Goal: Task Accomplishment & Management: Manage account settings

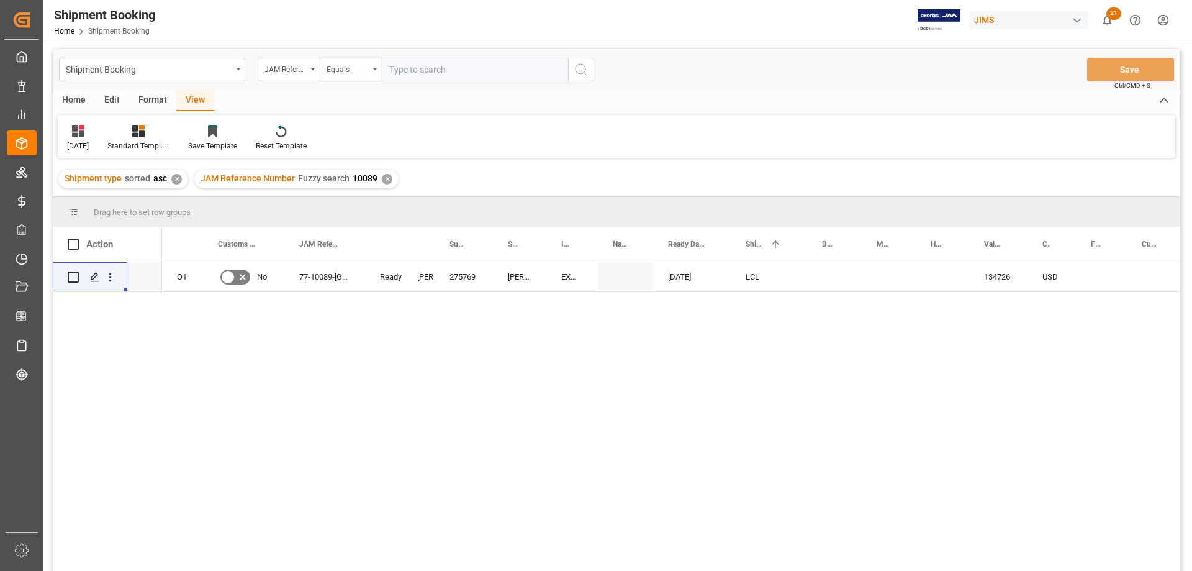
click at [378, 68] on div "Equals" at bounding box center [351, 70] width 62 height 24
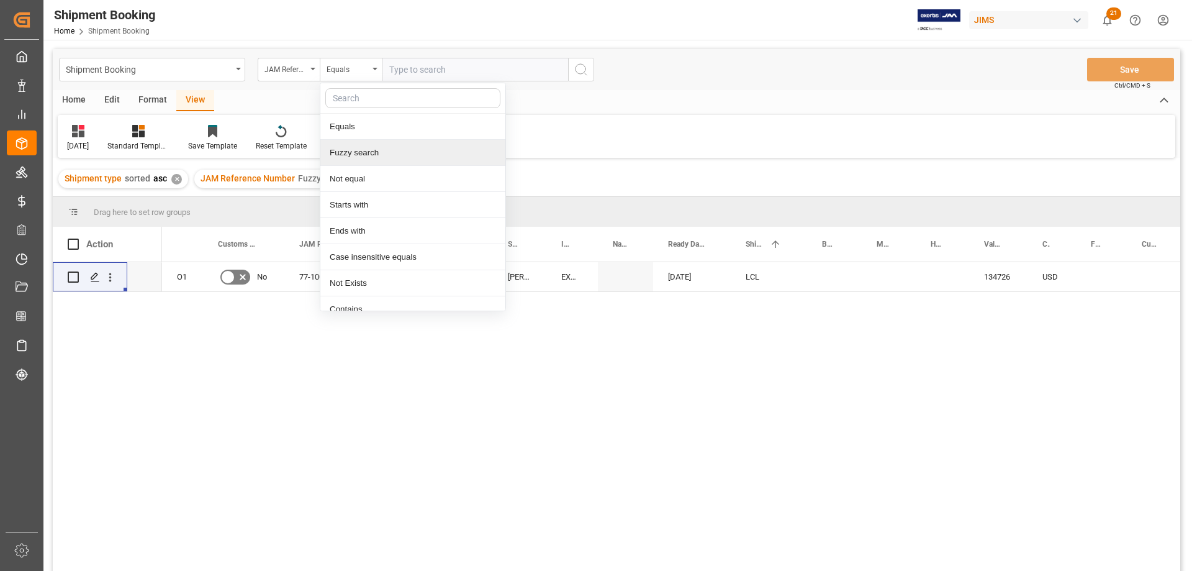
click at [369, 156] on div "Fuzzy search" at bounding box center [412, 153] width 185 height 26
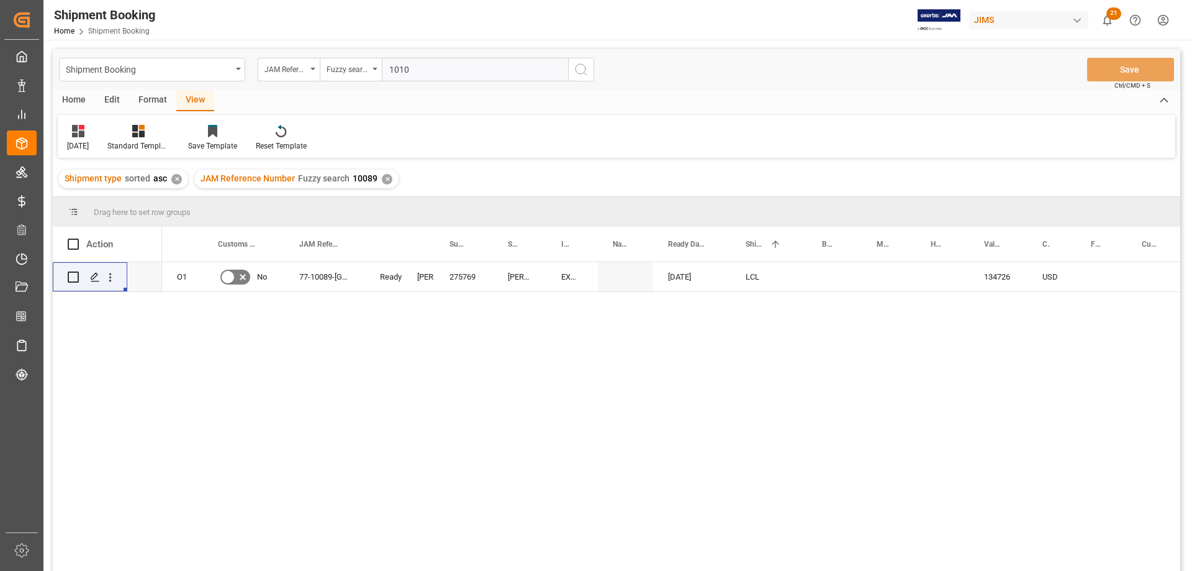
type input "10100"
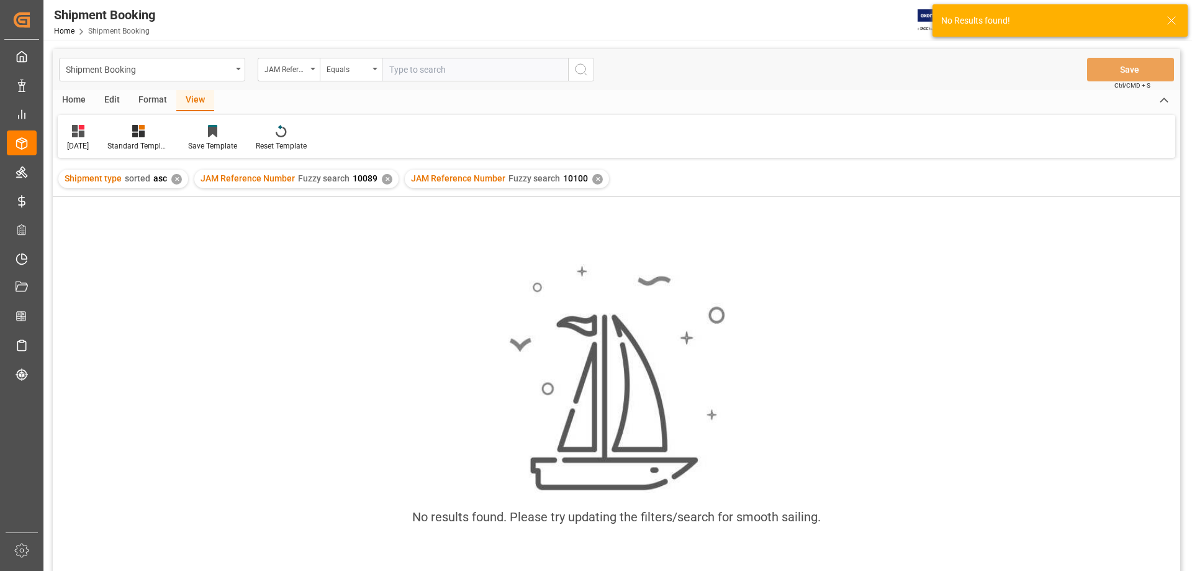
click at [385, 176] on div "✕" at bounding box center [387, 179] width 11 height 11
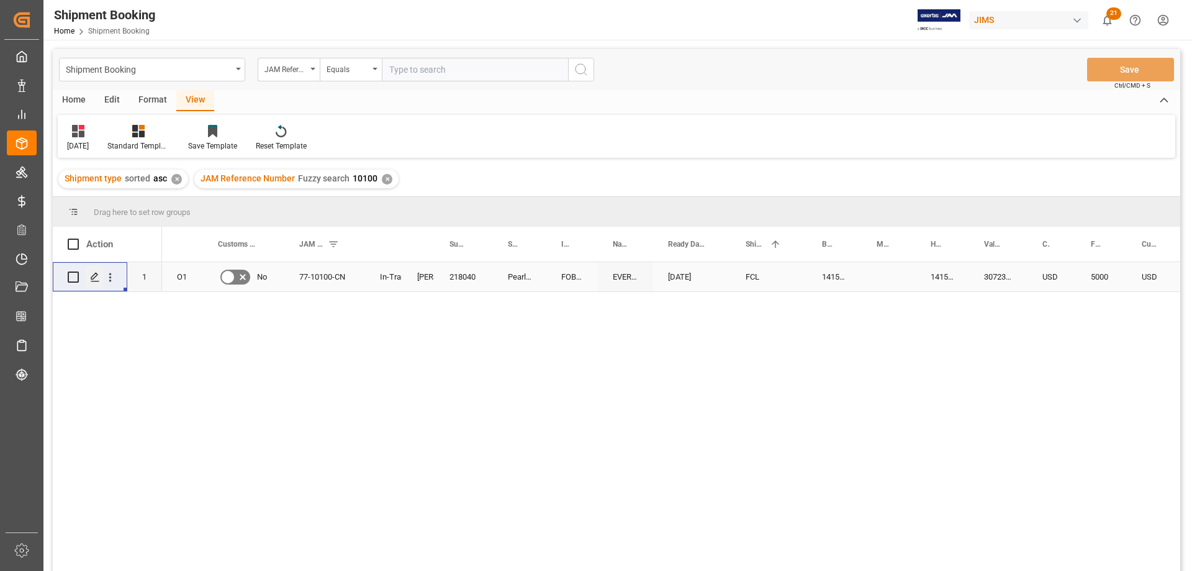
click at [97, 278] on icon "Press SPACE to select this row." at bounding box center [95, 277] width 10 height 10
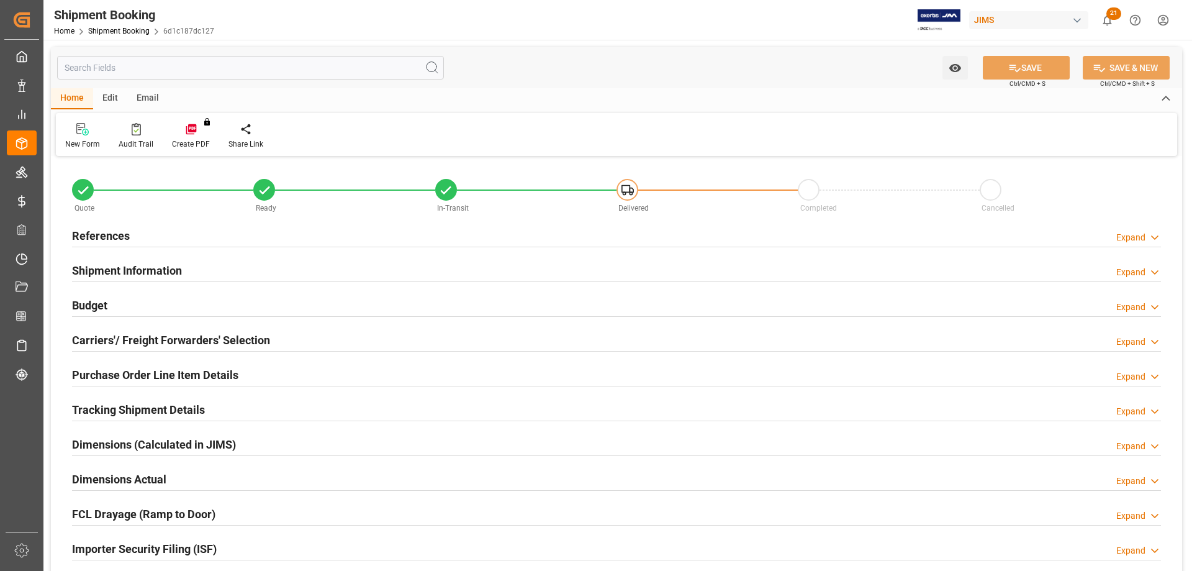
type input "0"
type input "2972.7604"
type input "5000"
type input "30723.78"
click at [93, 304] on h2 "Budget" at bounding box center [89, 305] width 35 height 17
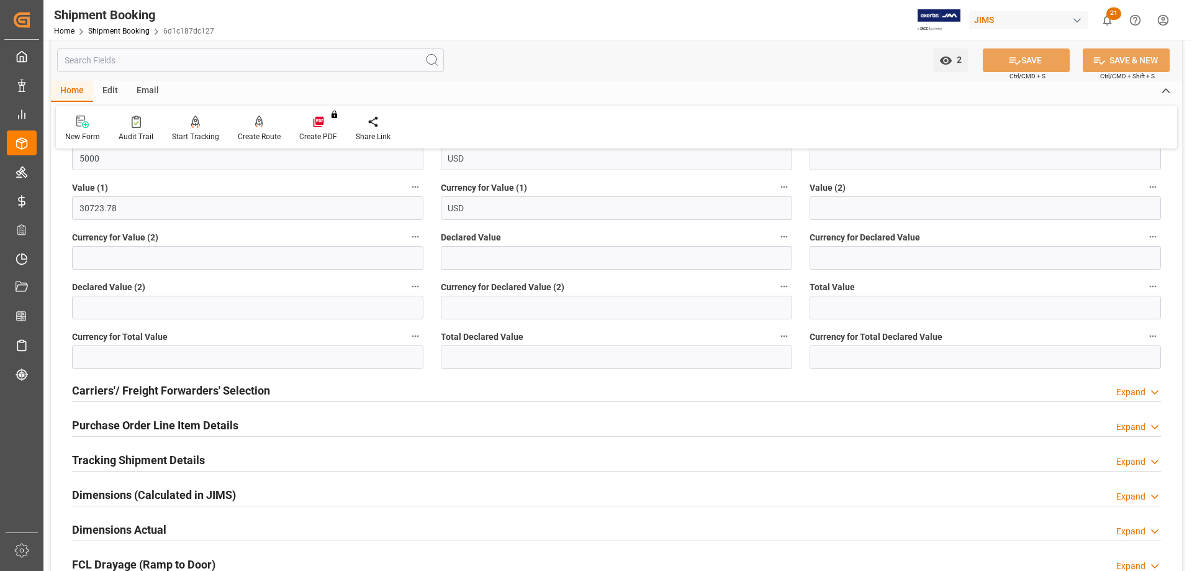
scroll to position [373, 0]
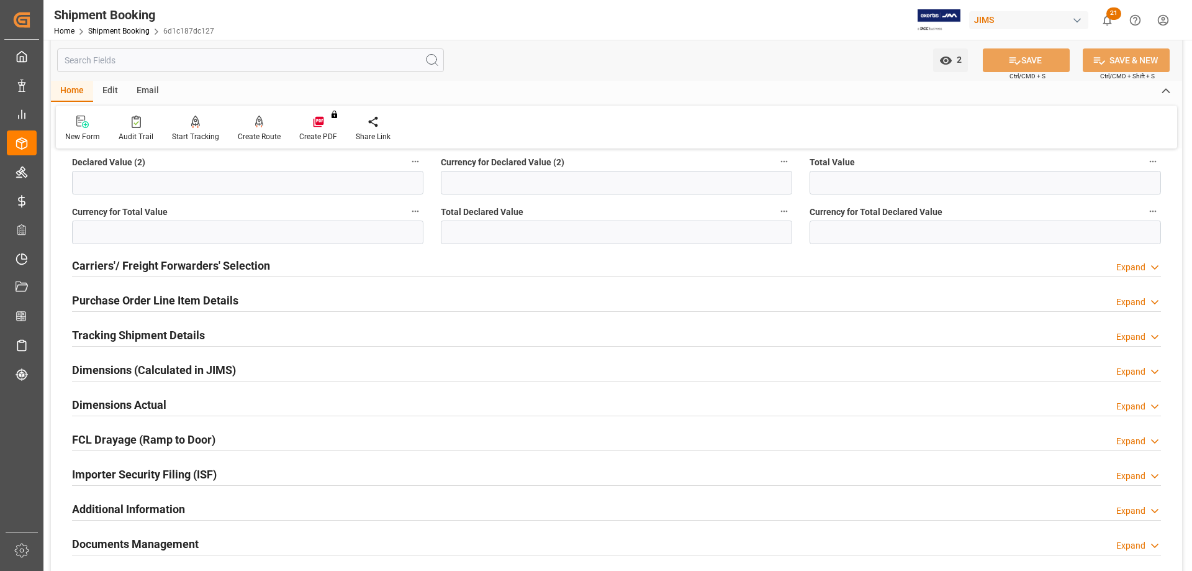
click at [163, 295] on h2 "Purchase Order Line Item Details" at bounding box center [155, 300] width 166 height 17
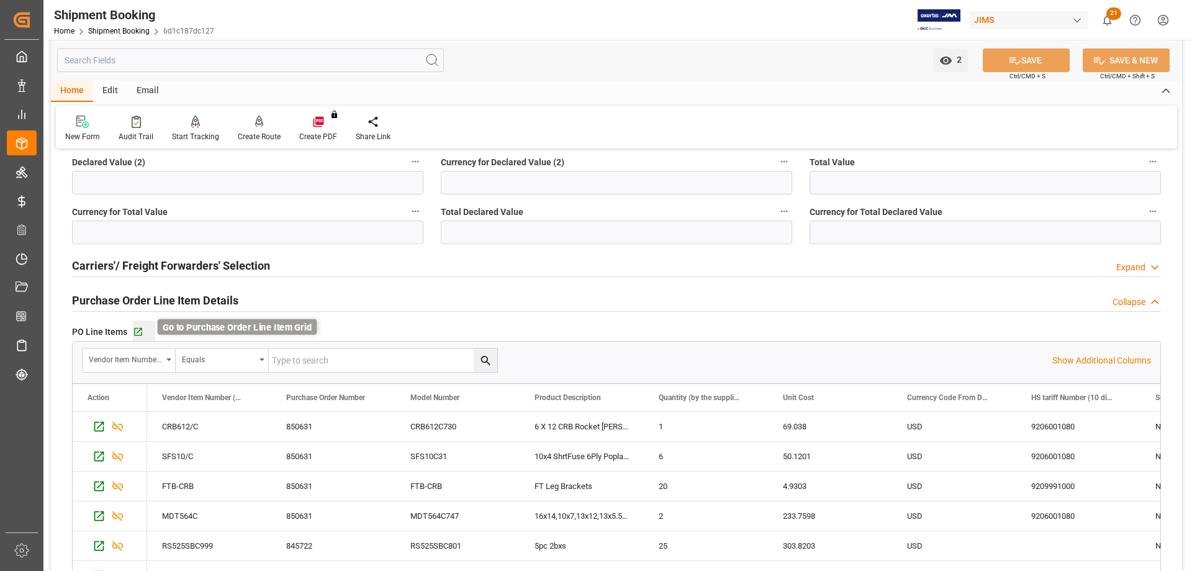
click at [136, 329] on icon "button" at bounding box center [138, 332] width 11 height 11
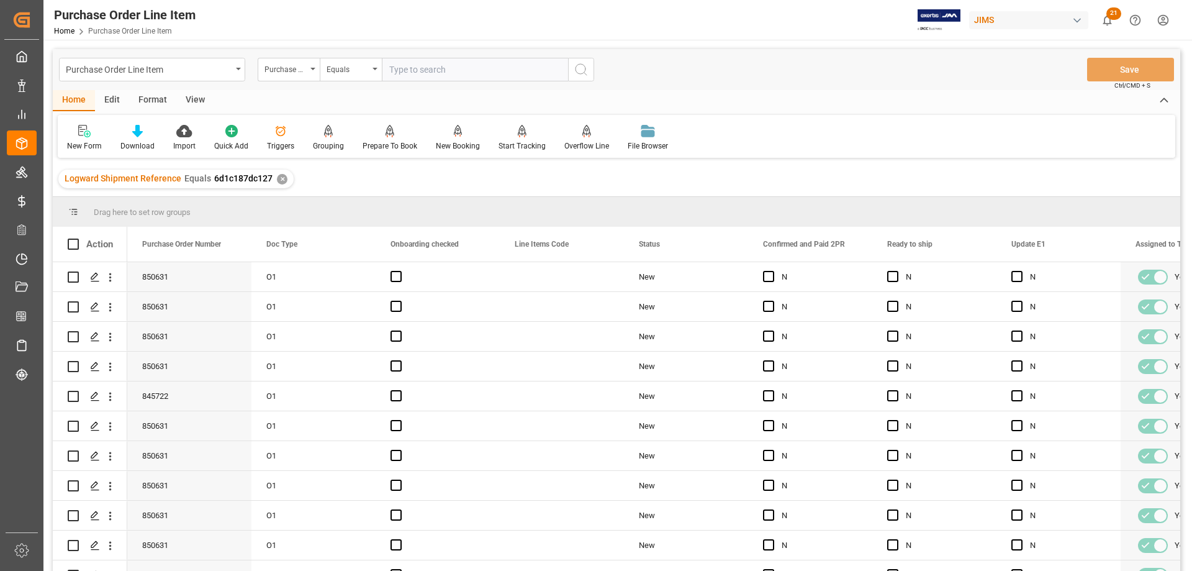
click at [203, 99] on div "View" at bounding box center [195, 100] width 38 height 21
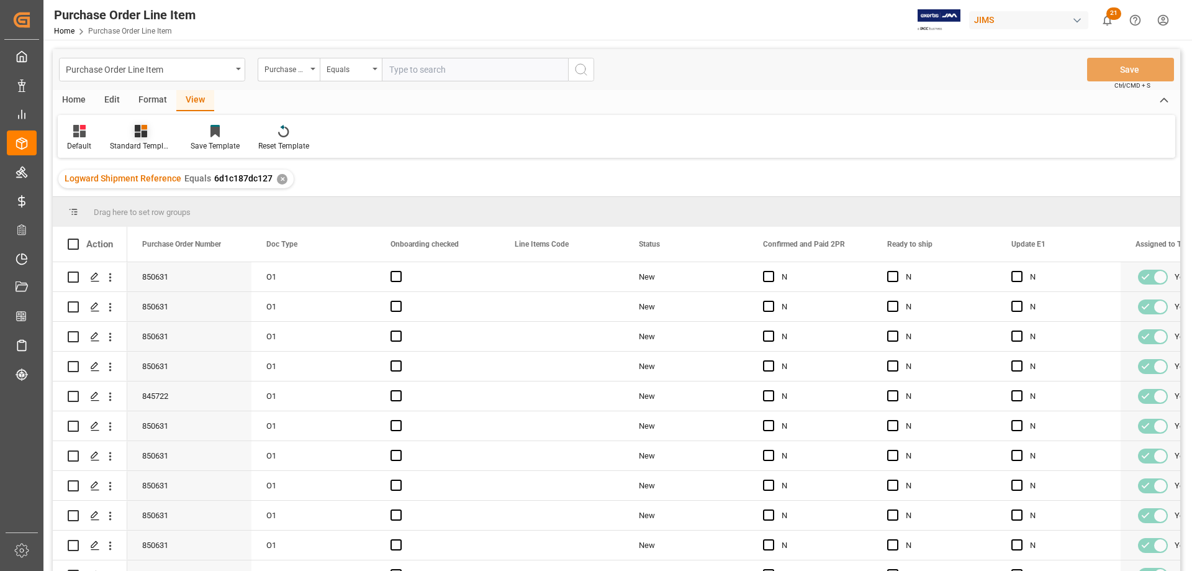
click at [146, 139] on div "Standard Templates" at bounding box center [141, 137] width 81 height 27
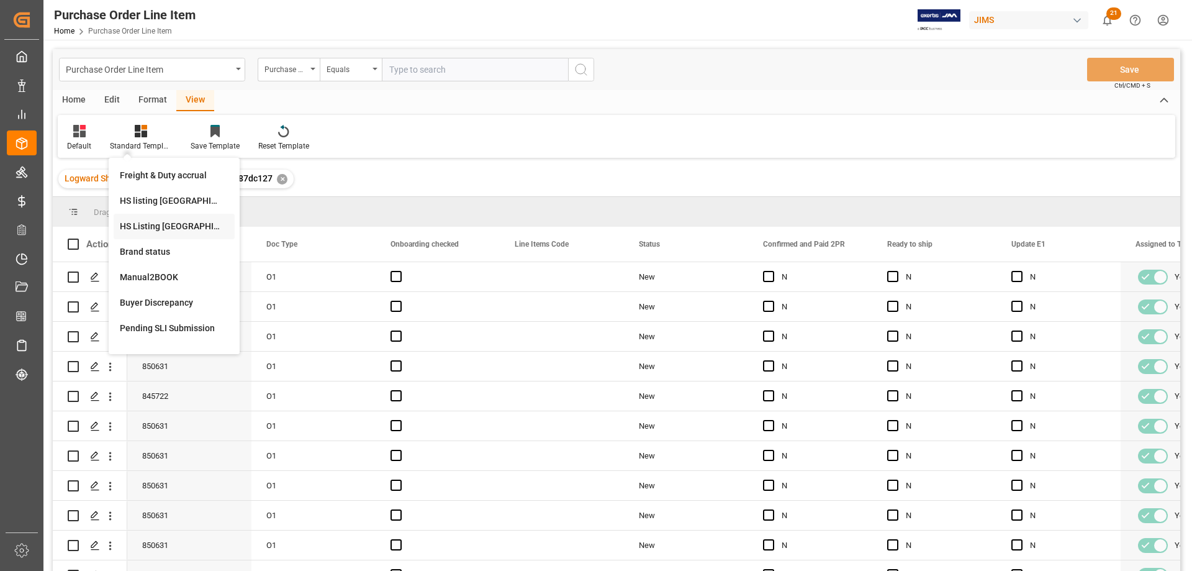
click at [153, 229] on div "HS Listing CANADA" at bounding box center [174, 226] width 109 height 13
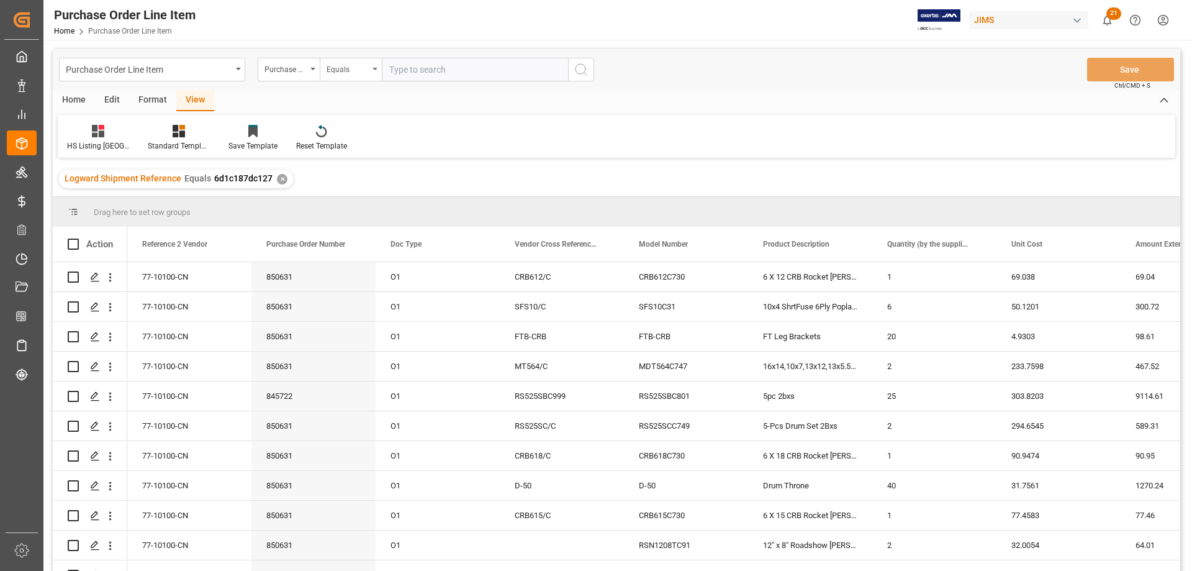
click at [374, 68] on icon "open menu" at bounding box center [375, 69] width 5 height 2
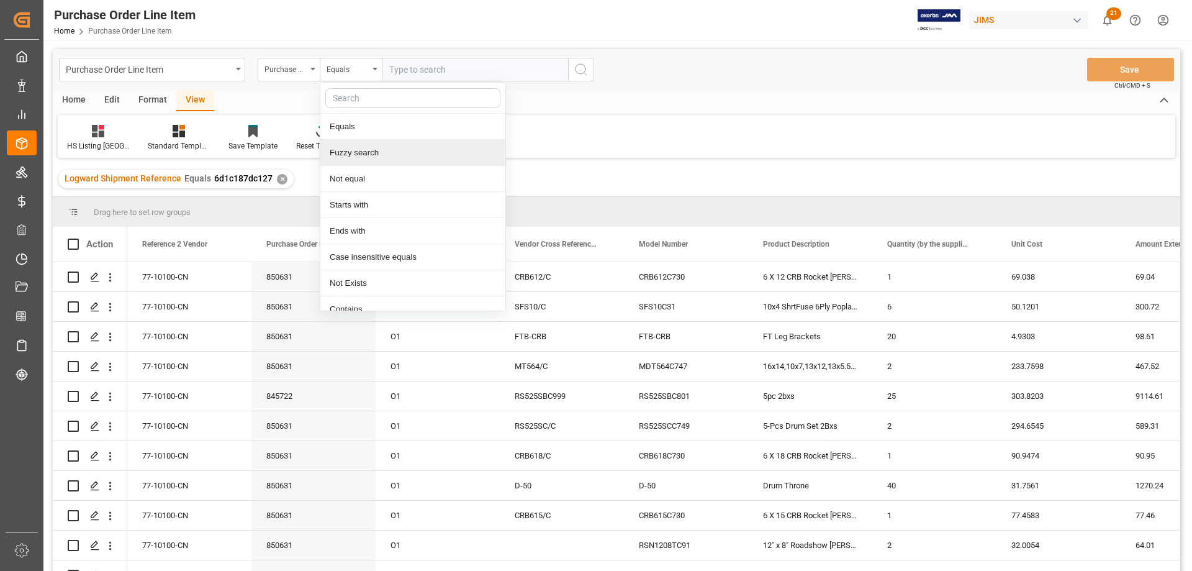
click at [365, 160] on div "Fuzzy search" at bounding box center [412, 153] width 185 height 26
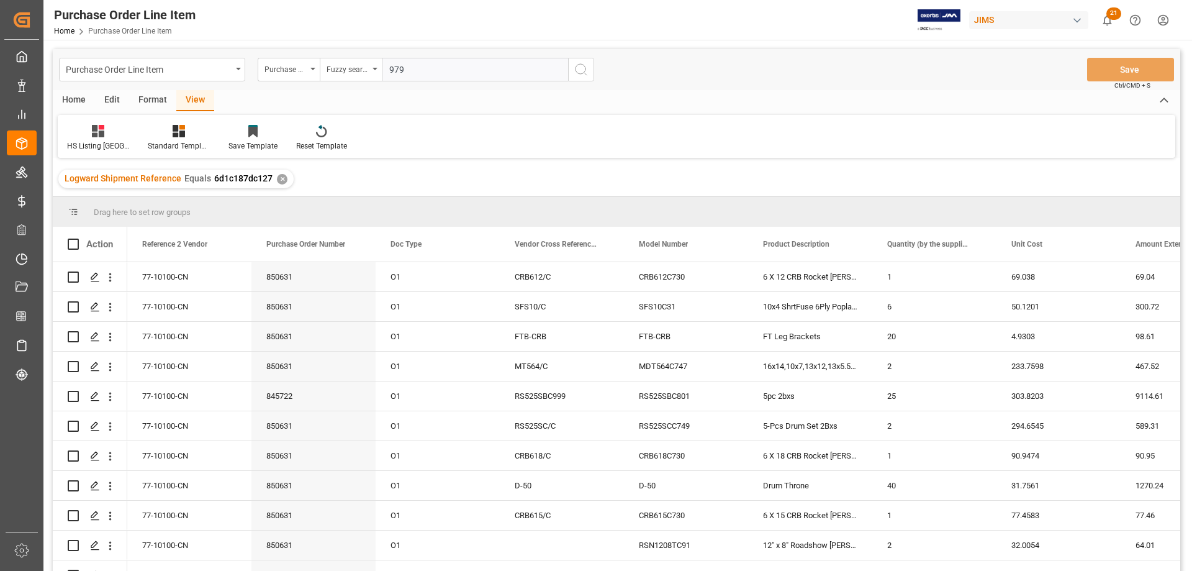
type input "9796"
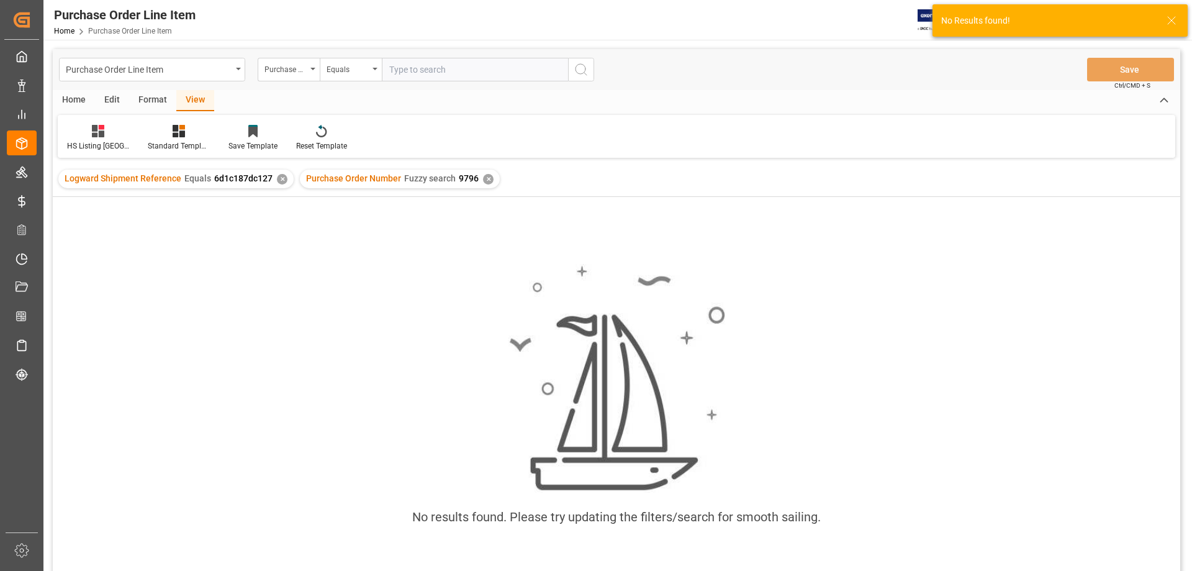
click at [283, 179] on div "✕" at bounding box center [282, 179] width 11 height 11
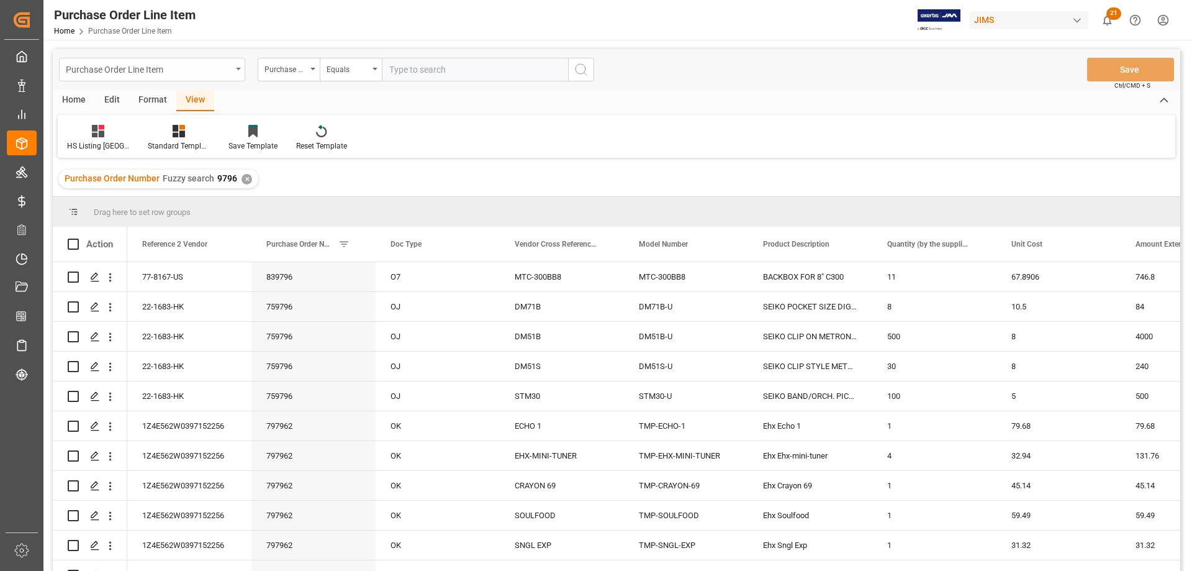
click at [238, 70] on icon "open menu" at bounding box center [238, 69] width 5 height 2
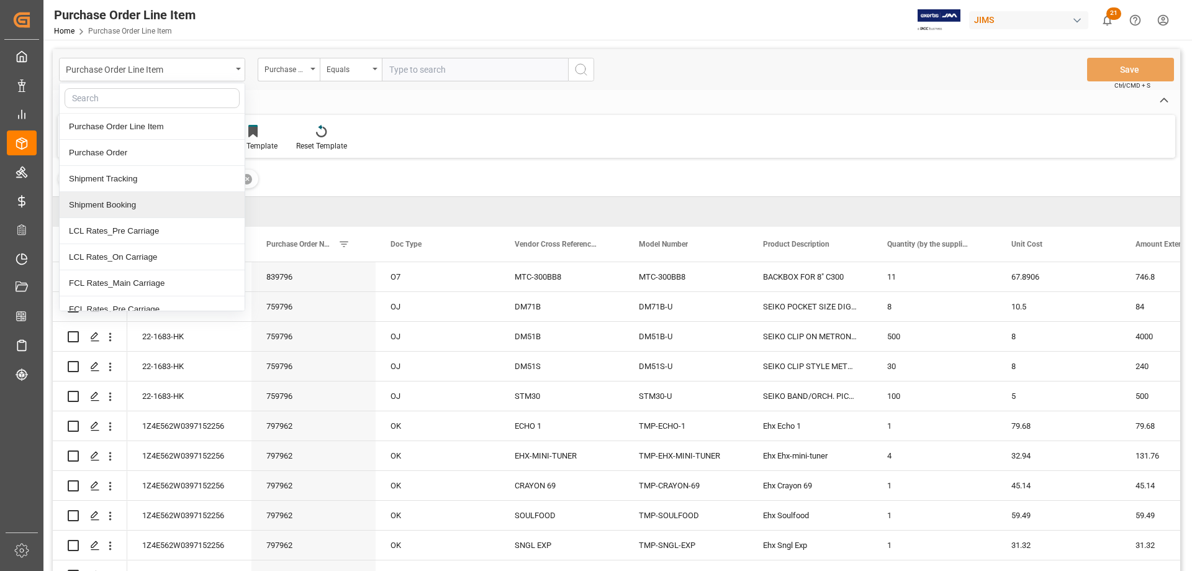
click at [134, 211] on div "Shipment Booking" at bounding box center [152, 205] width 185 height 26
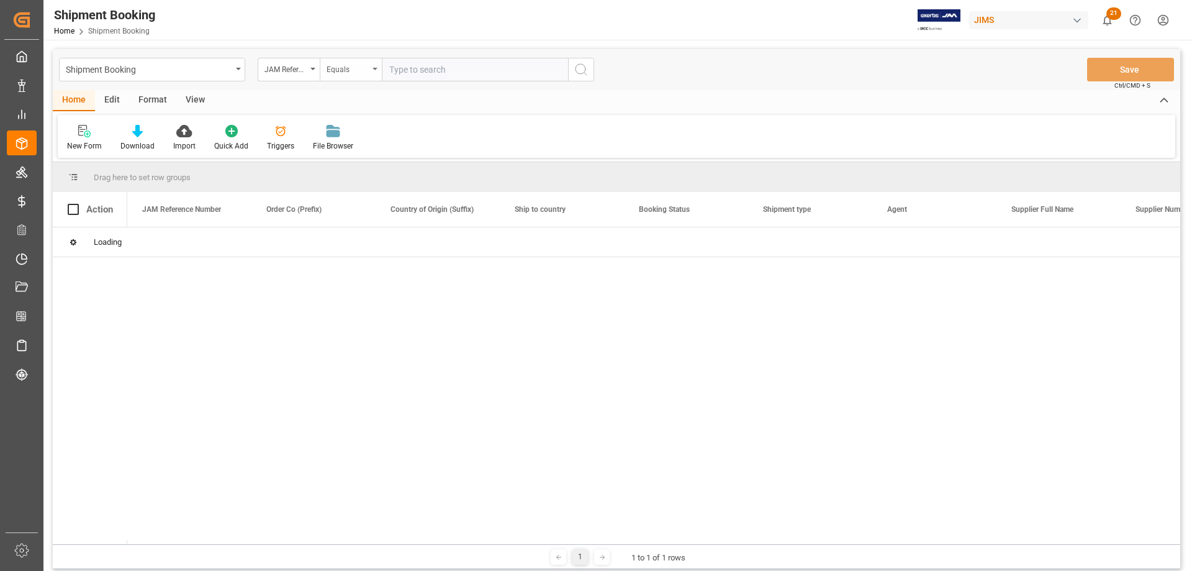
click at [378, 66] on div "Equals" at bounding box center [351, 70] width 62 height 24
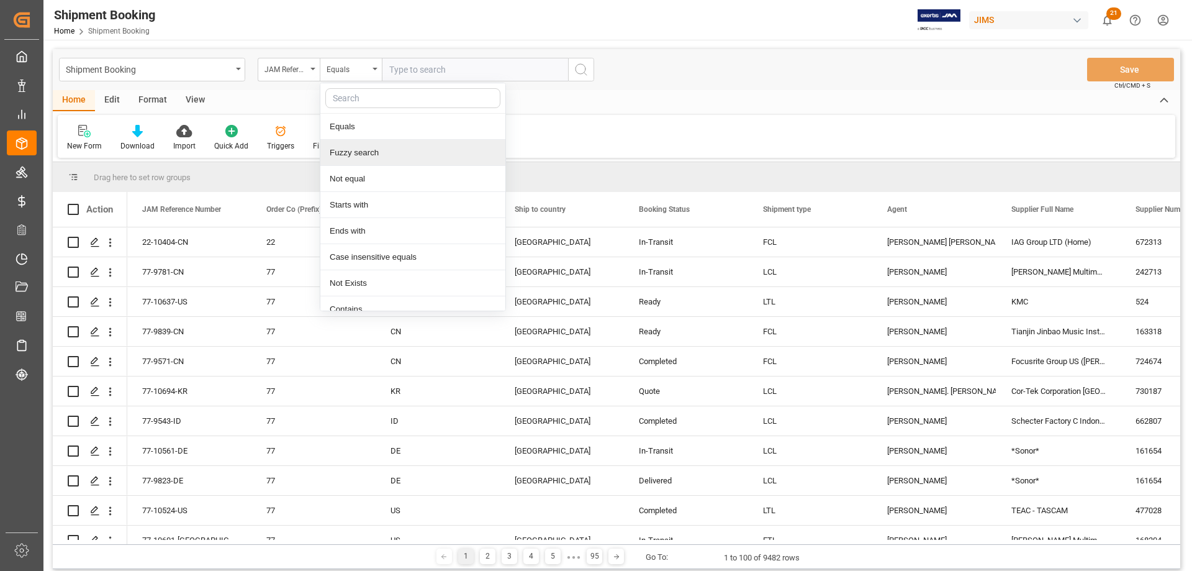
click at [360, 154] on div "Fuzzy search" at bounding box center [412, 153] width 185 height 26
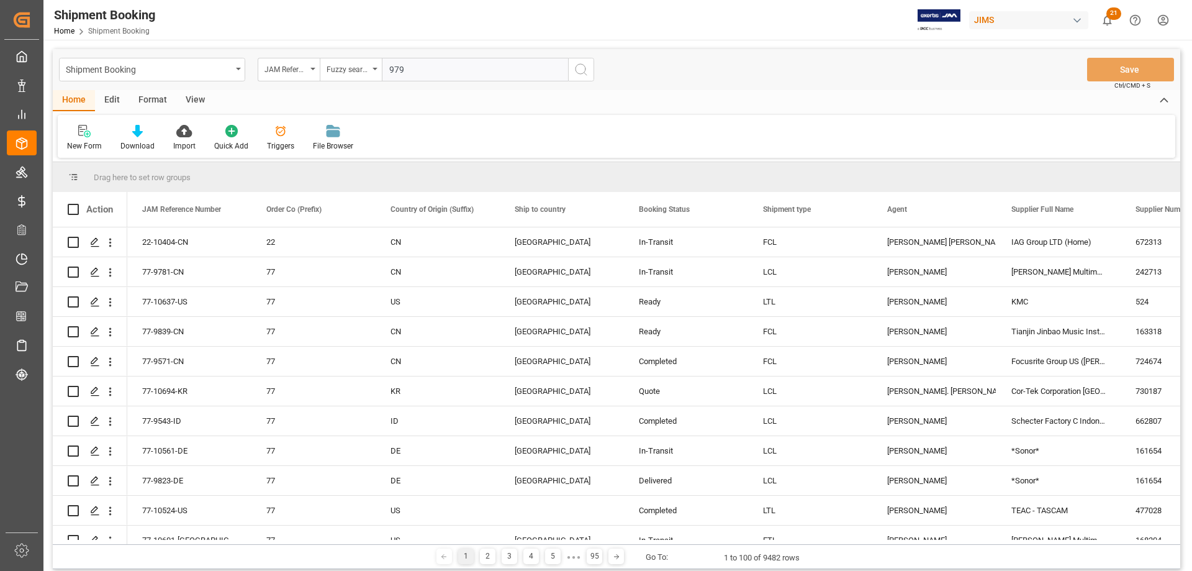
type input "9796"
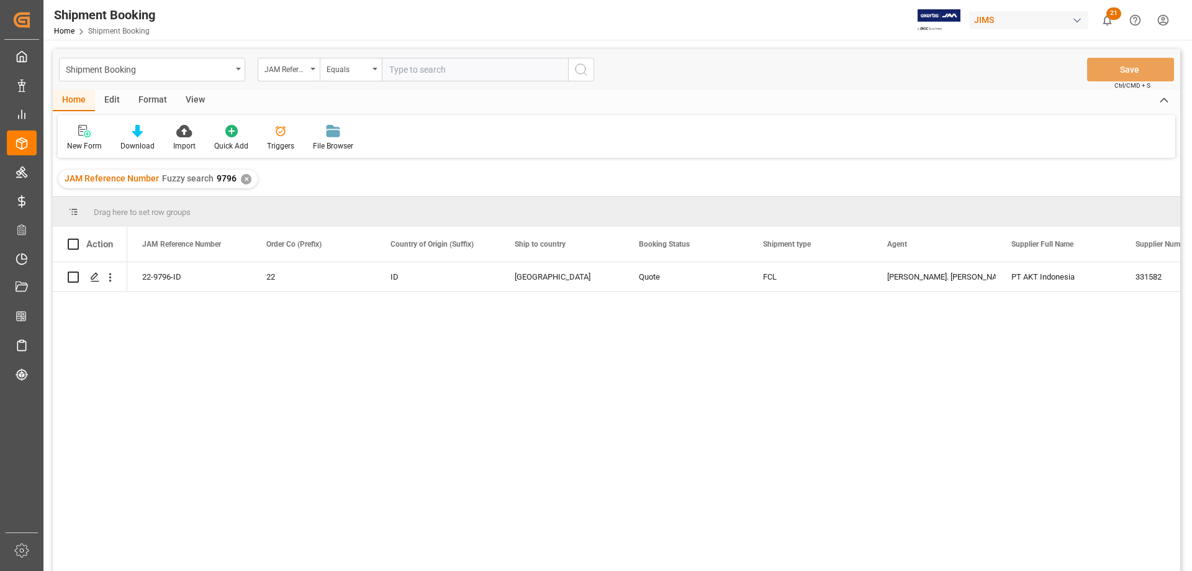
click at [197, 89] on div "Shipment Booking JAM Reference Number Equals Save Ctrl/CMD + S" at bounding box center [617, 69] width 1128 height 41
click at [194, 94] on div "View" at bounding box center [195, 100] width 38 height 21
click at [75, 141] on div "Default" at bounding box center [79, 145] width 24 height 11
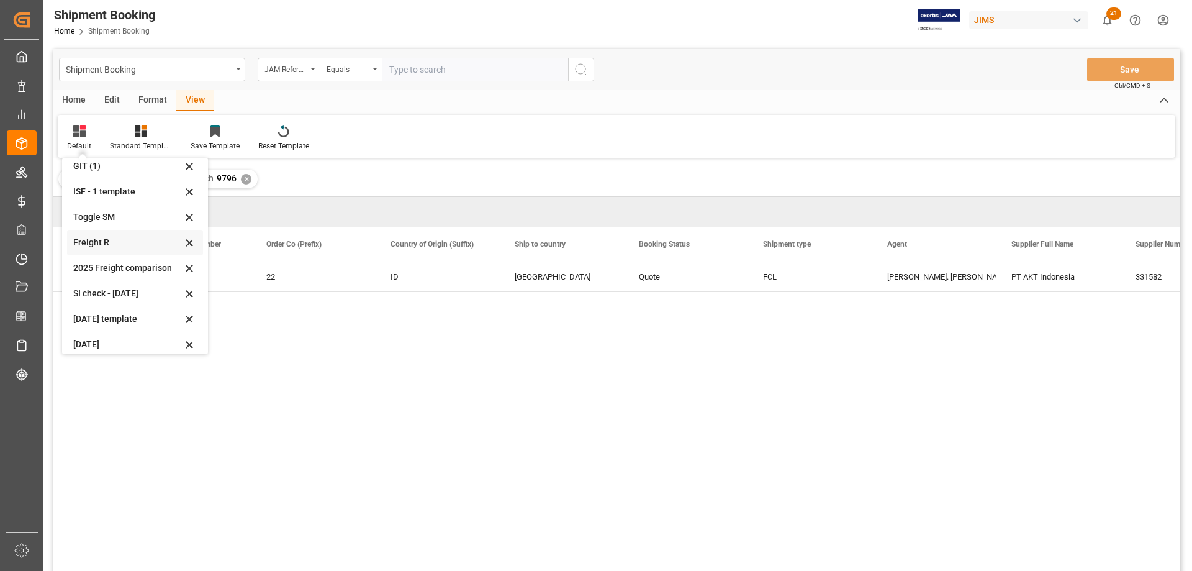
scroll to position [68, 0]
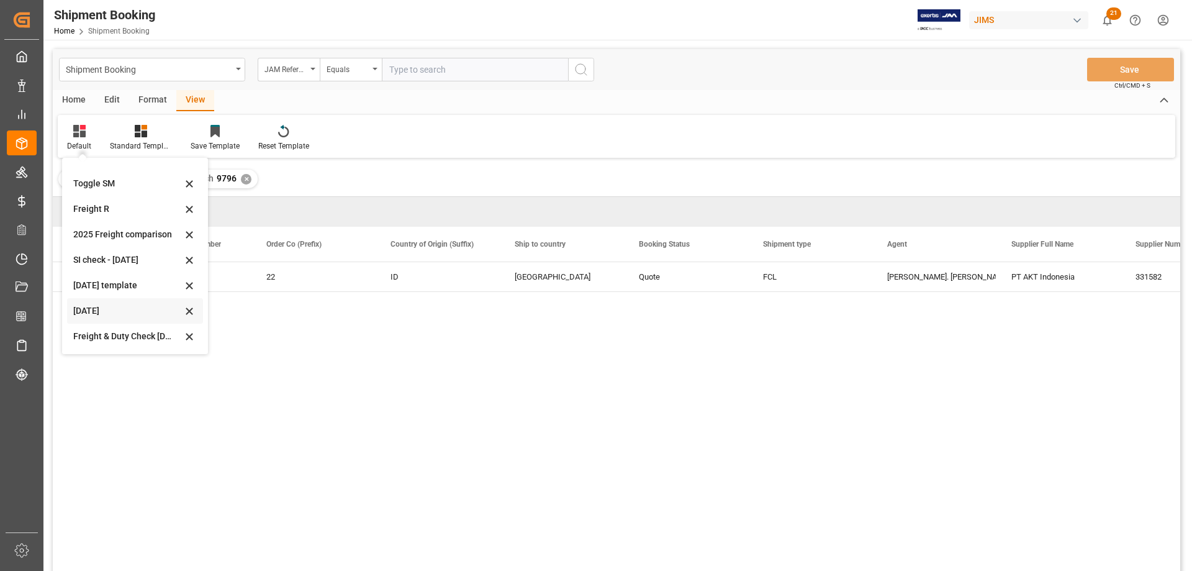
click at [81, 307] on div "July 2025" at bounding box center [127, 310] width 109 height 13
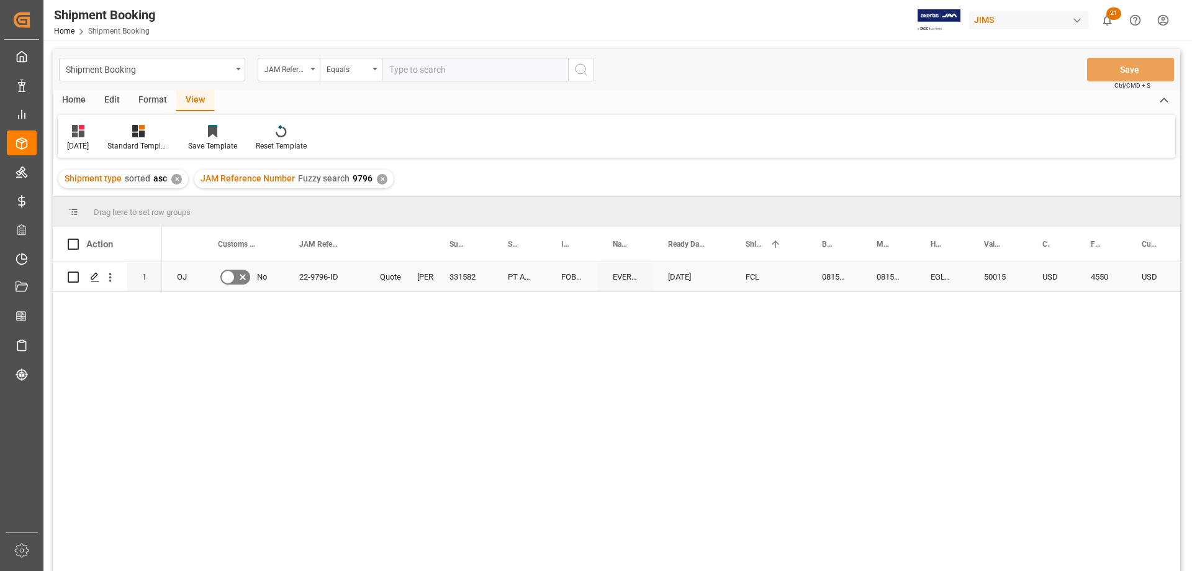
click at [568, 290] on div "FOB Surabaya ID" at bounding box center [572, 276] width 52 height 29
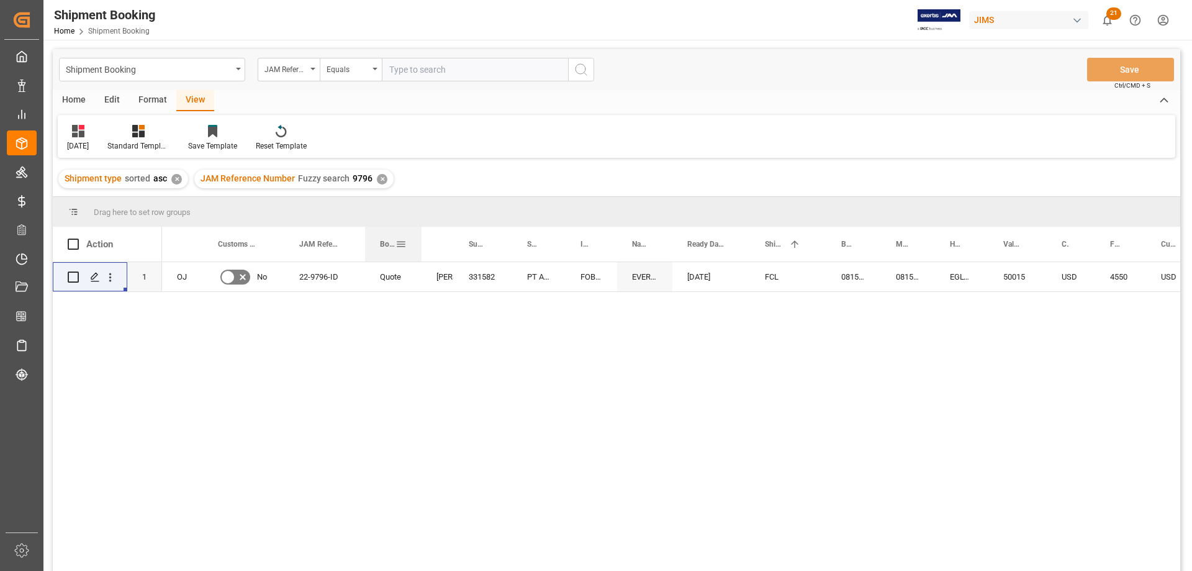
drag, startPoint x: 401, startPoint y: 240, endPoint x: 422, endPoint y: 254, distance: 25.5
click at [422, 254] on div at bounding box center [421, 244] width 5 height 35
click at [397, 275] on div "Quote" at bounding box center [394, 277] width 29 height 29
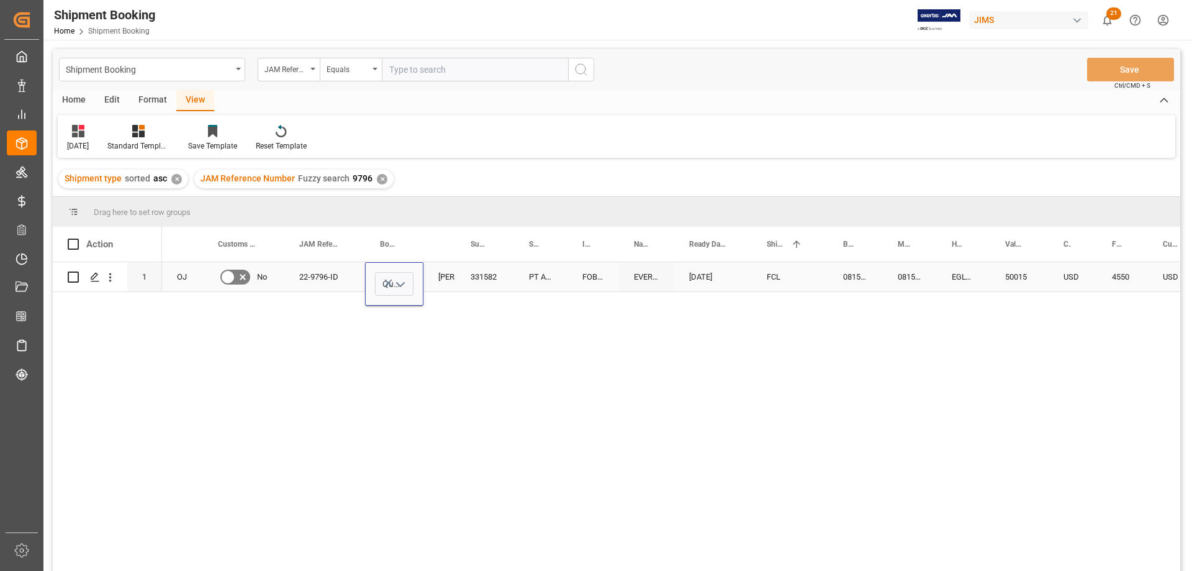
click at [397, 283] on polyline "open menu" at bounding box center [400, 285] width 7 height 4
click at [465, 285] on div "331582" at bounding box center [485, 276] width 58 height 29
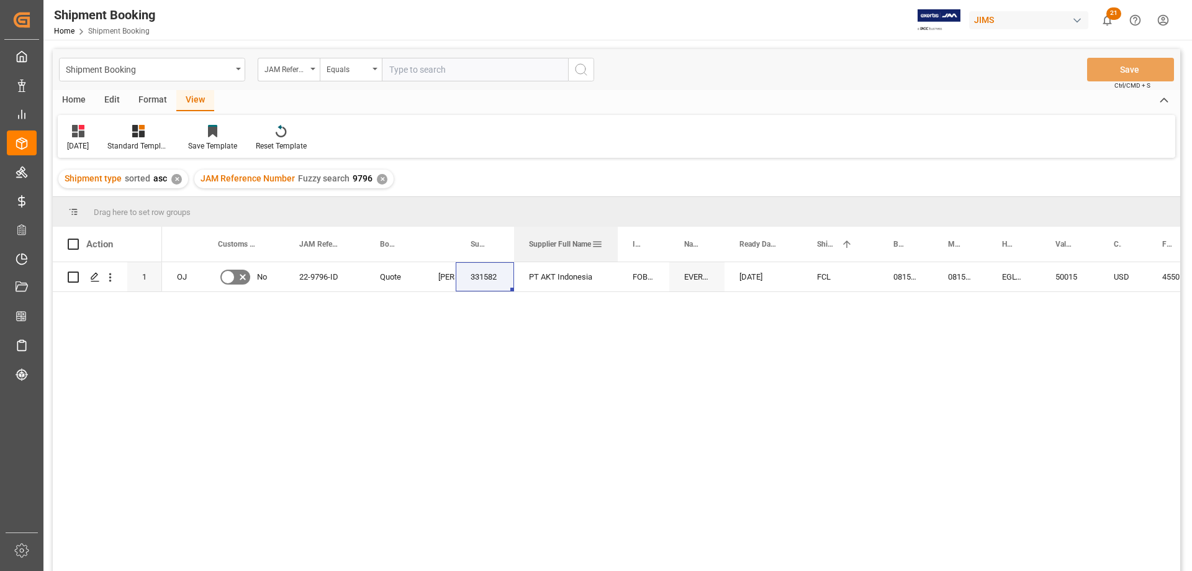
drag, startPoint x: 566, startPoint y: 233, endPoint x: 617, endPoint y: 256, distance: 55.3
click at [617, 256] on div at bounding box center [617, 244] width 5 height 35
click at [376, 68] on icon "open menu" at bounding box center [375, 69] width 5 height 2
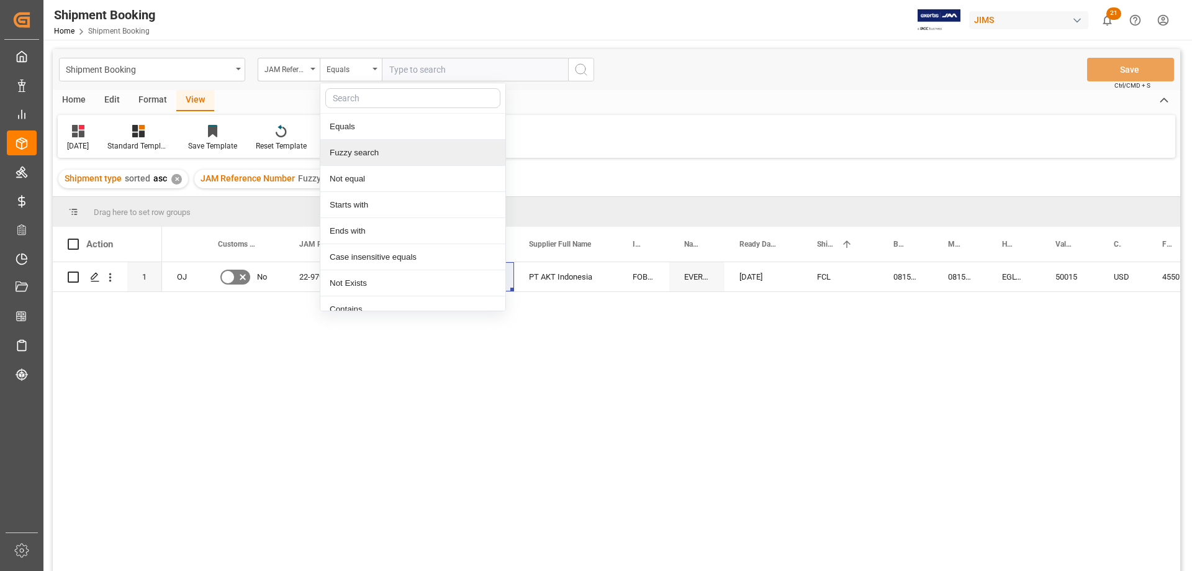
click at [353, 155] on div "Fuzzy search" at bounding box center [412, 153] width 185 height 26
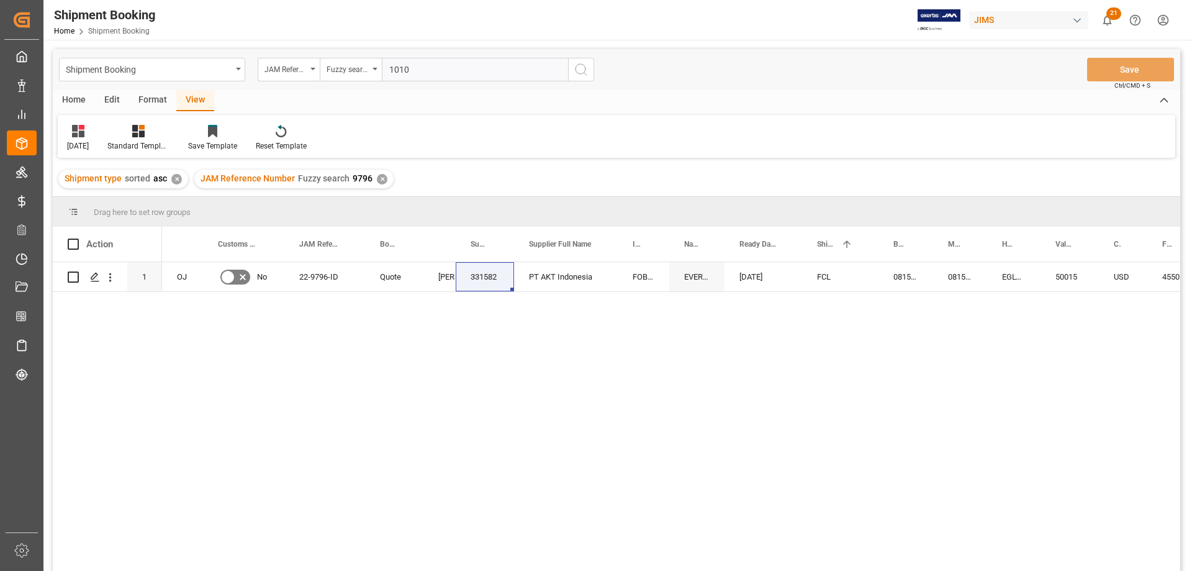
type input "10100"
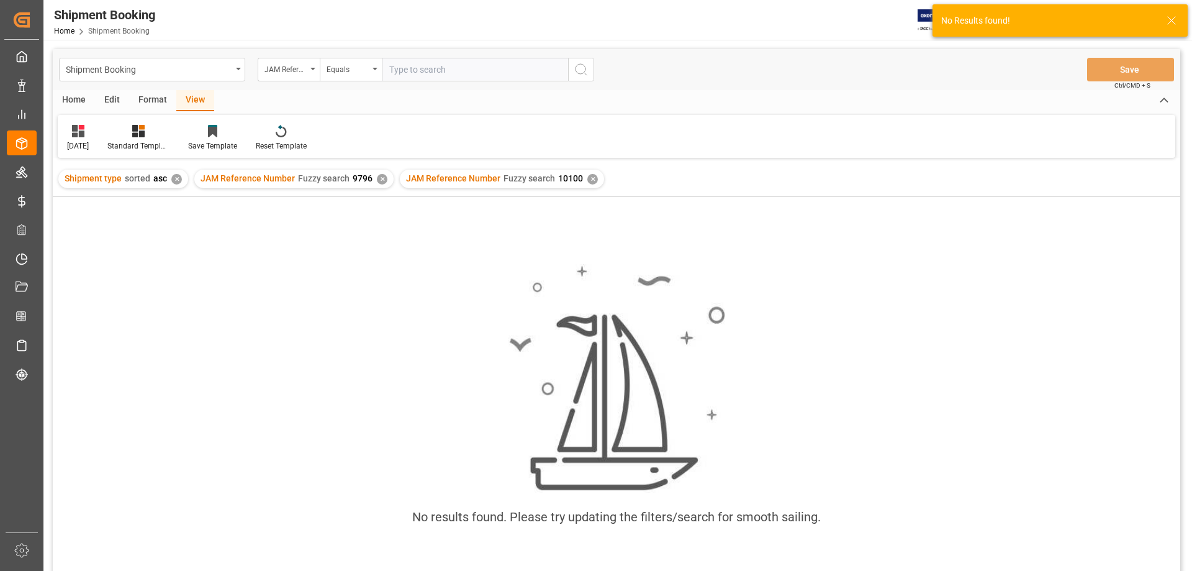
click at [379, 176] on div "✕" at bounding box center [382, 179] width 11 height 11
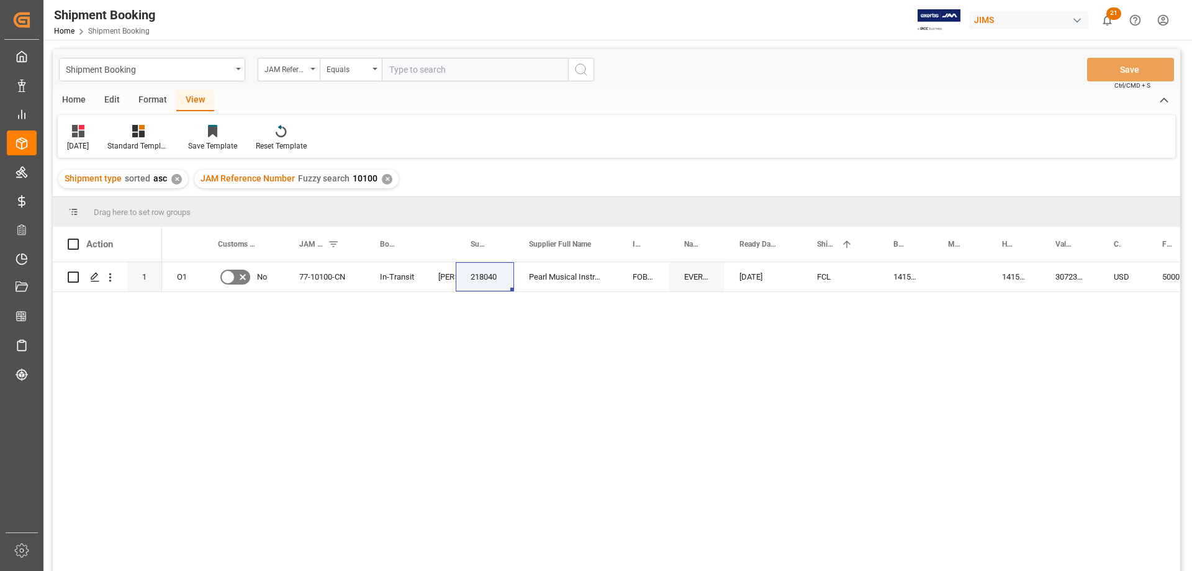
click at [201, 98] on div "View" at bounding box center [195, 100] width 38 height 21
click at [86, 138] on div "July 2025" at bounding box center [78, 137] width 40 height 27
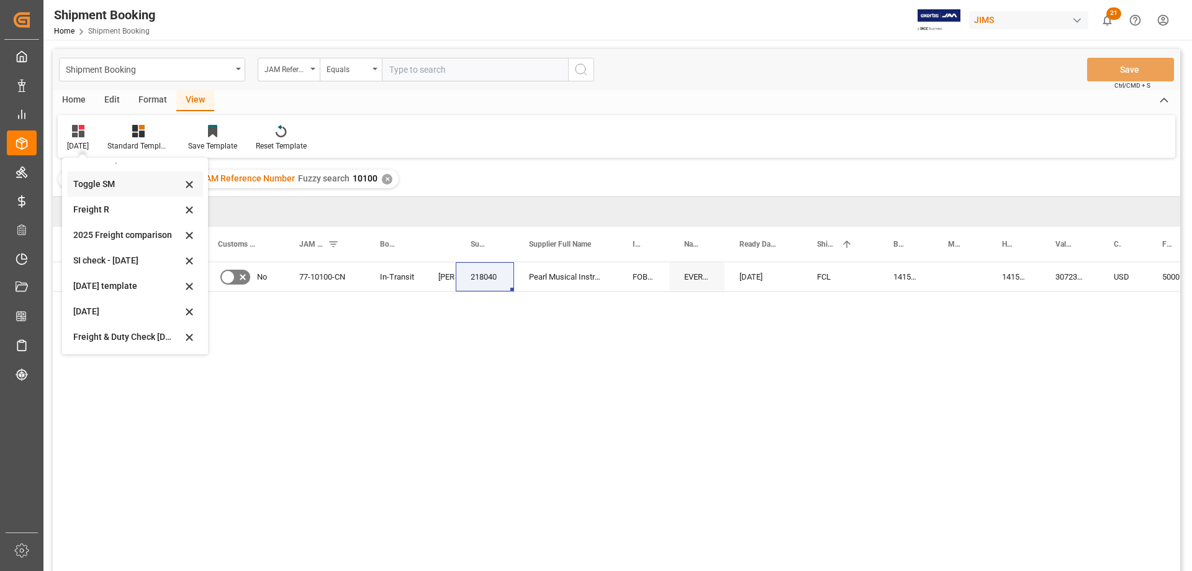
scroll to position [68, 0]
click at [79, 303] on div "July 2025" at bounding box center [135, 310] width 136 height 25
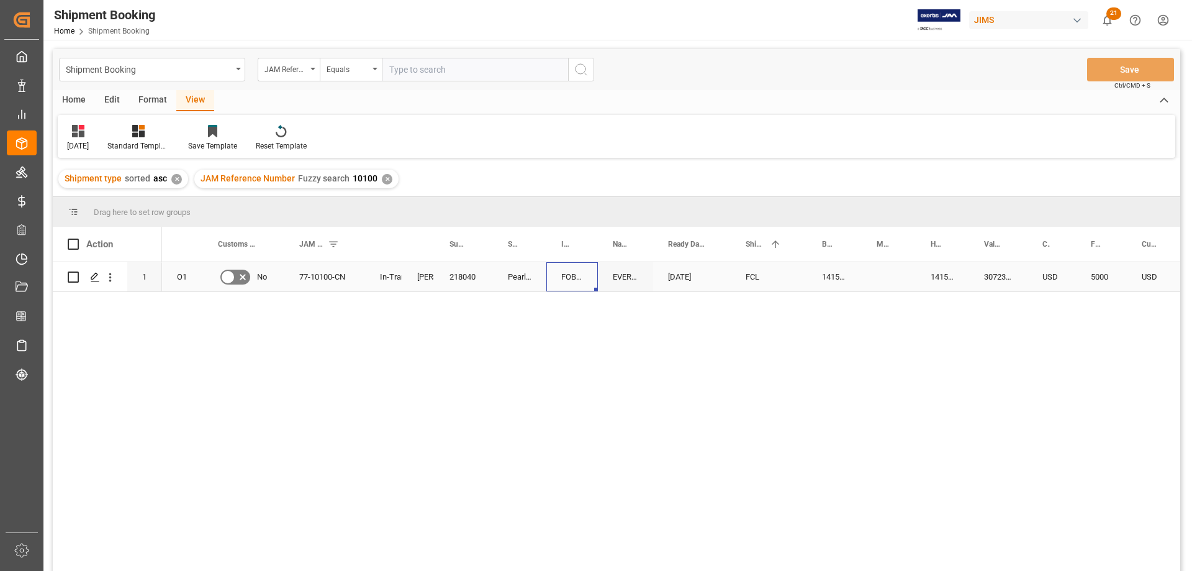
click at [584, 283] on div "FOB Xingang CN" at bounding box center [572, 276] width 52 height 29
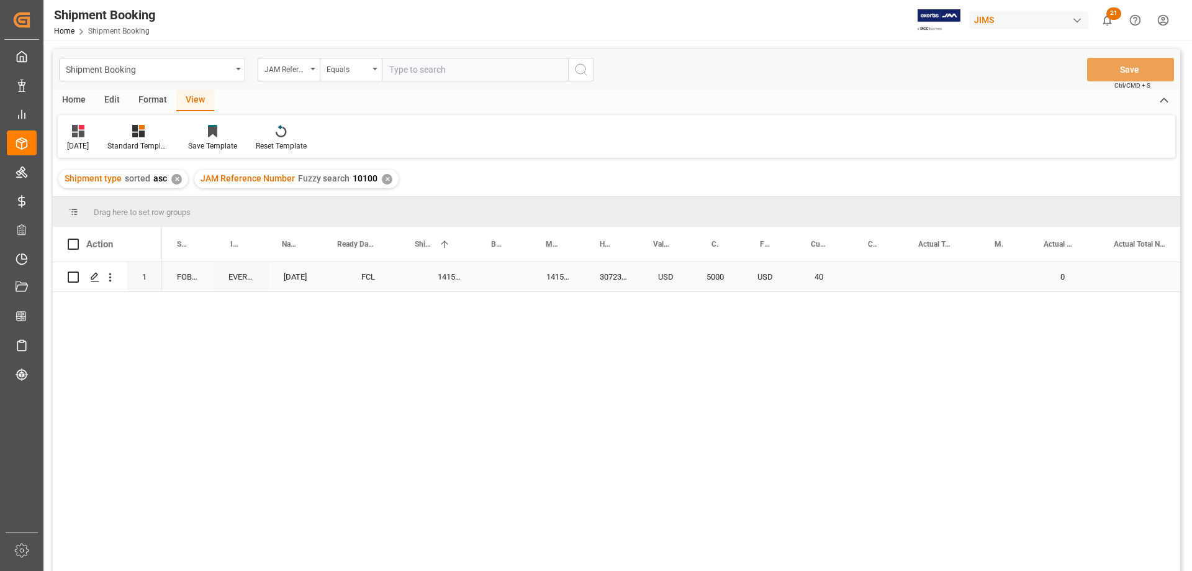
scroll to position [0, 331]
click at [496, 273] on div "141500696832" at bounding box center [503, 276] width 55 height 29
drag, startPoint x: 569, startPoint y: 347, endPoint x: 587, endPoint y: 336, distance: 21.2
click at [569, 347] on div "5000 USD 40 0 USD 30723.78 141500696832 141500696832 FCL 07-31-2025 EVERGREEN P…" at bounding box center [671, 420] width 1018 height 317
click at [603, 274] on div "141500696832" at bounding box center [611, 276] width 53 height 29
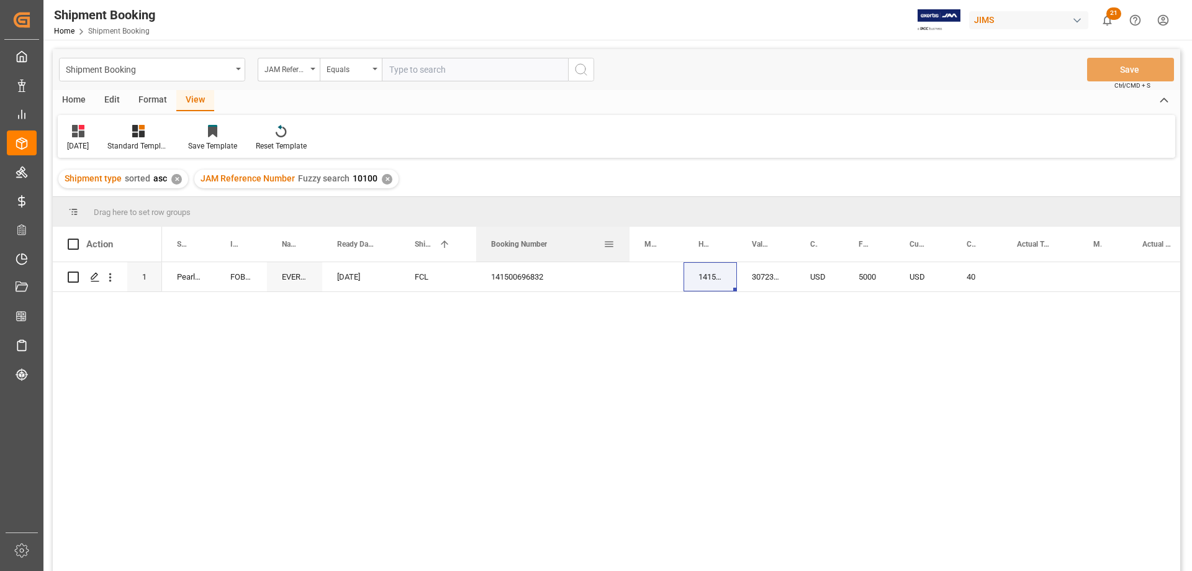
drag, startPoint x: 530, startPoint y: 231, endPoint x: 628, endPoint y: 244, distance: 99.6
click at [628, 244] on div at bounding box center [629, 244] width 5 height 35
click at [618, 273] on div "141500696832" at bounding box center [552, 276] width 153 height 29
click at [641, 276] on div "Press SPACE to select this row." at bounding box center [657, 276] width 54 height 29
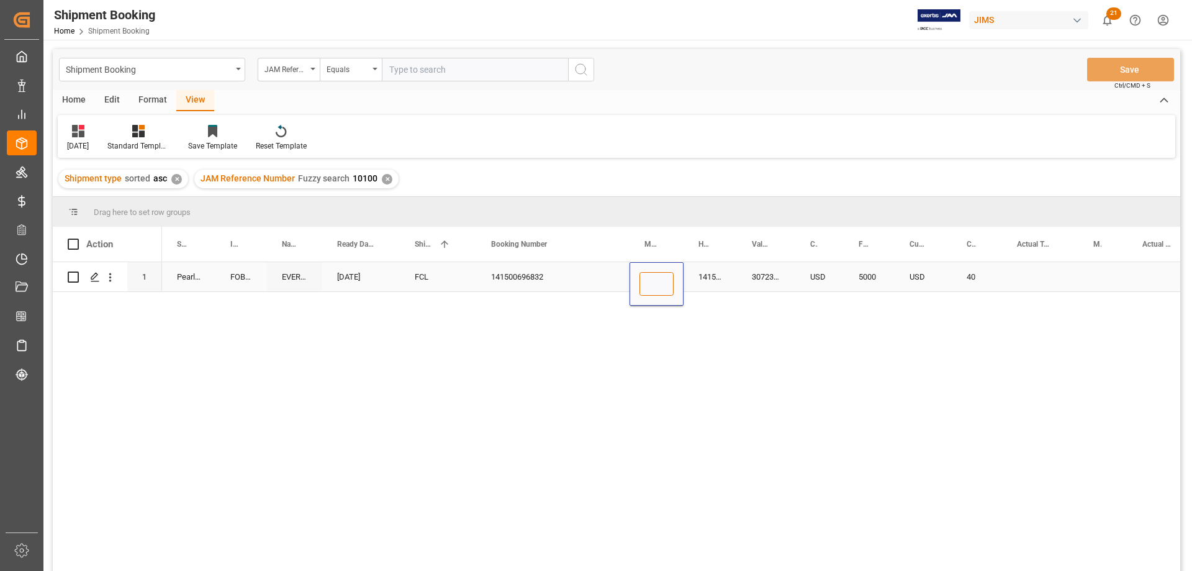
click at [643, 280] on input "Press SPACE to select this row." at bounding box center [657, 284] width 34 height 24
paste input "EGLV141500696832"
type input "EGLV141500696832"
click at [586, 267] on div "141500696832" at bounding box center [552, 276] width 153 height 29
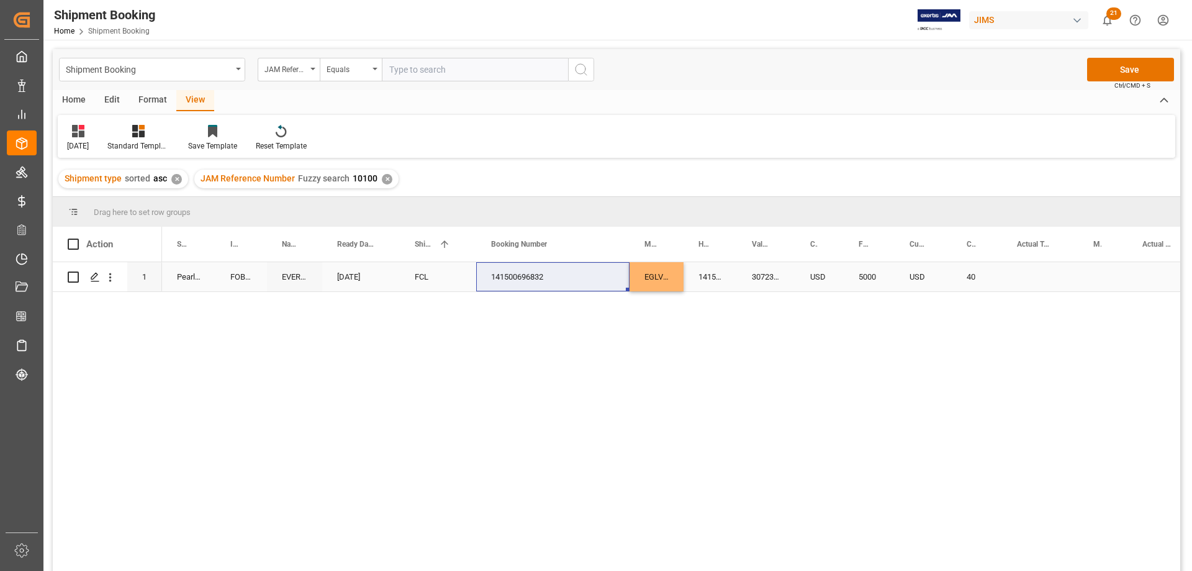
click at [789, 271] on div "30723.78" at bounding box center [766, 276] width 58 height 29
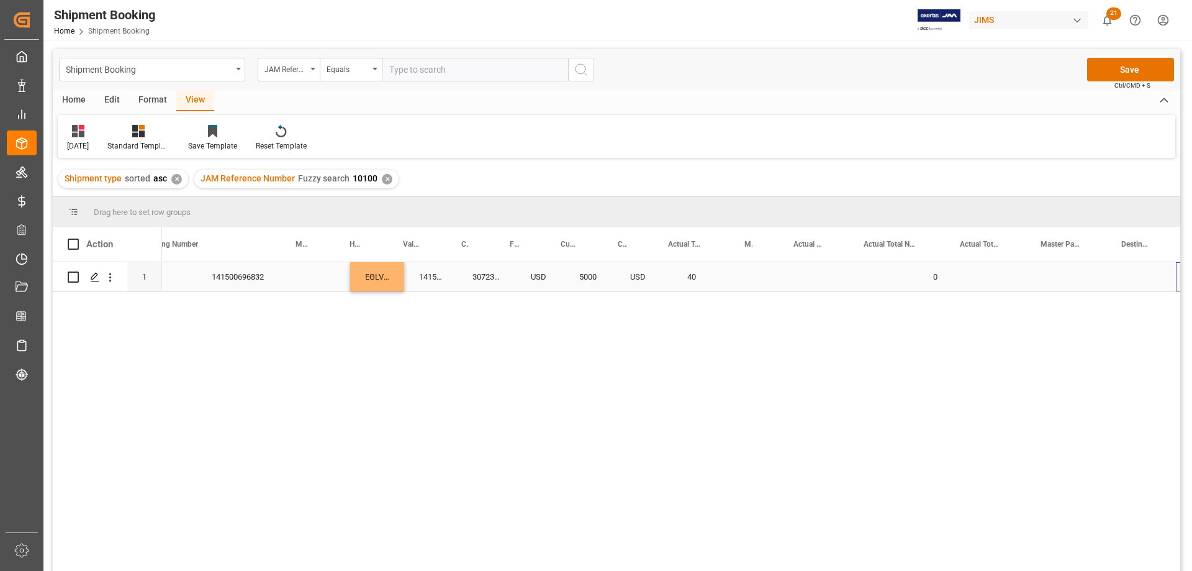
scroll to position [0, 680]
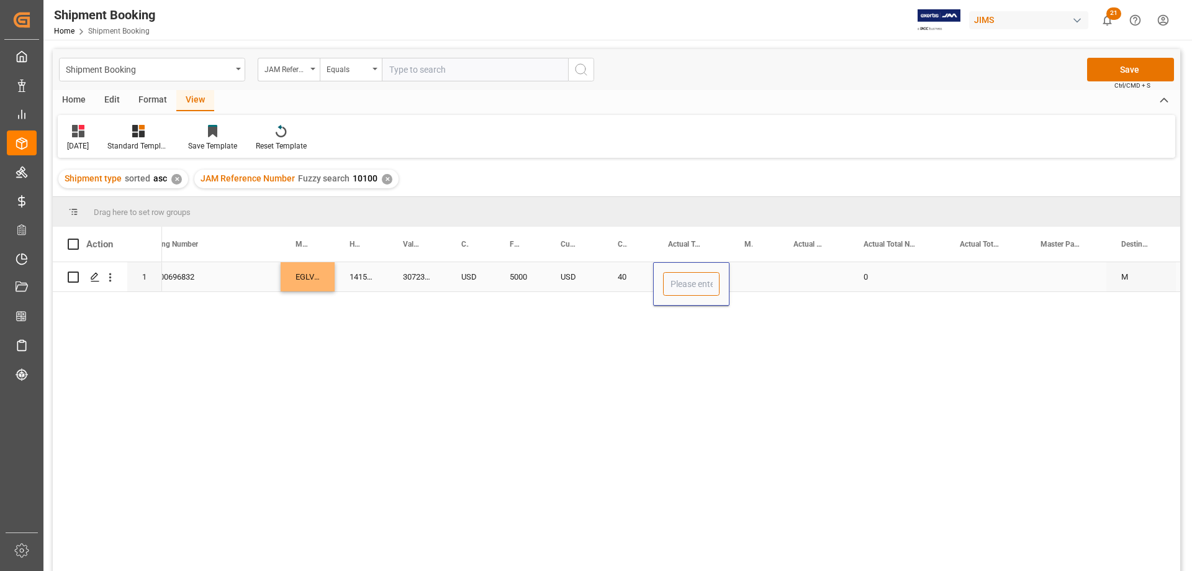
click at [677, 276] on input "Press SPACE to select this row." at bounding box center [691, 284] width 57 height 24
type input "6016"
click at [743, 268] on div "Press SPACE to select this row." at bounding box center [754, 276] width 49 height 29
click at [748, 277] on div "Press SPACE to select this row." at bounding box center [754, 276] width 49 height 29
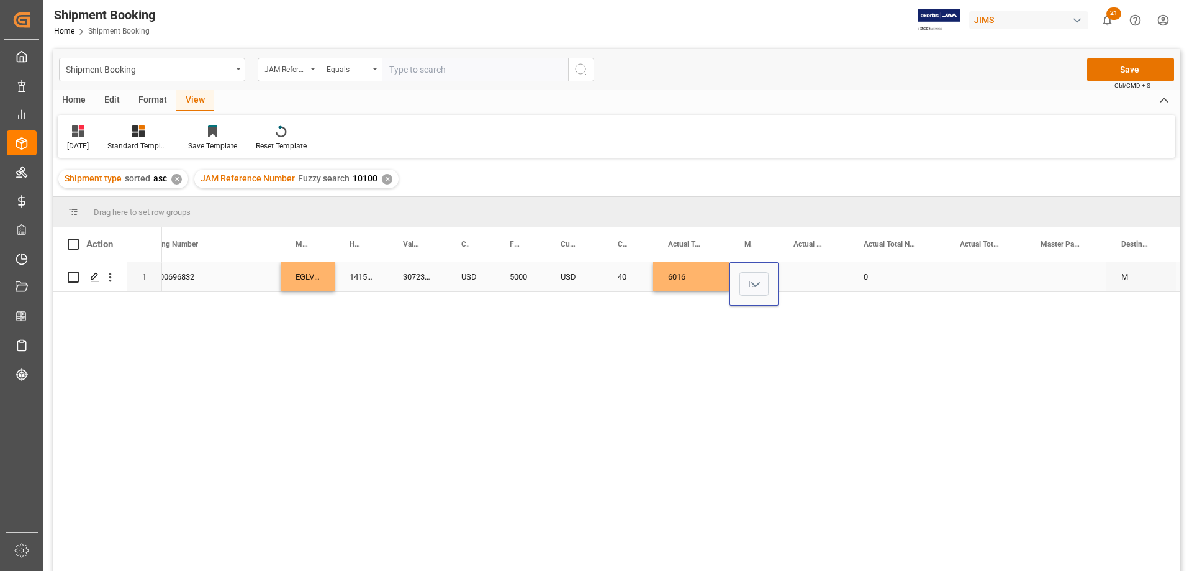
click at [753, 283] on polyline "open menu" at bounding box center [755, 285] width 7 height 4
drag, startPoint x: 753, startPoint y: 319, endPoint x: 766, endPoint y: 307, distance: 18.5
click at [752, 318] on div "KG" at bounding box center [754, 318] width 28 height 43
type input "KG"
click at [807, 279] on div "Press SPACE to select this row." at bounding box center [814, 276] width 70 height 29
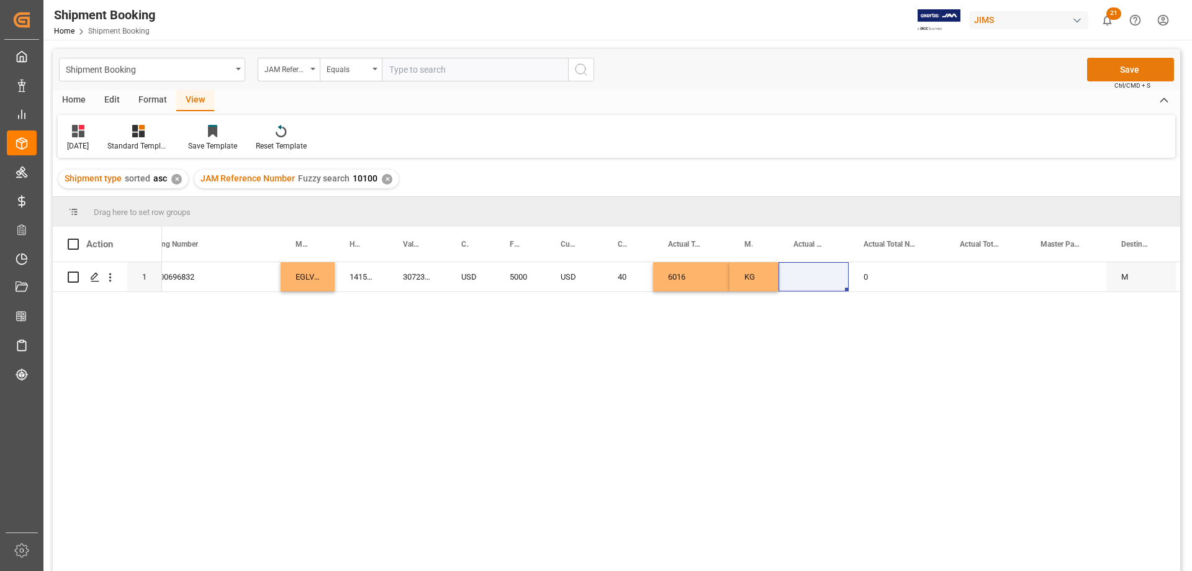
click at [1118, 66] on button "Save" at bounding box center [1130, 70] width 87 height 24
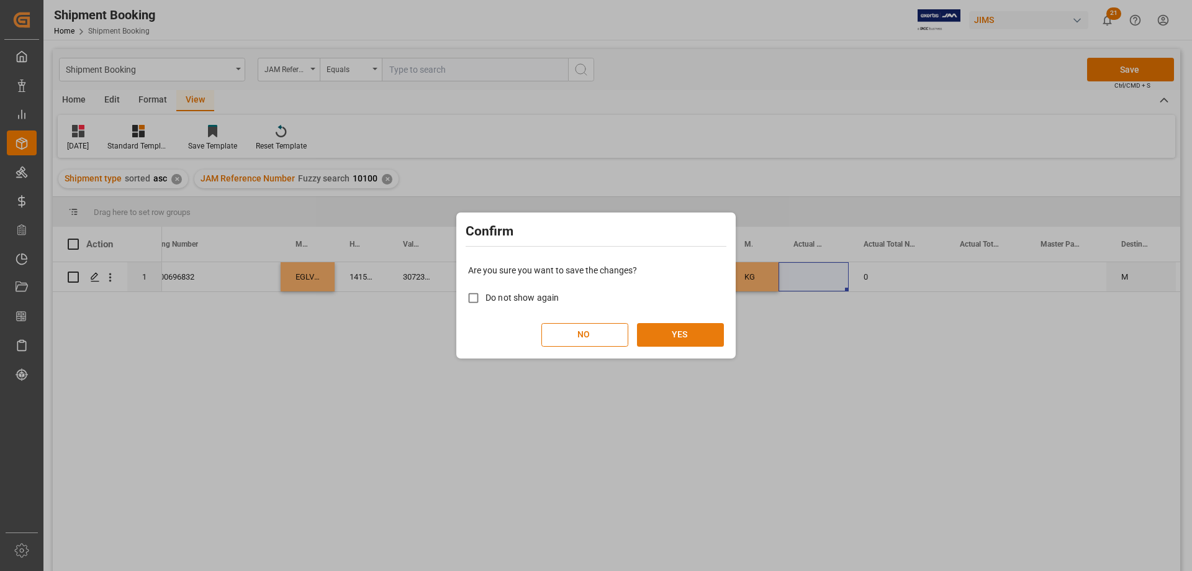
click at [678, 342] on button "YES" at bounding box center [680, 335] width 87 height 24
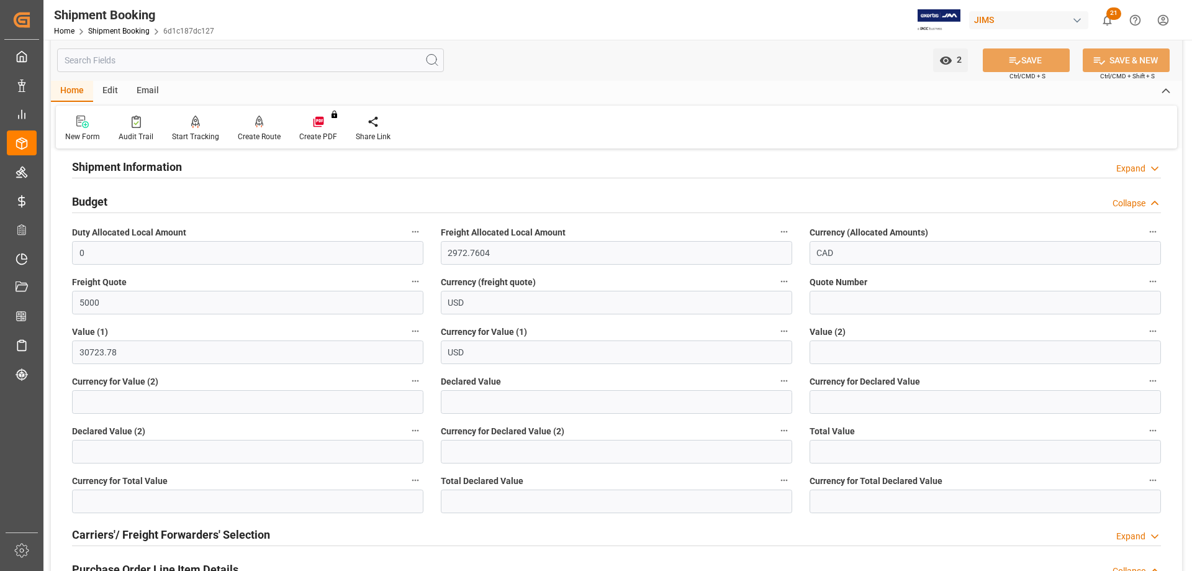
scroll to position [186, 0]
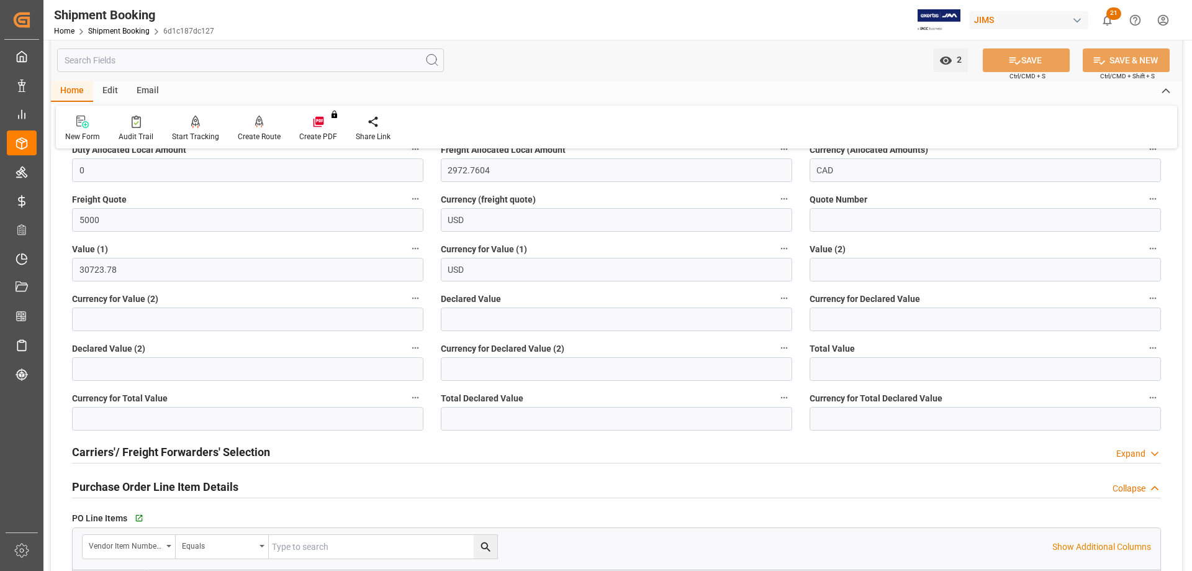
click at [137, 454] on h2 "Carriers'/ Freight Forwarders' Selection" at bounding box center [171, 451] width 198 height 17
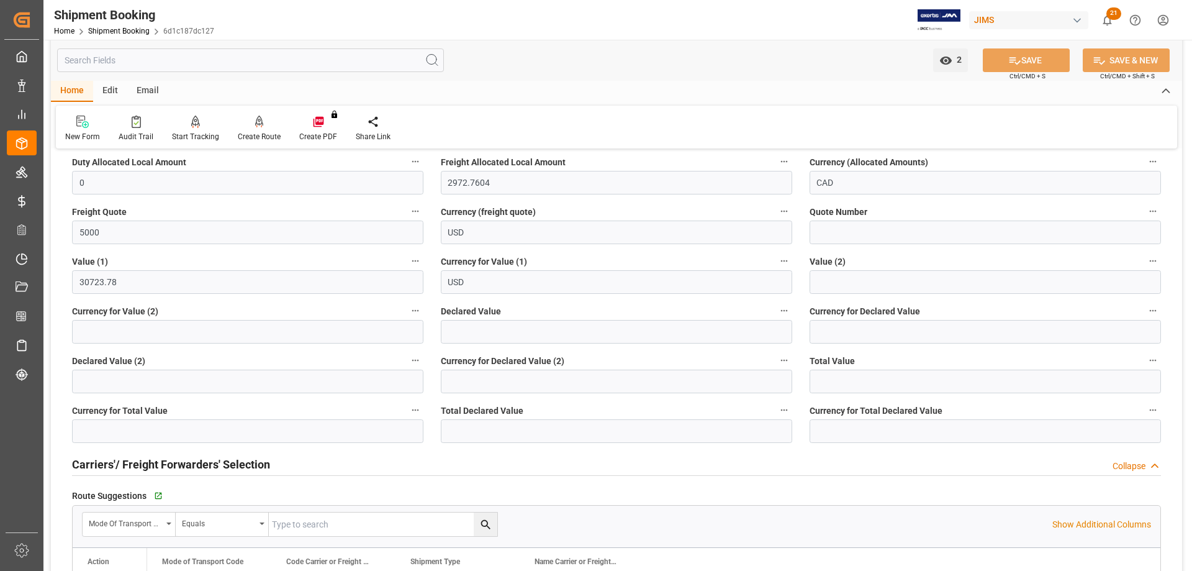
scroll to position [62, 0]
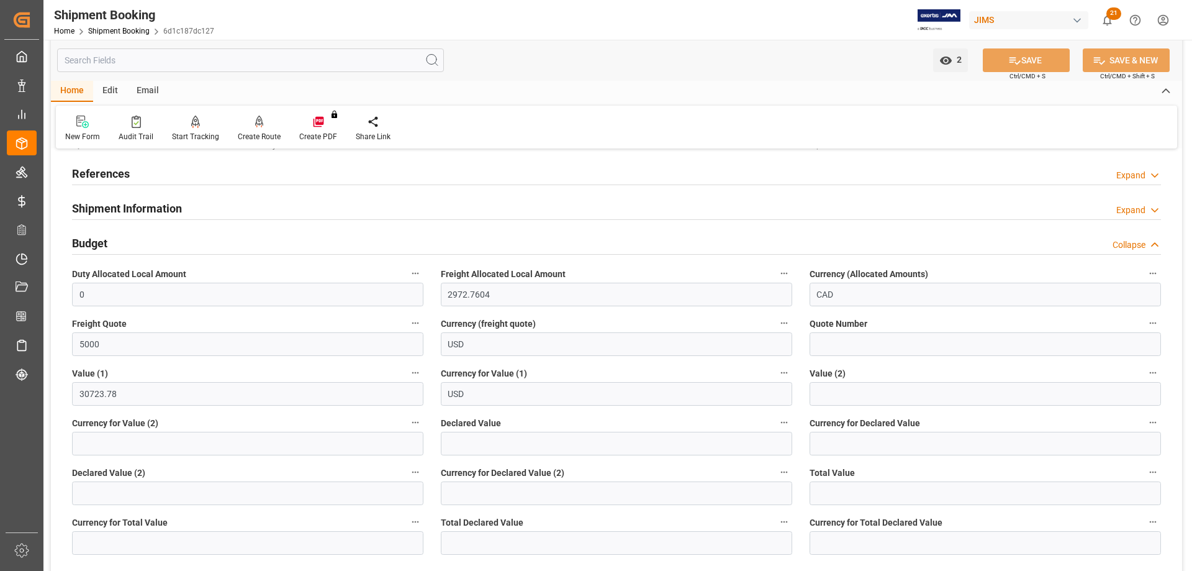
click at [106, 208] on h2 "Shipment Information" at bounding box center [127, 208] width 110 height 17
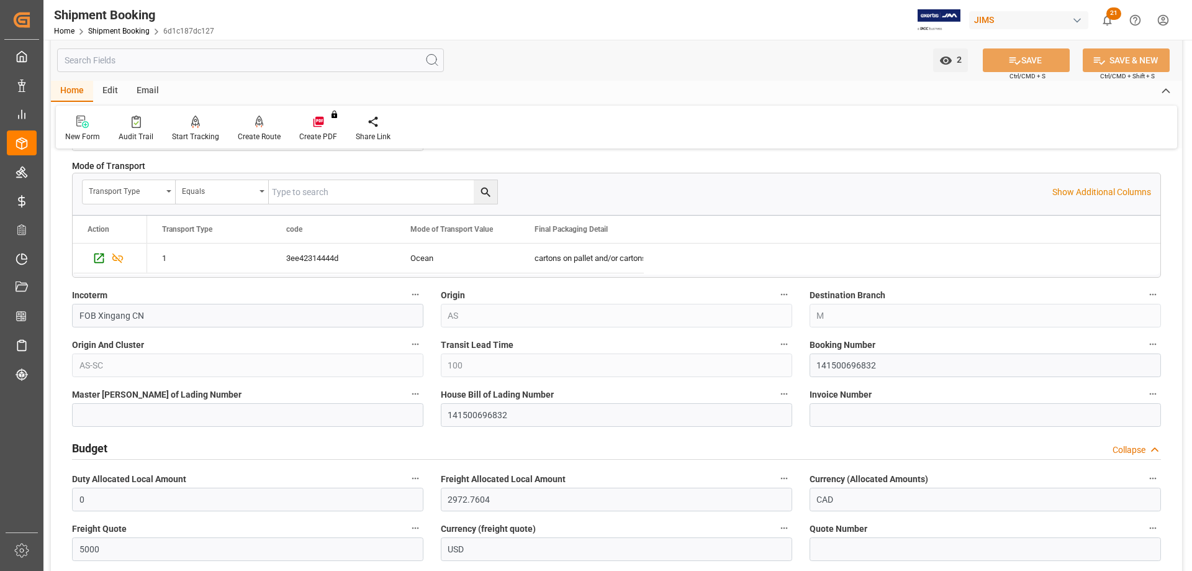
scroll to position [373, 0]
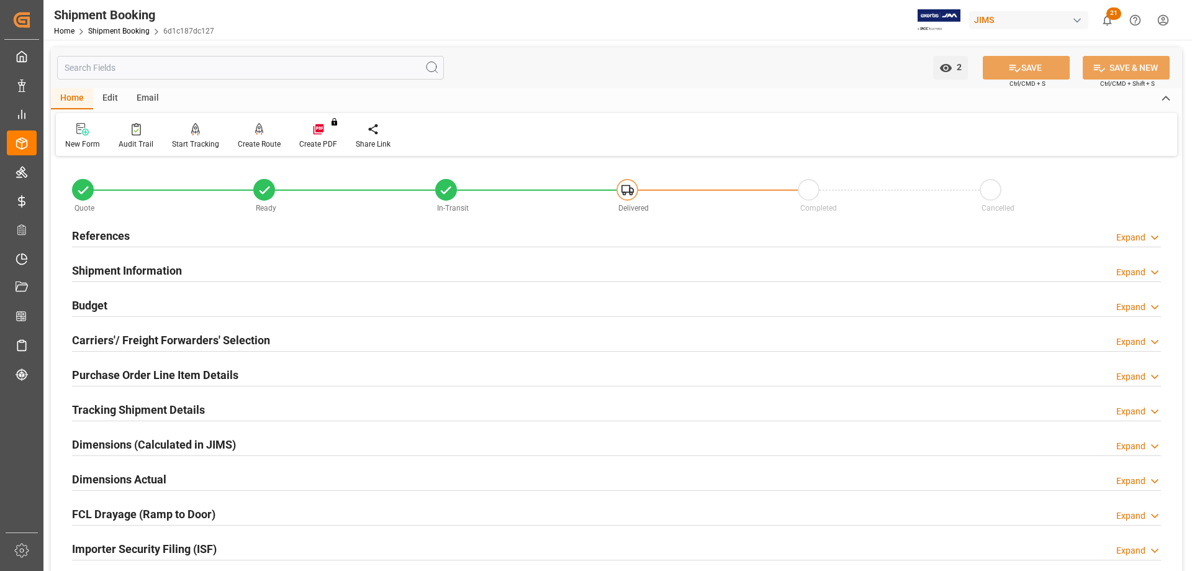
click at [121, 265] on h2 "Shipment Information" at bounding box center [127, 270] width 110 height 17
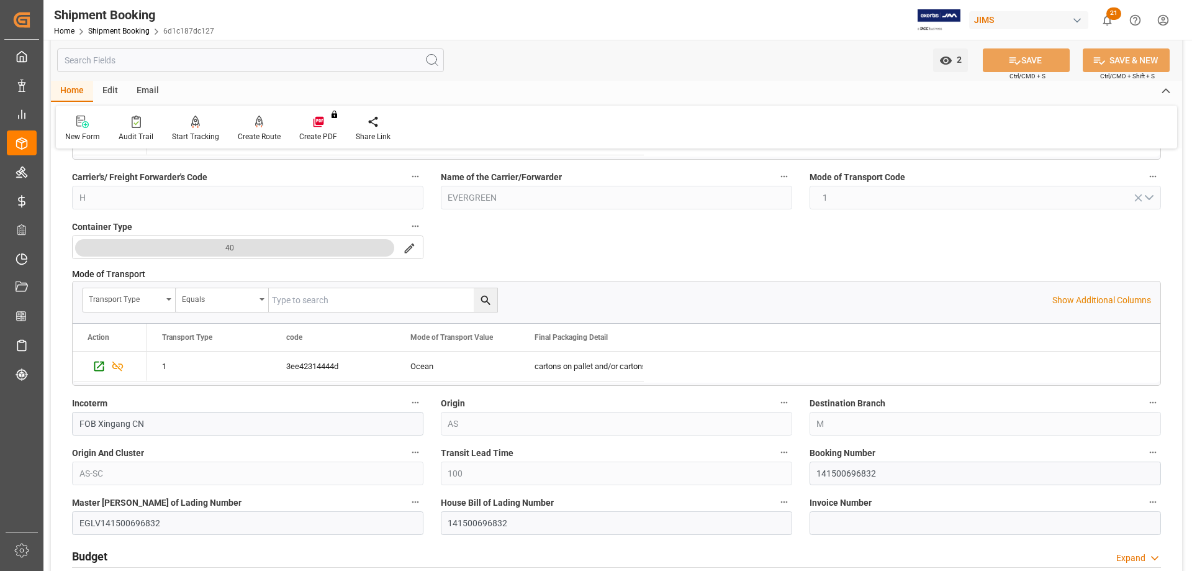
scroll to position [310, 0]
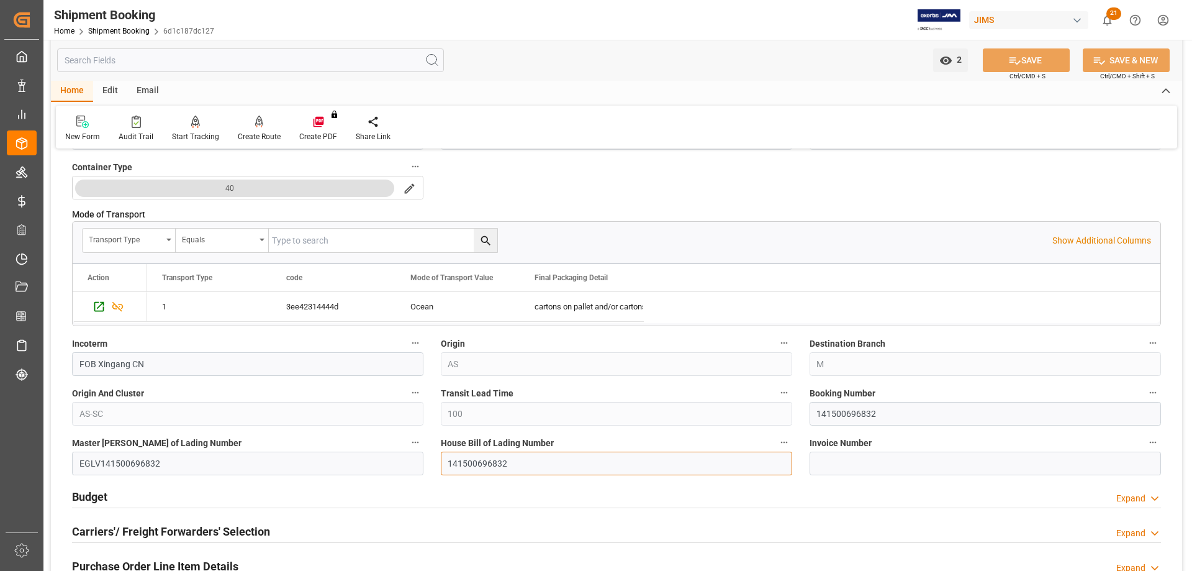
drag, startPoint x: 507, startPoint y: 466, endPoint x: 435, endPoint y: 465, distance: 72.0
click at [435, 465] on div "House Bill of Lading Number 141500696832" at bounding box center [616, 455] width 369 height 50
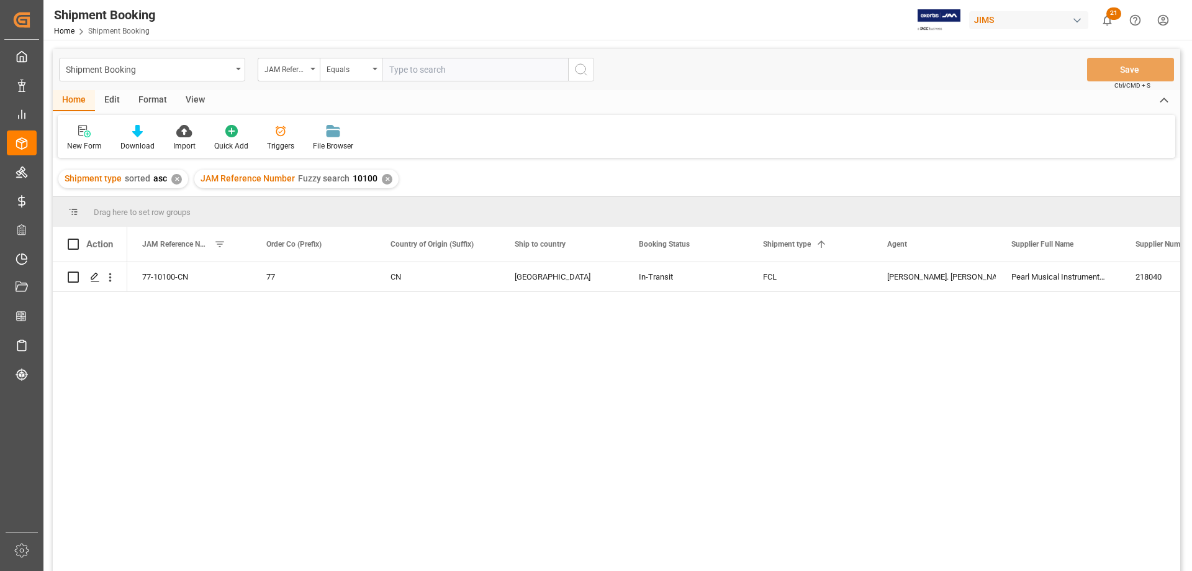
click at [188, 98] on div "View" at bounding box center [195, 100] width 38 height 21
click at [79, 137] on icon at bounding box center [79, 131] width 12 height 12
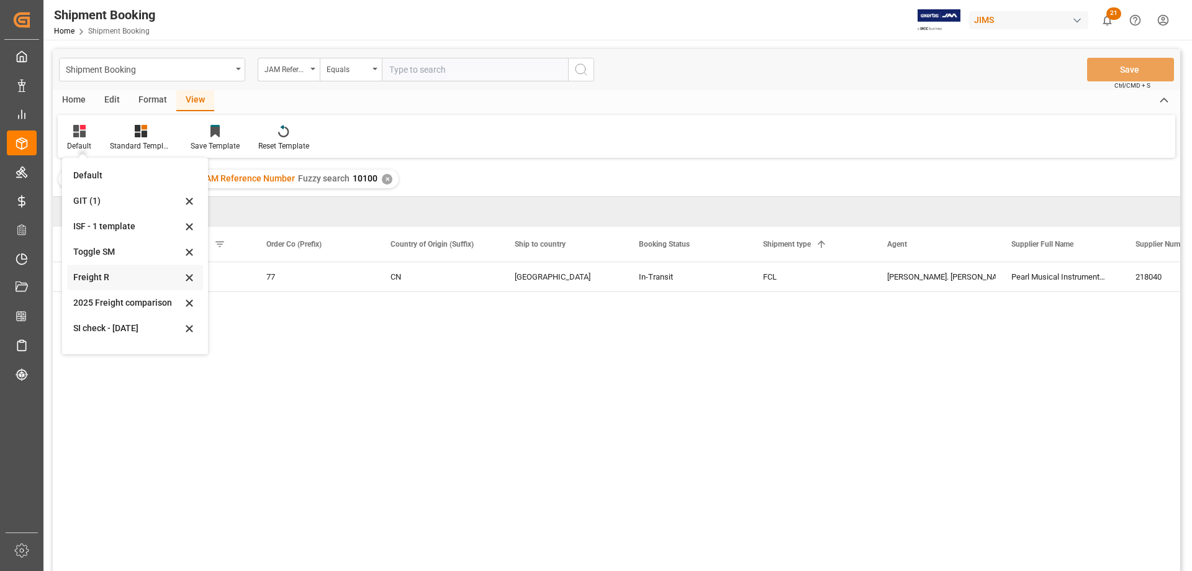
scroll to position [68, 0]
click at [83, 309] on div "July 2025" at bounding box center [127, 310] width 109 height 13
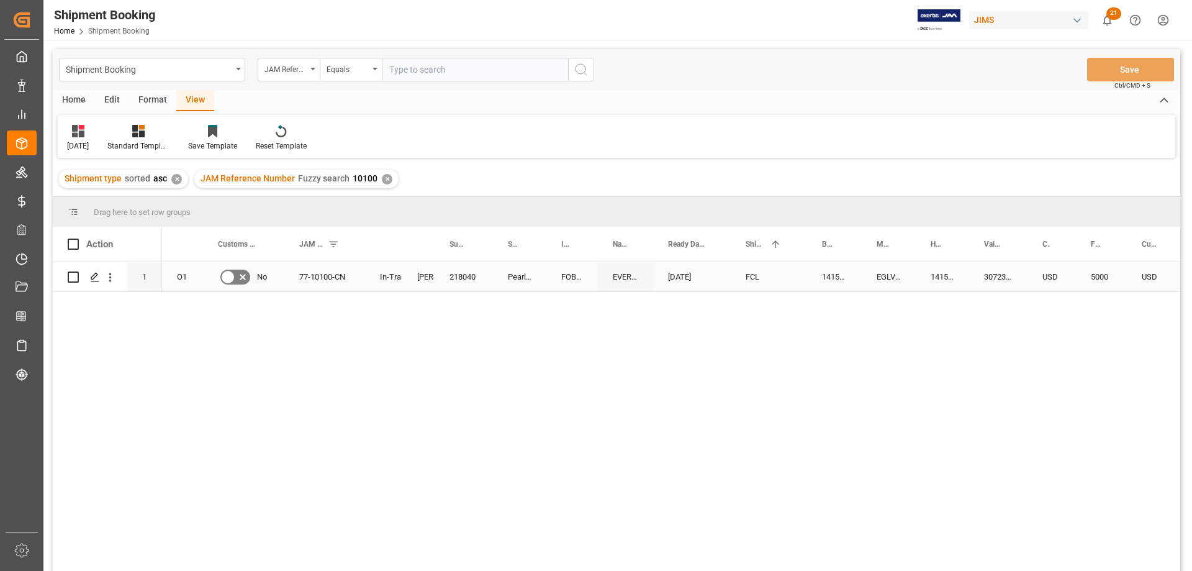
click at [766, 276] on div "FCL" at bounding box center [769, 277] width 47 height 29
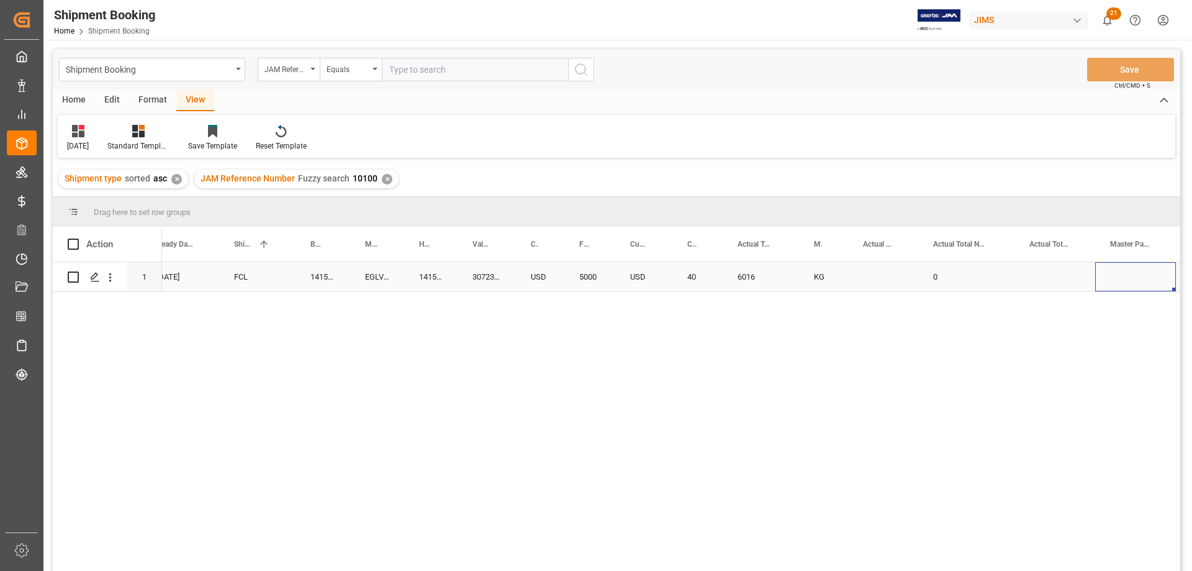
scroll to position [0, 581]
click at [797, 274] on div "Press SPACE to select this row." at bounding box center [814, 276] width 70 height 29
click at [804, 284] on input "Press SPACE to select this row." at bounding box center [814, 284] width 50 height 24
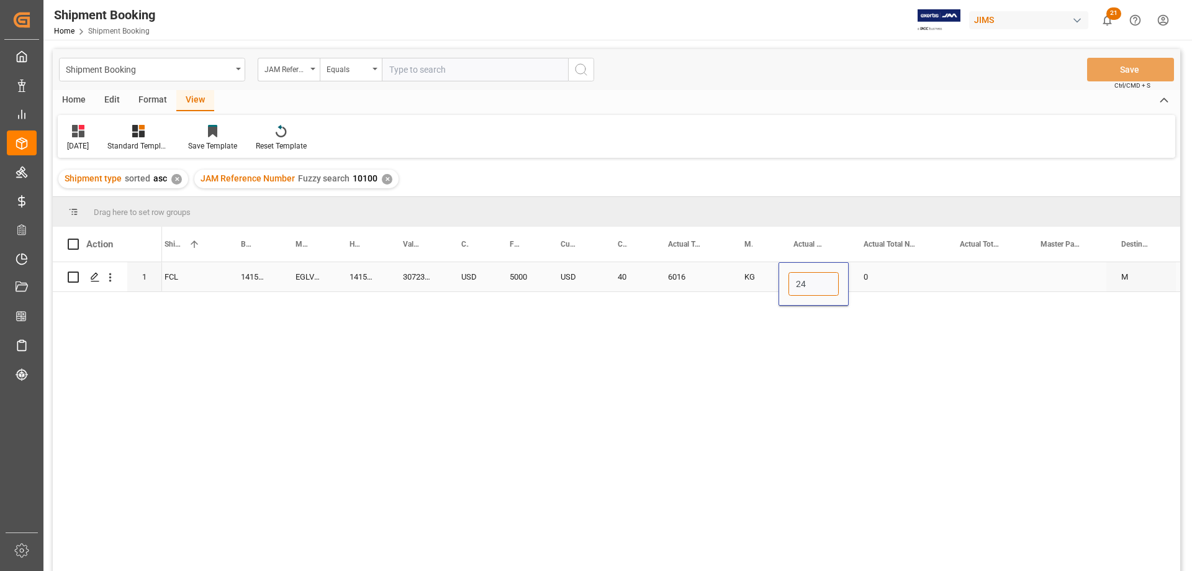
type input "240"
click at [899, 263] on div "0" at bounding box center [897, 276] width 96 height 29
click at [972, 274] on div "Press SPACE to select this row." at bounding box center [985, 276] width 81 height 29
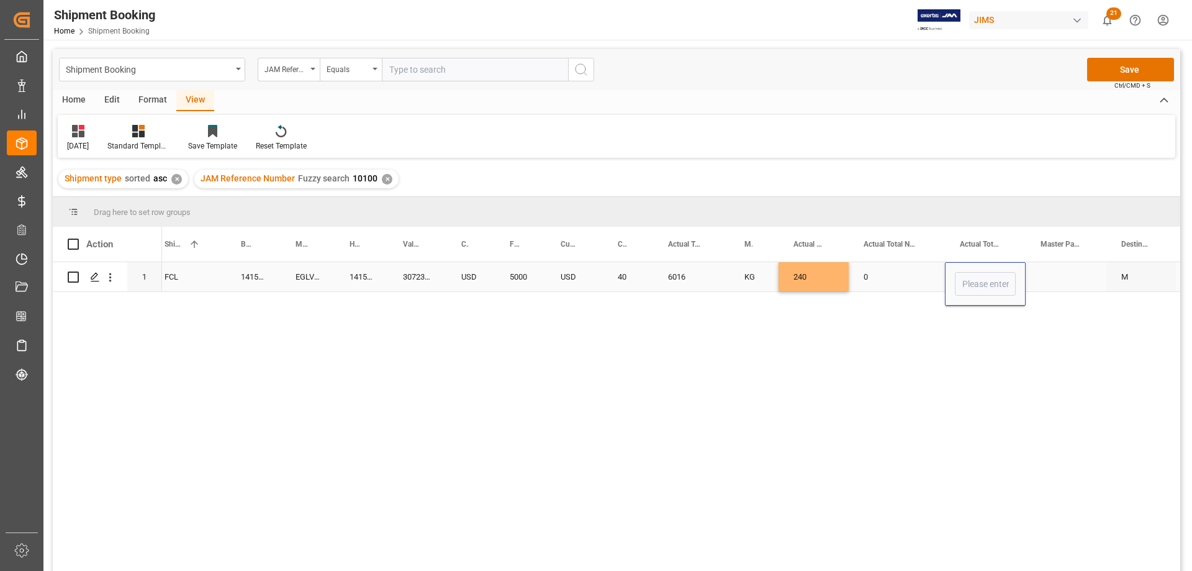
click at [972, 274] on input "Press SPACE to select this row." at bounding box center [985, 284] width 61 height 24
click at [972, 283] on input "Press SPACE to select this row." at bounding box center [985, 284] width 61 height 24
type input "37.03"
click at [1051, 272] on div "Press SPACE to select this row." at bounding box center [1066, 276] width 81 height 29
click at [1051, 273] on div "Press SPACE to select this row." at bounding box center [1066, 276] width 81 height 29
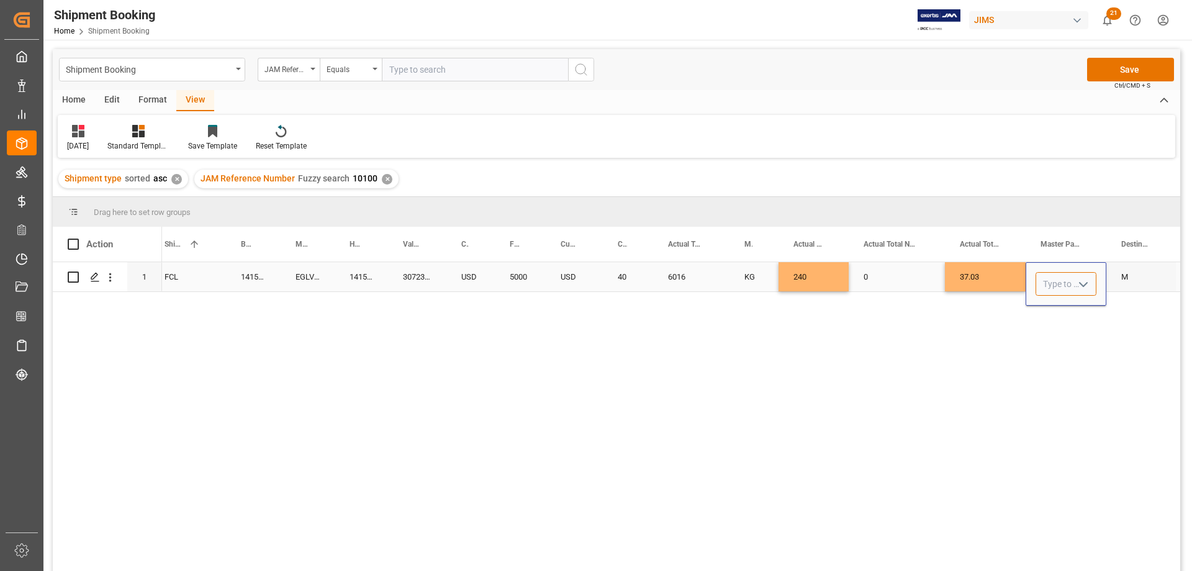
click at [1051, 273] on input "Press SPACE to select this row." at bounding box center [1066, 284] width 61 height 24
click at [1082, 284] on polyline "open menu" at bounding box center [1083, 285] width 7 height 4
click at [1063, 318] on div "CBM" at bounding box center [1066, 318] width 60 height 43
type input "CBM"
click at [889, 279] on div "0" at bounding box center [897, 276] width 96 height 29
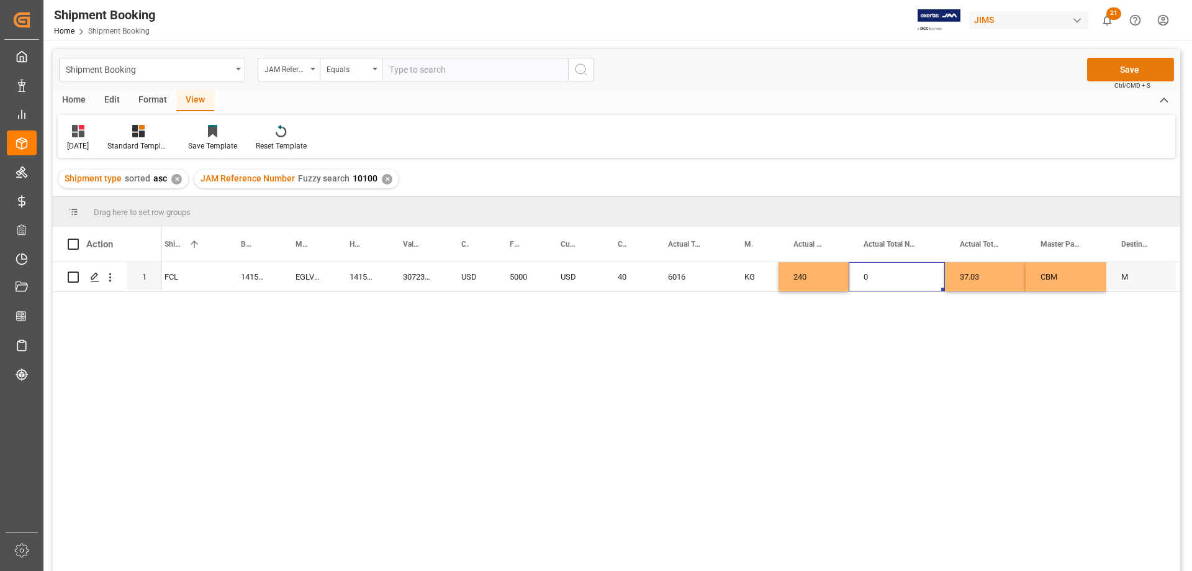
click at [1128, 70] on button "Save" at bounding box center [1130, 70] width 87 height 24
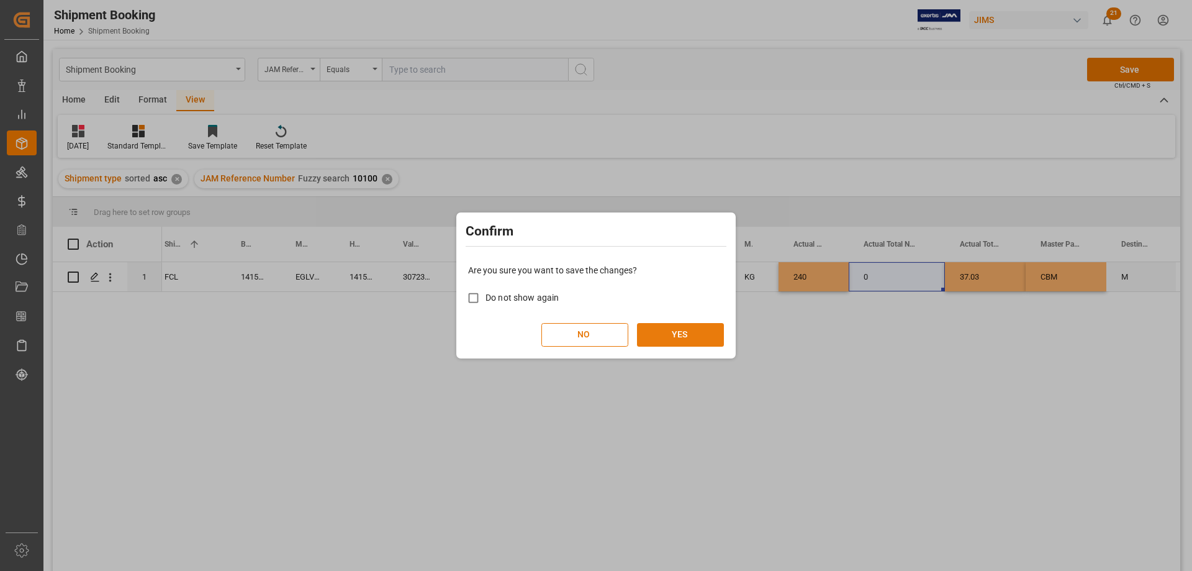
click at [679, 333] on button "YES" at bounding box center [680, 335] width 87 height 24
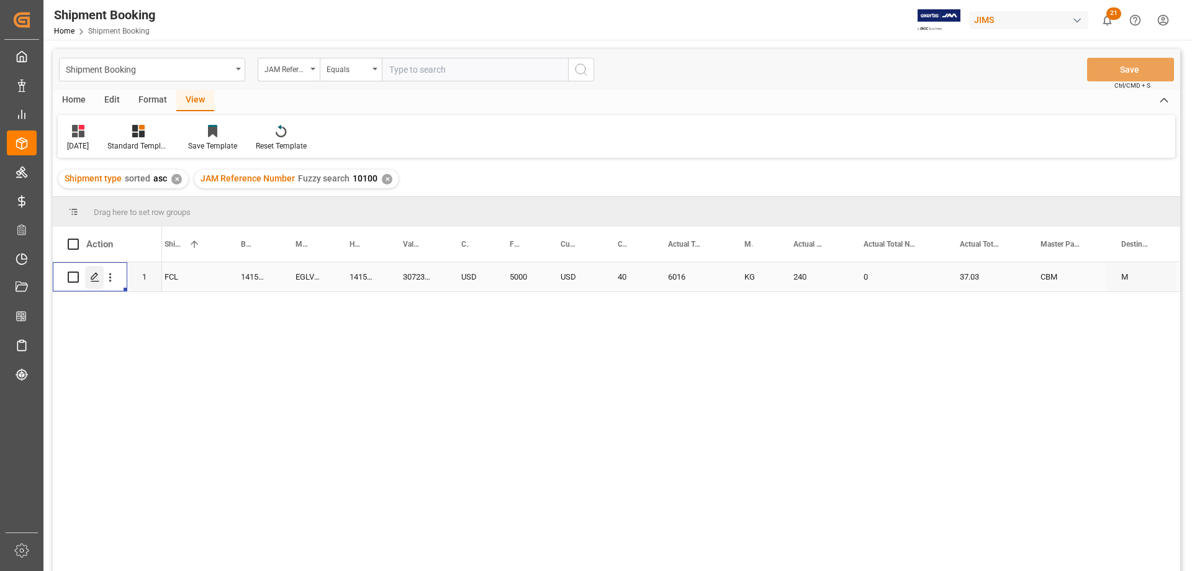
click at [94, 280] on icon "Press SPACE to select this row." at bounding box center [95, 277] width 10 height 10
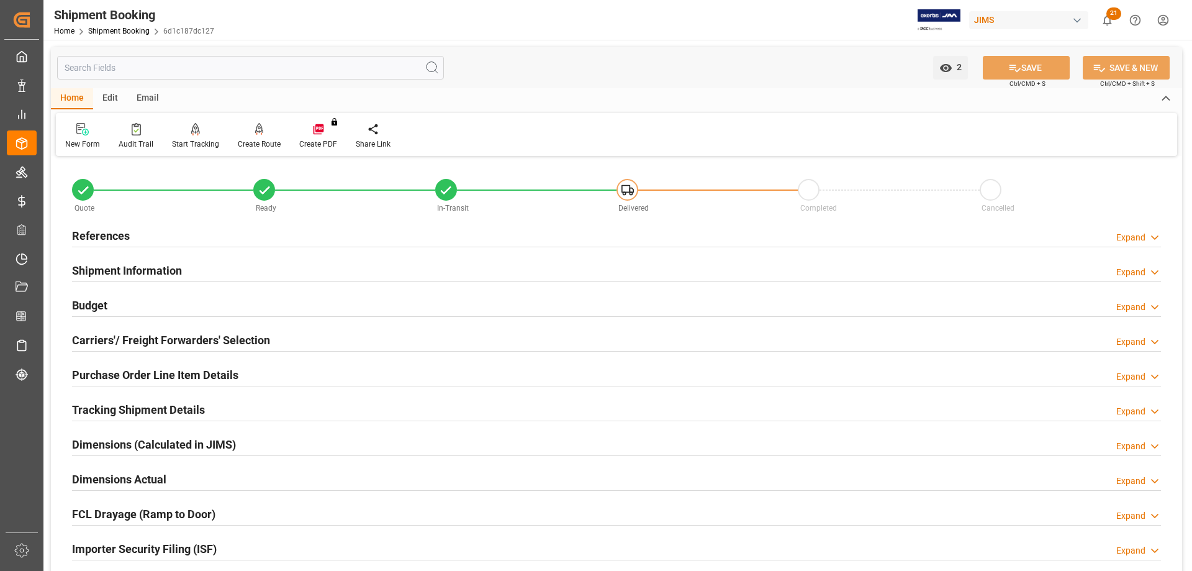
scroll to position [124, 0]
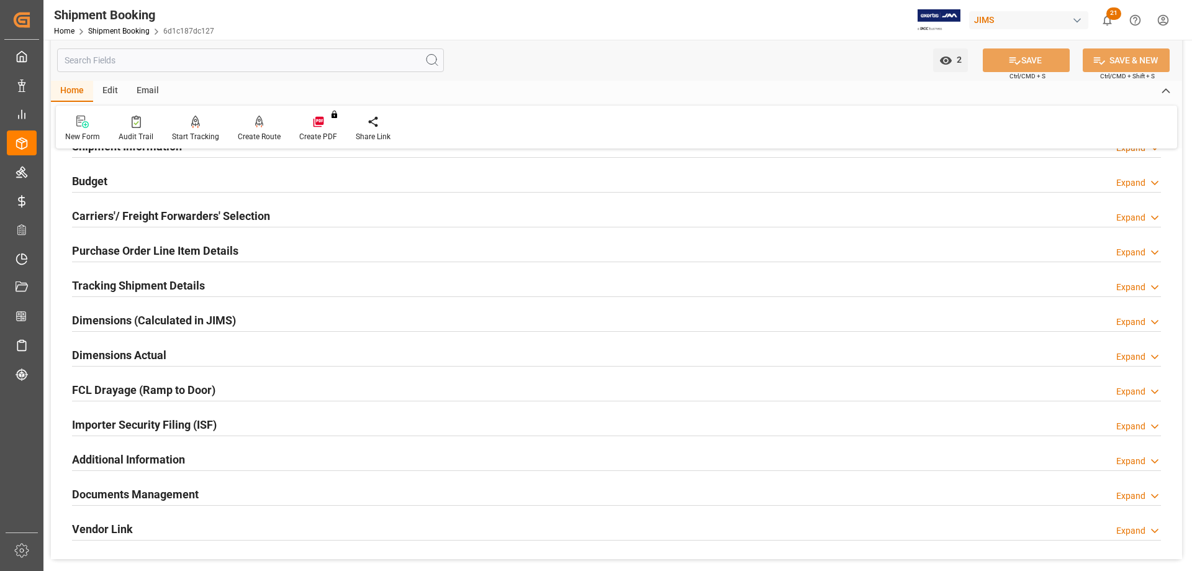
click at [104, 285] on h2 "Tracking Shipment Details" at bounding box center [138, 285] width 133 height 17
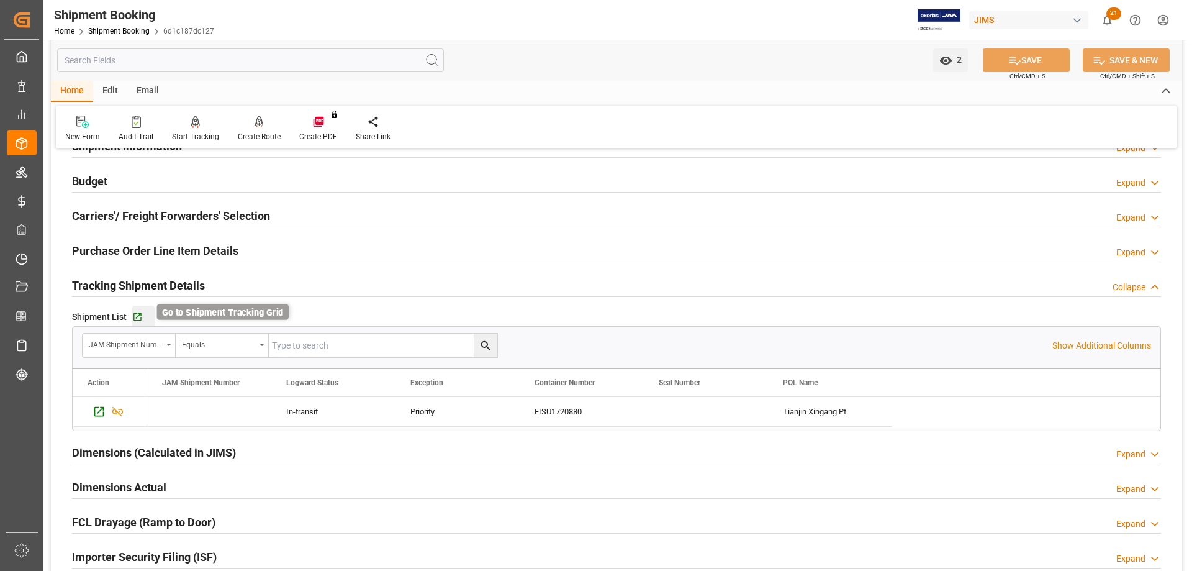
click at [138, 314] on icon "button" at bounding box center [138, 317] width 8 height 8
click at [101, 245] on h2 "Purchase Order Line Item Details" at bounding box center [155, 250] width 166 height 17
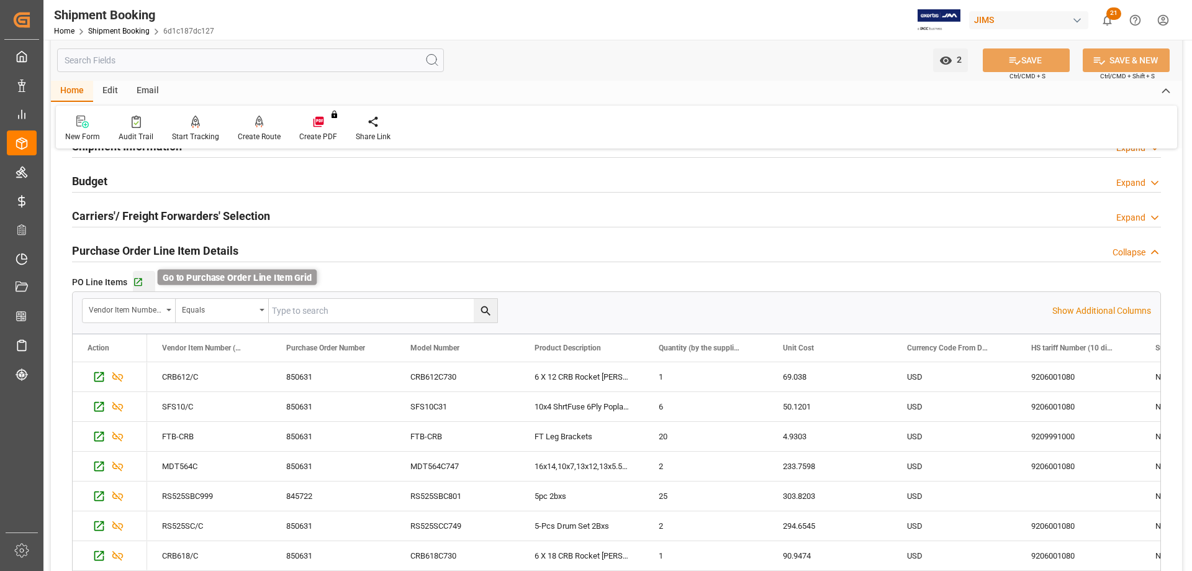
click at [136, 278] on icon "button" at bounding box center [138, 282] width 8 height 8
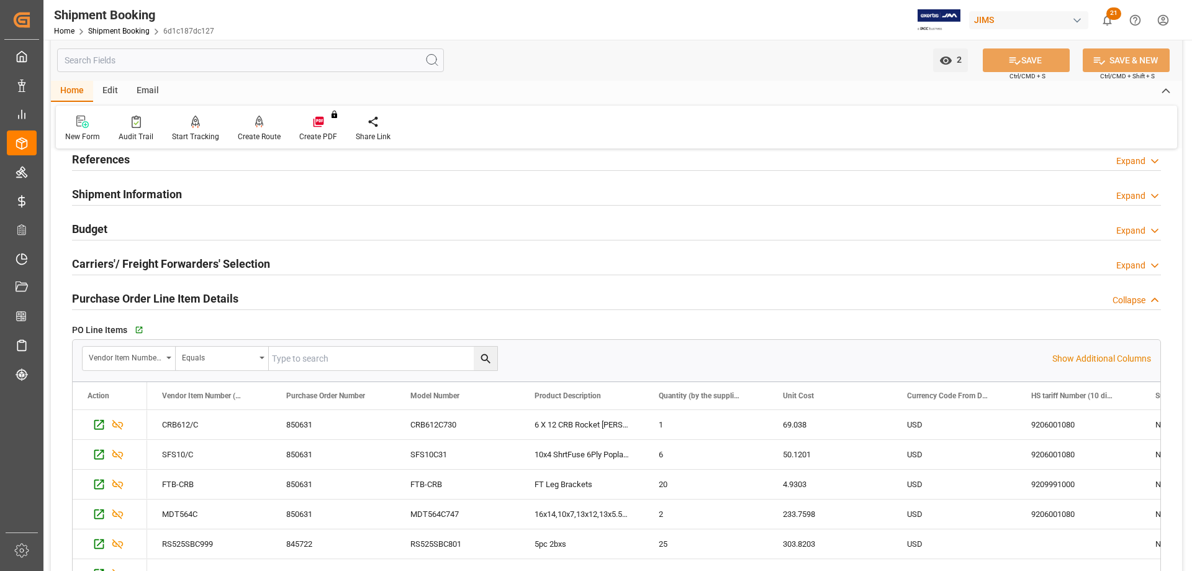
scroll to position [0, 0]
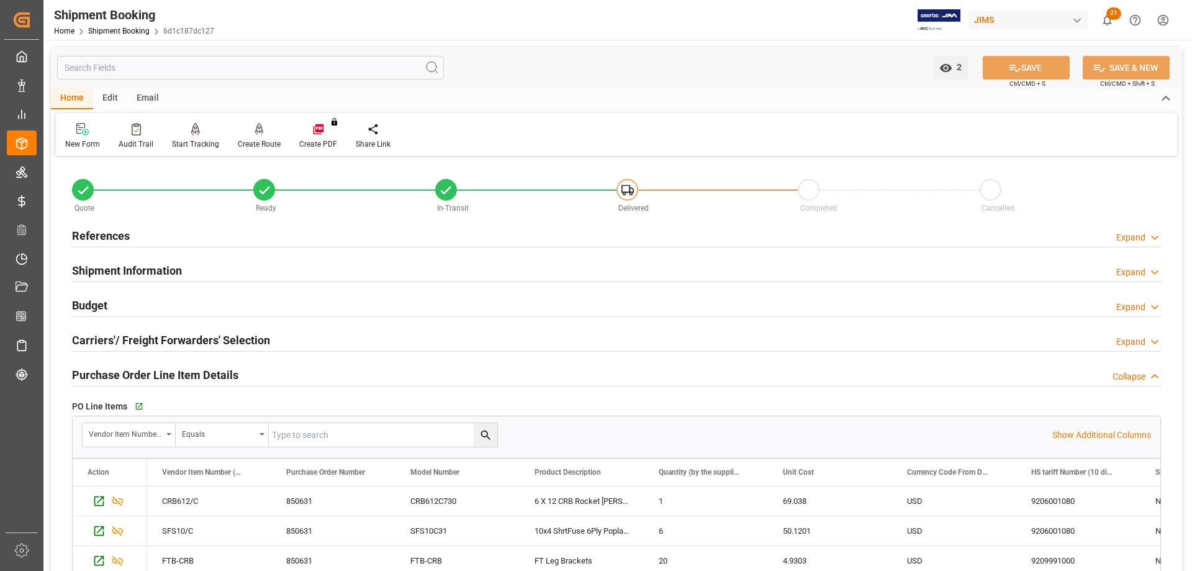
click at [107, 231] on h2 "References" at bounding box center [101, 235] width 58 height 17
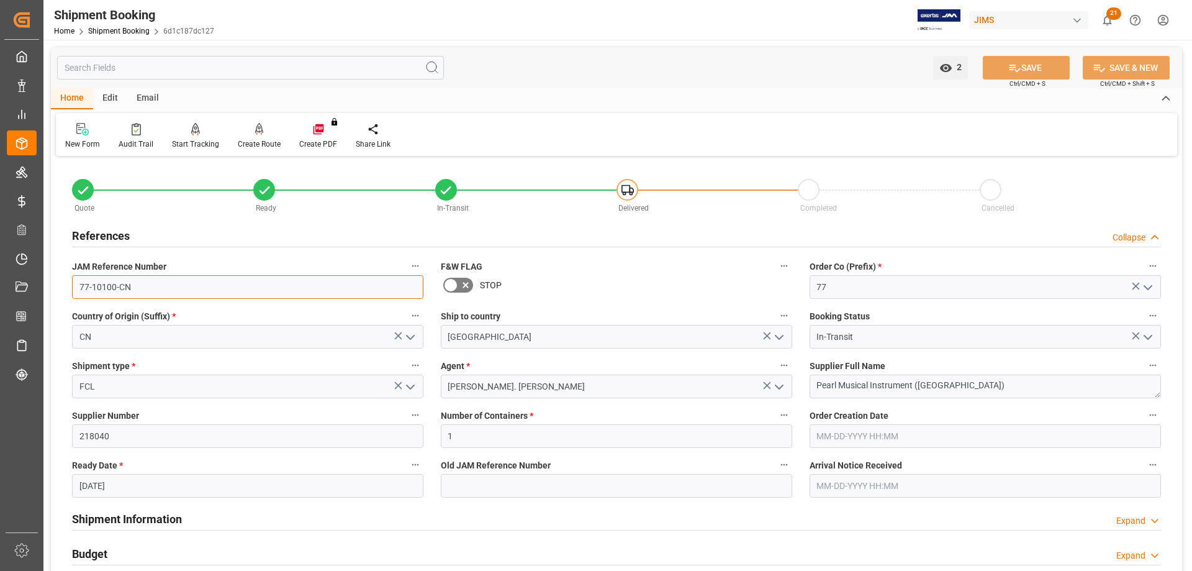
drag, startPoint x: 137, startPoint y: 291, endPoint x: 70, endPoint y: 291, distance: 67.1
click at [70, 291] on div "JAM Reference Number 77-10100-CN" at bounding box center [247, 278] width 369 height 50
click at [976, 390] on textarea "Pearl Musical Instrument (Tianjin)" at bounding box center [985, 386] width 351 height 24
drag, startPoint x: 972, startPoint y: 389, endPoint x: 809, endPoint y: 384, distance: 163.4
click at [810, 384] on textarea "Pearl Musical Instrument (Tianjin)" at bounding box center [985, 386] width 351 height 24
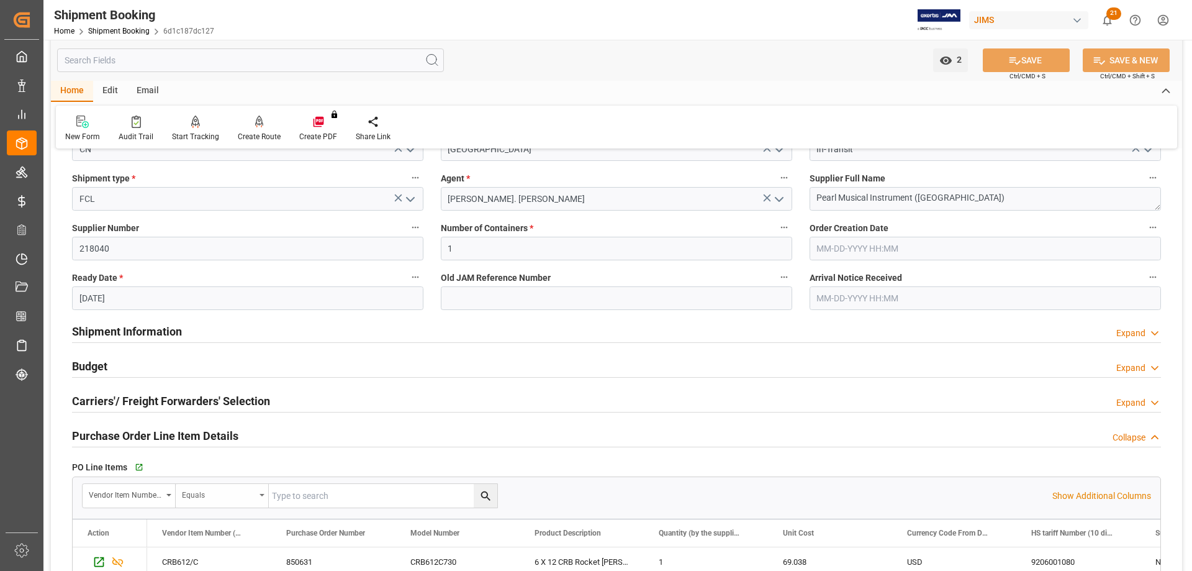
scroll to position [186, 0]
click at [140, 331] on h2 "Shipment Information" at bounding box center [127, 332] width 110 height 17
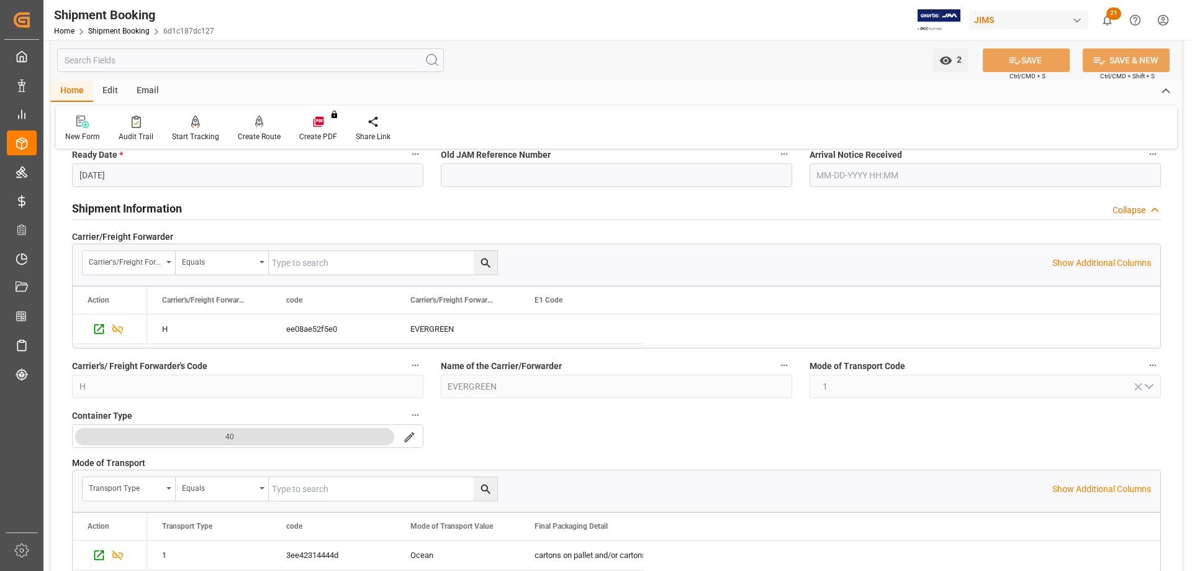
scroll to position [559, 0]
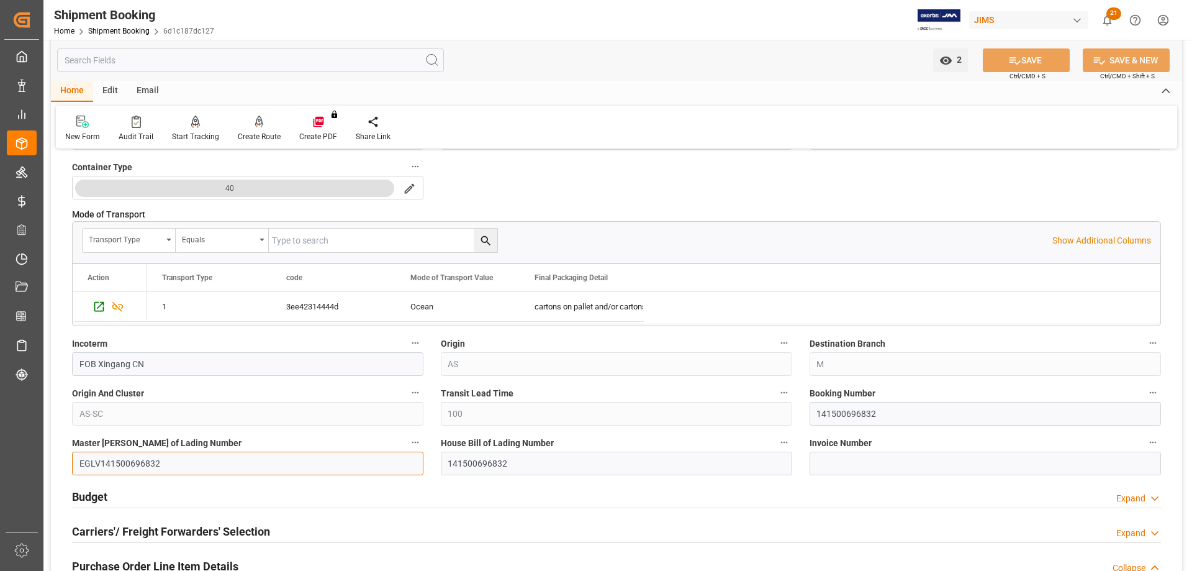
drag, startPoint x: 174, startPoint y: 465, endPoint x: 65, endPoint y: 467, distance: 108.7
click at [65, 467] on div "Master Bill of Lading Number EGLV141500696832" at bounding box center [247, 455] width 369 height 50
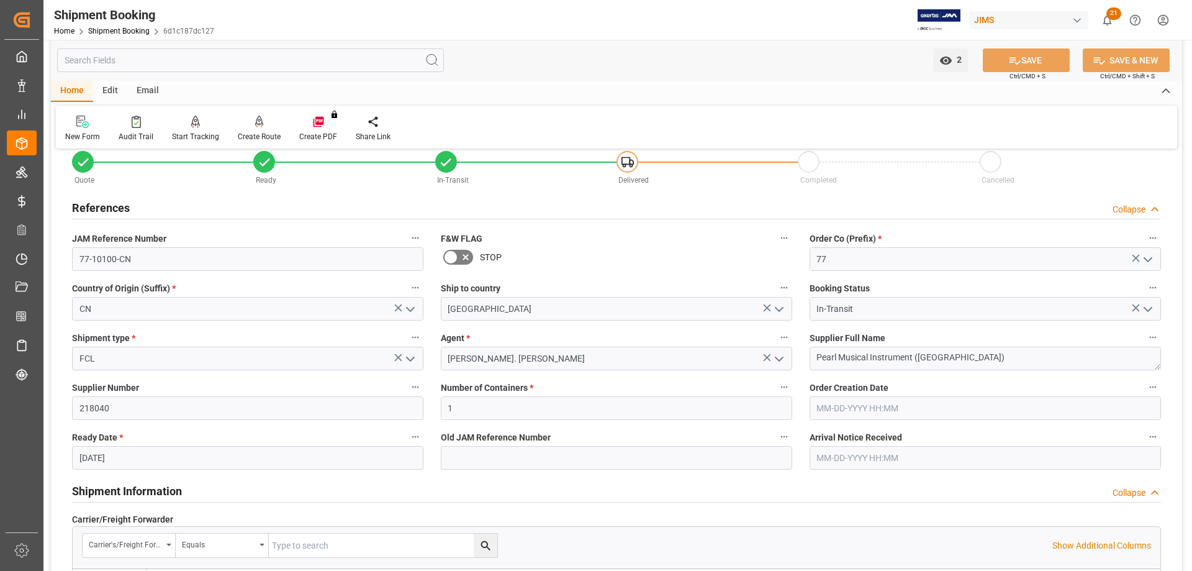
scroll to position [0, 0]
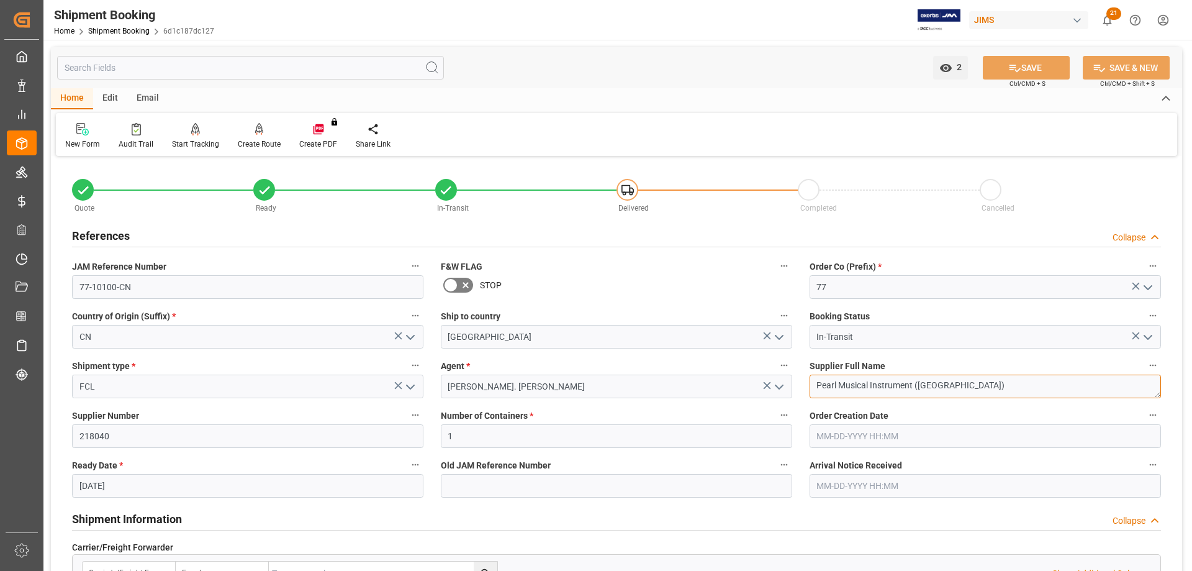
click at [959, 386] on textarea "Pearl Musical Instrument (Tianjin)" at bounding box center [985, 386] width 351 height 24
drag, startPoint x: 958, startPoint y: 386, endPoint x: 767, endPoint y: 384, distance: 190.7
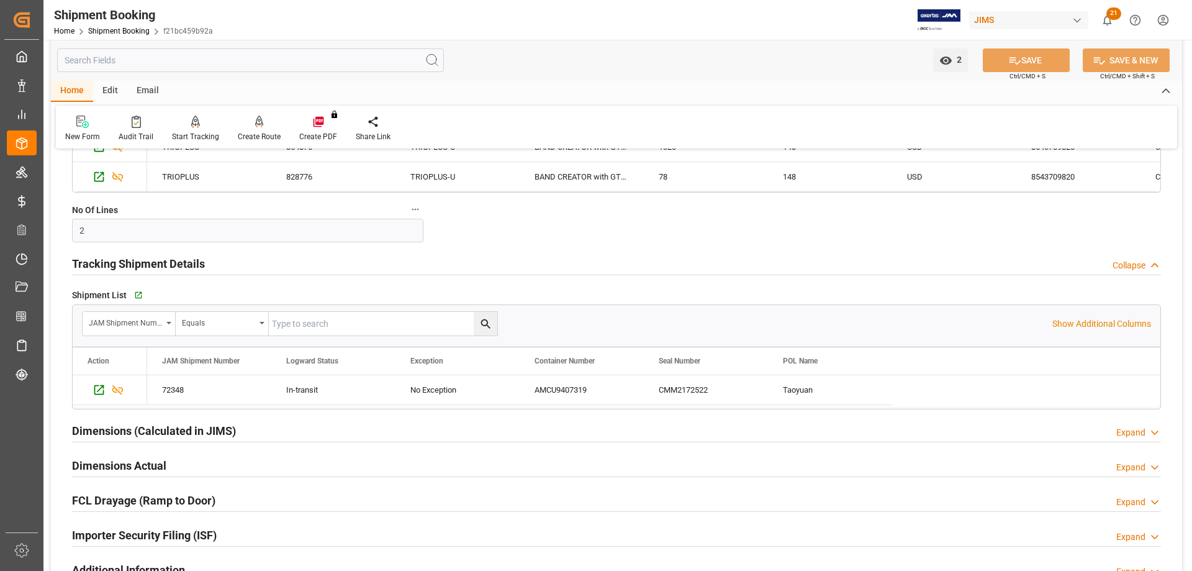
scroll to position [261, 0]
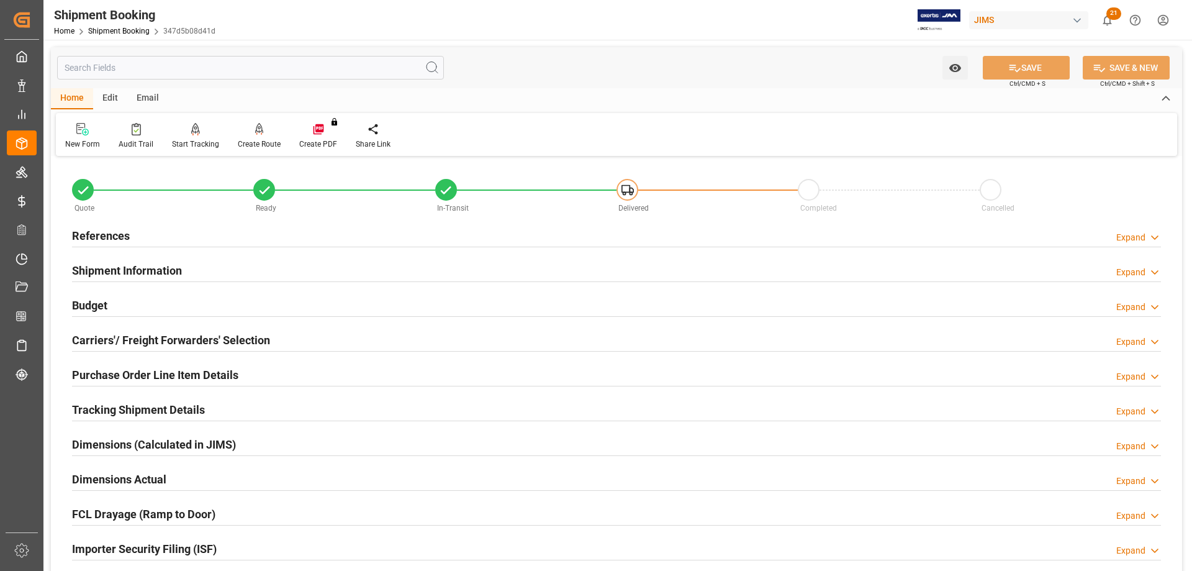
click at [101, 233] on h2 "References" at bounding box center [101, 235] width 58 height 17
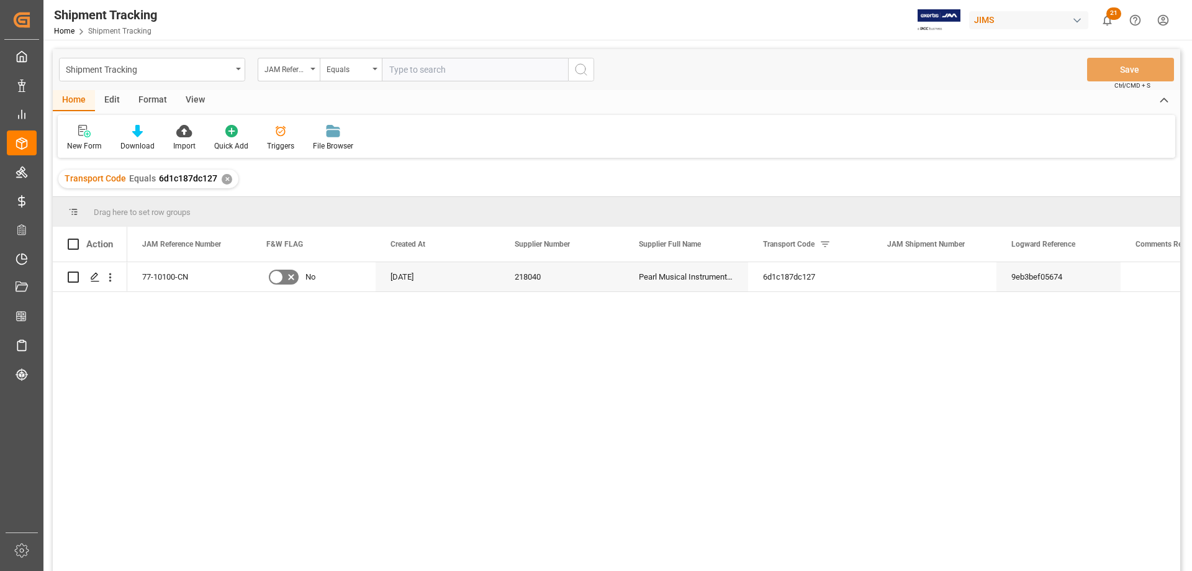
click at [198, 101] on div "View" at bounding box center [195, 100] width 38 height 21
click at [88, 140] on div "Default" at bounding box center [79, 145] width 24 height 11
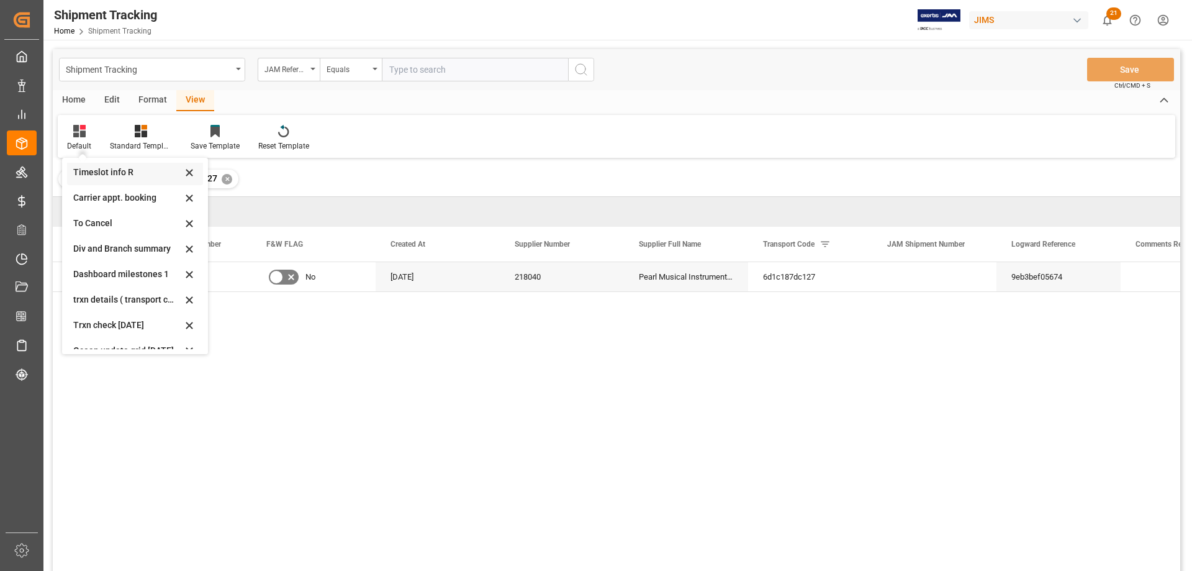
scroll to position [119, 0]
click at [83, 311] on div "[DATE] trxn details" at bounding box center [127, 310] width 109 height 13
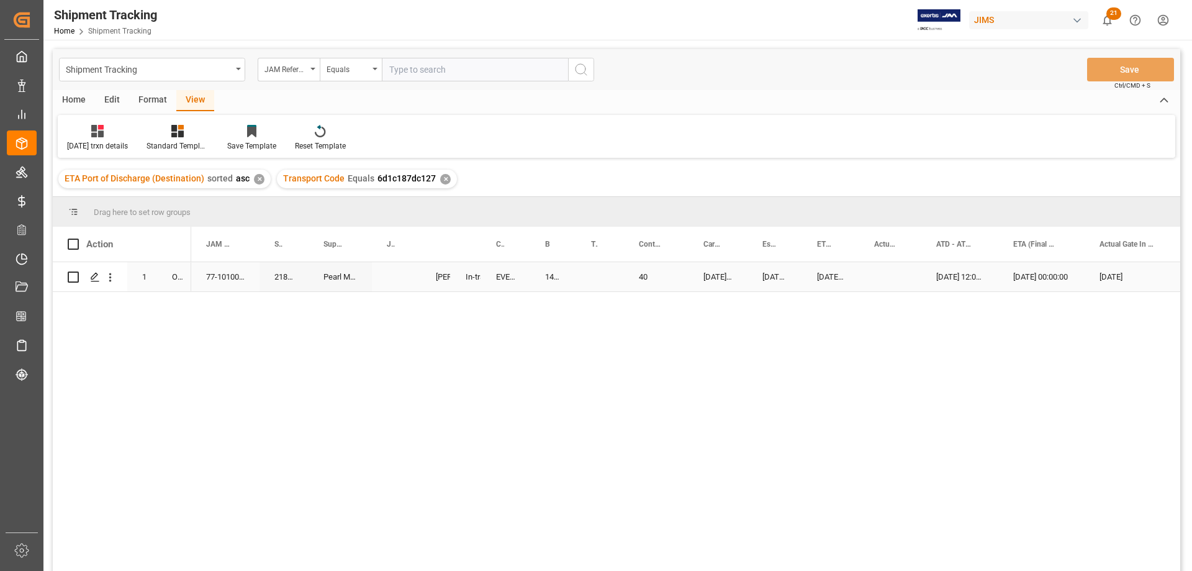
click at [552, 276] on div "141500696832" at bounding box center [553, 276] width 46 height 29
drag, startPoint x: 574, startPoint y: 291, endPoint x: 602, endPoint y: 291, distance: 28.0
click at [1128, 66] on button "Save" at bounding box center [1130, 70] width 87 height 24
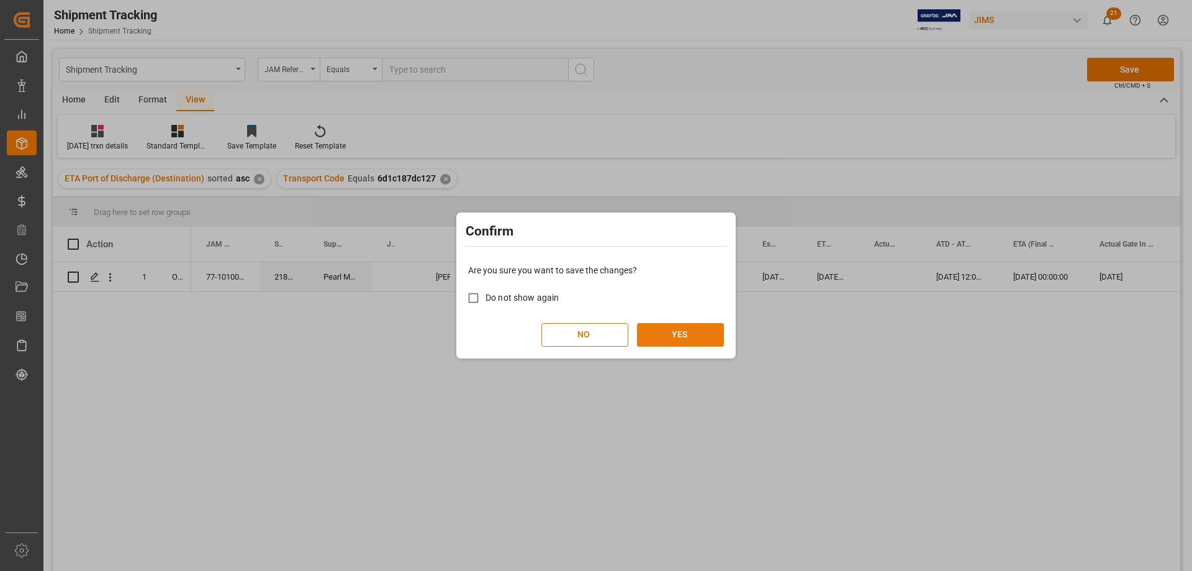
click at [671, 338] on button "YES" at bounding box center [680, 335] width 87 height 24
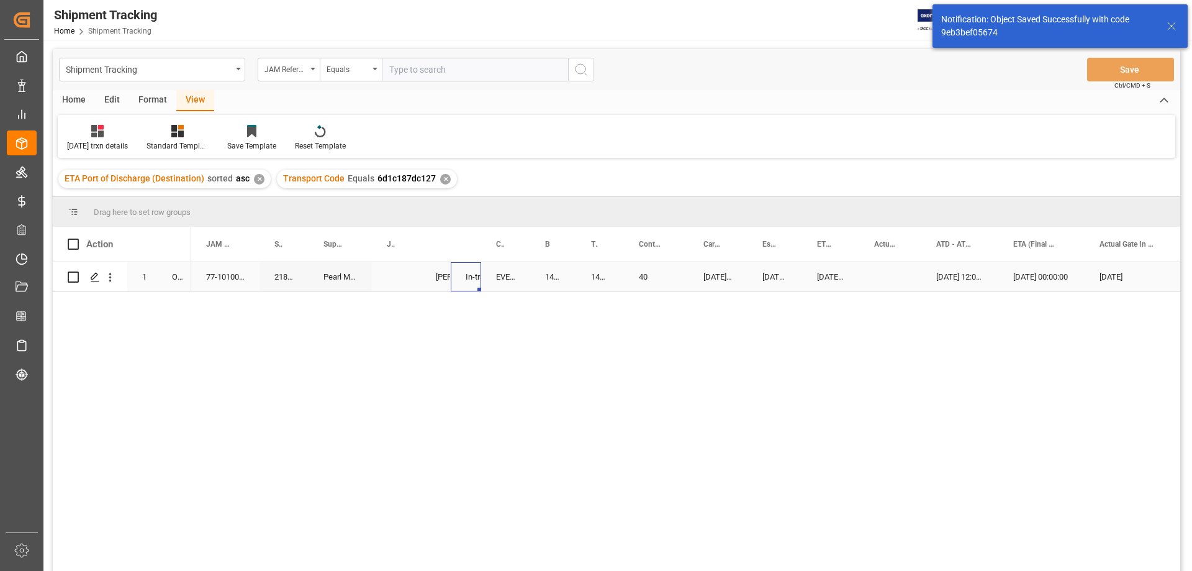
click at [466, 279] on div "In-transit" at bounding box center [466, 277] width 1 height 29
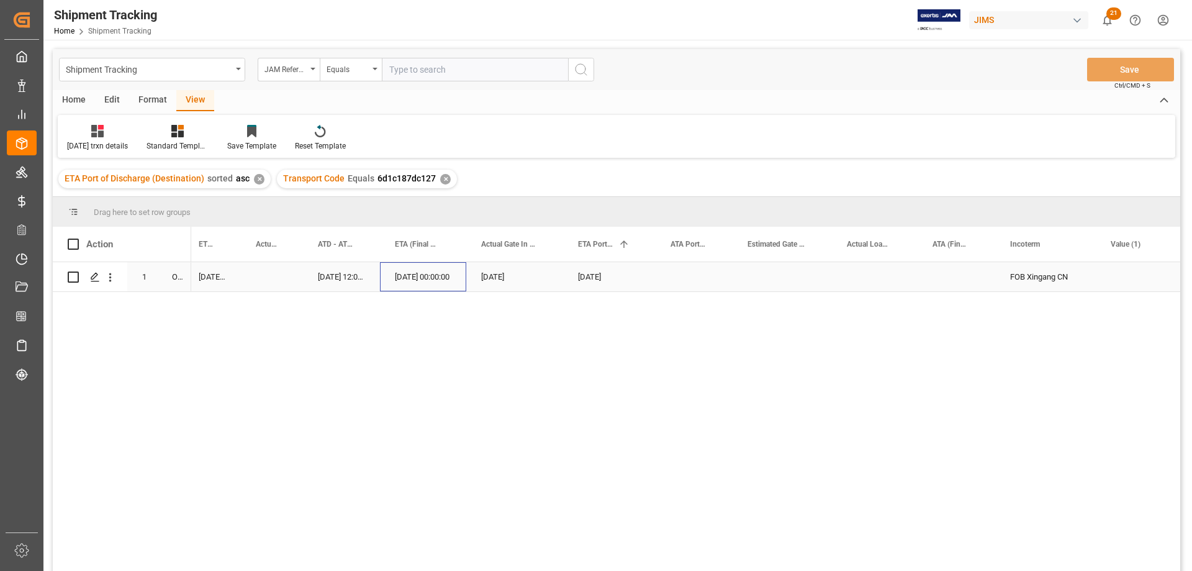
scroll to position [0, 497]
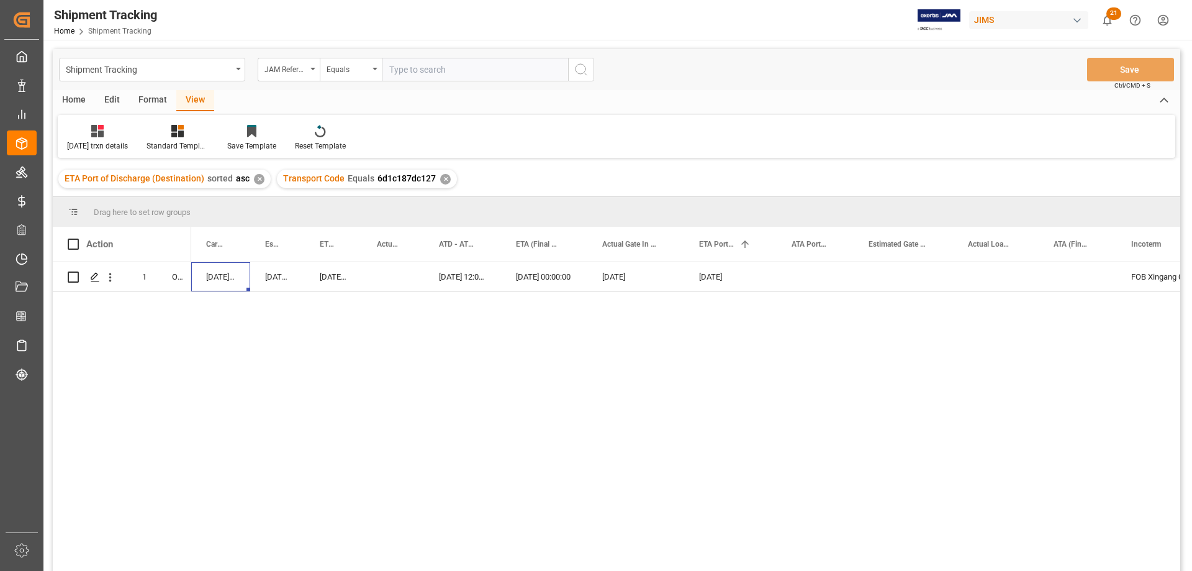
click at [80, 96] on div "Home" at bounding box center [74, 100] width 42 height 21
click at [89, 283] on div "Press SPACE to select this row." at bounding box center [94, 277] width 19 height 23
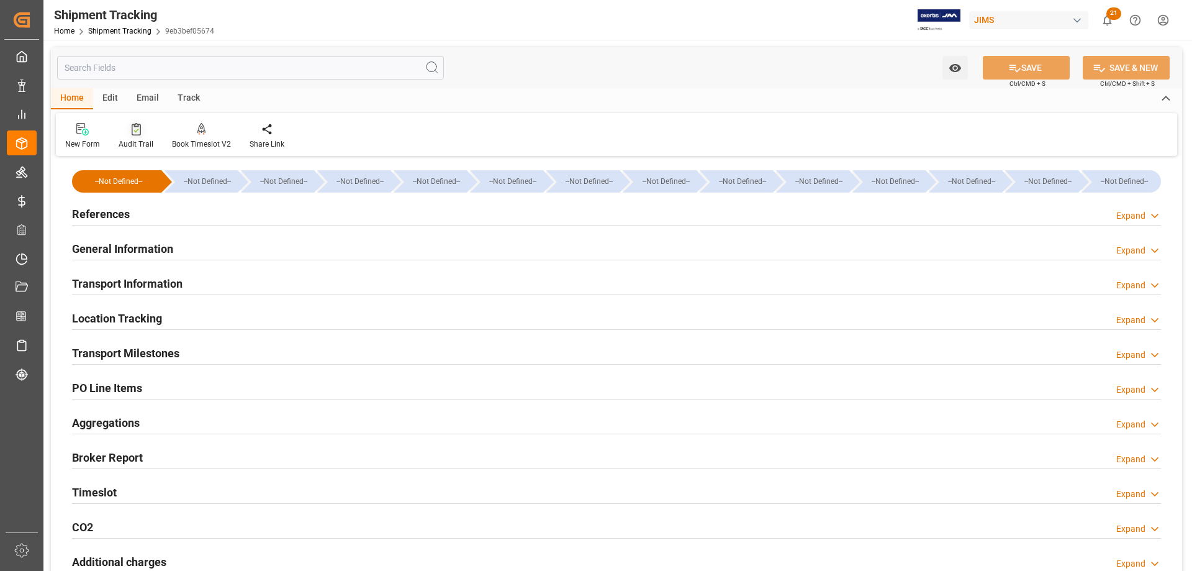
click at [132, 141] on div "Audit Trail" at bounding box center [136, 143] width 35 height 11
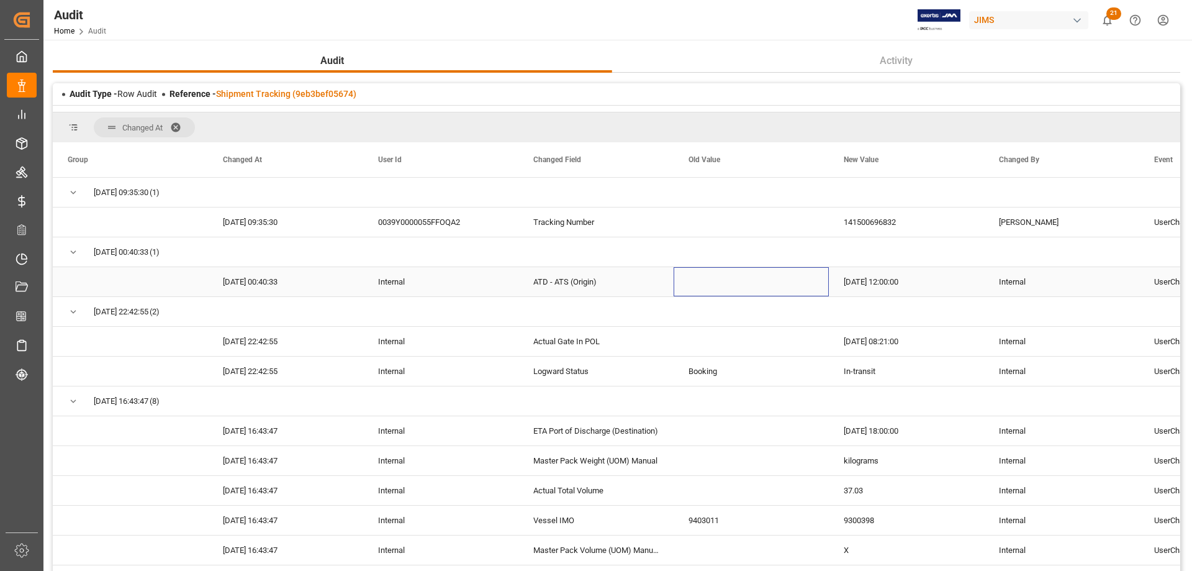
click at [753, 296] on div "Press SPACE to select this row." at bounding box center [751, 281] width 155 height 29
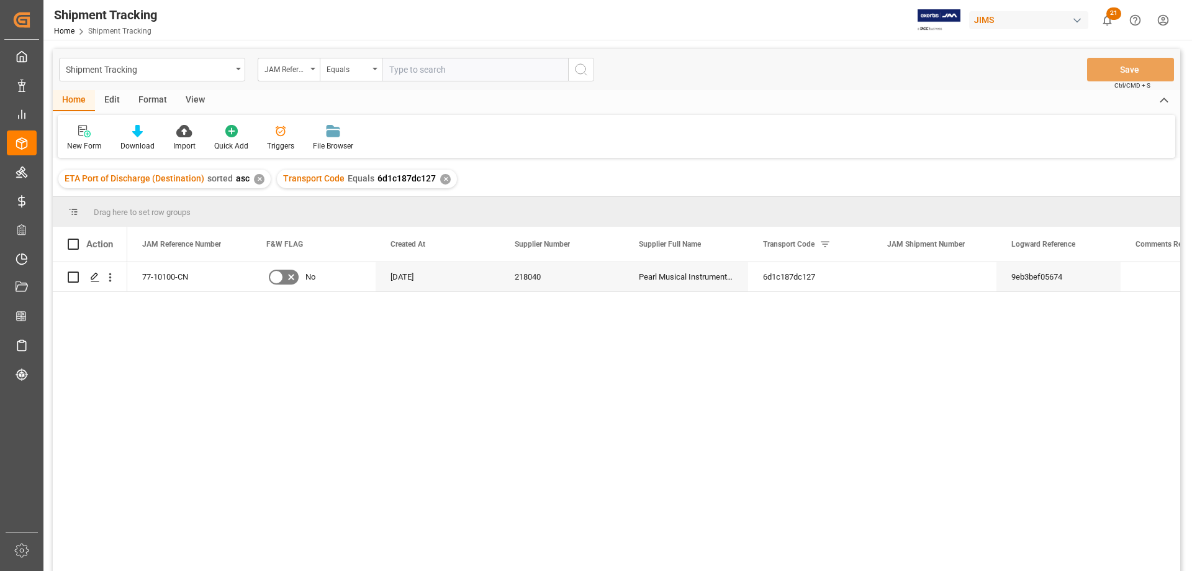
click at [187, 102] on div "View" at bounding box center [195, 100] width 38 height 21
click at [84, 142] on div "Default" at bounding box center [79, 145] width 24 height 11
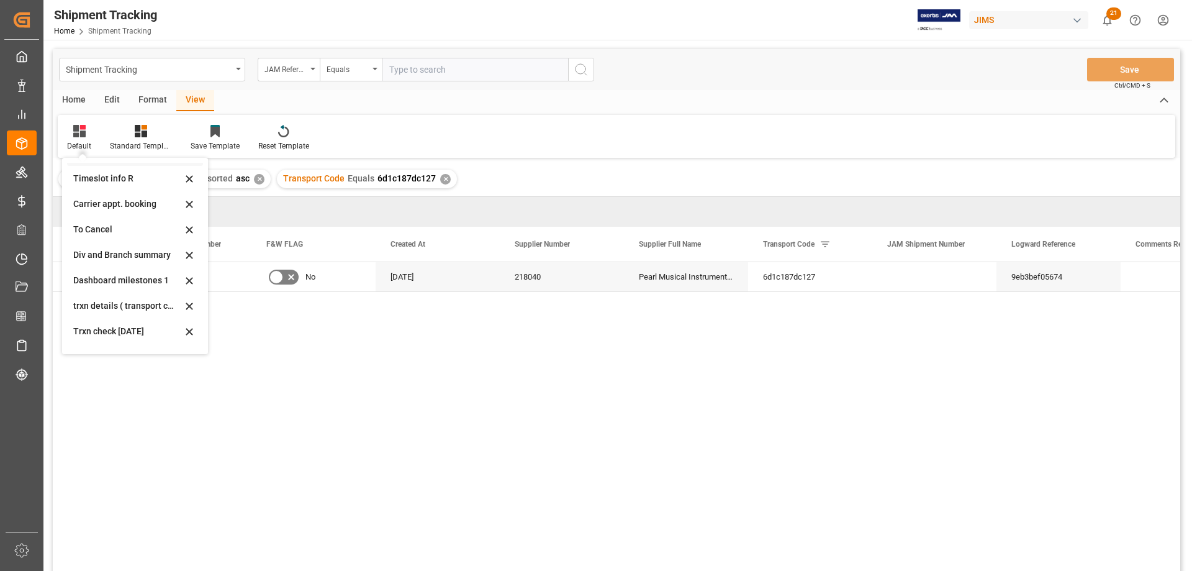
scroll to position [119, 0]
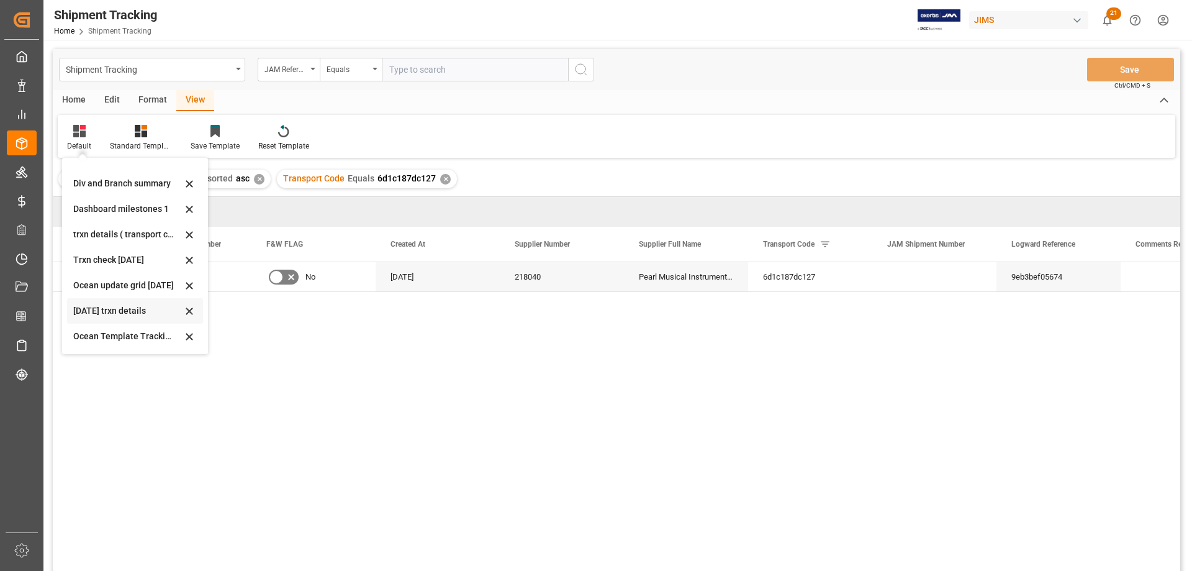
click at [75, 312] on div "June 2025 trxn details" at bounding box center [127, 310] width 109 height 13
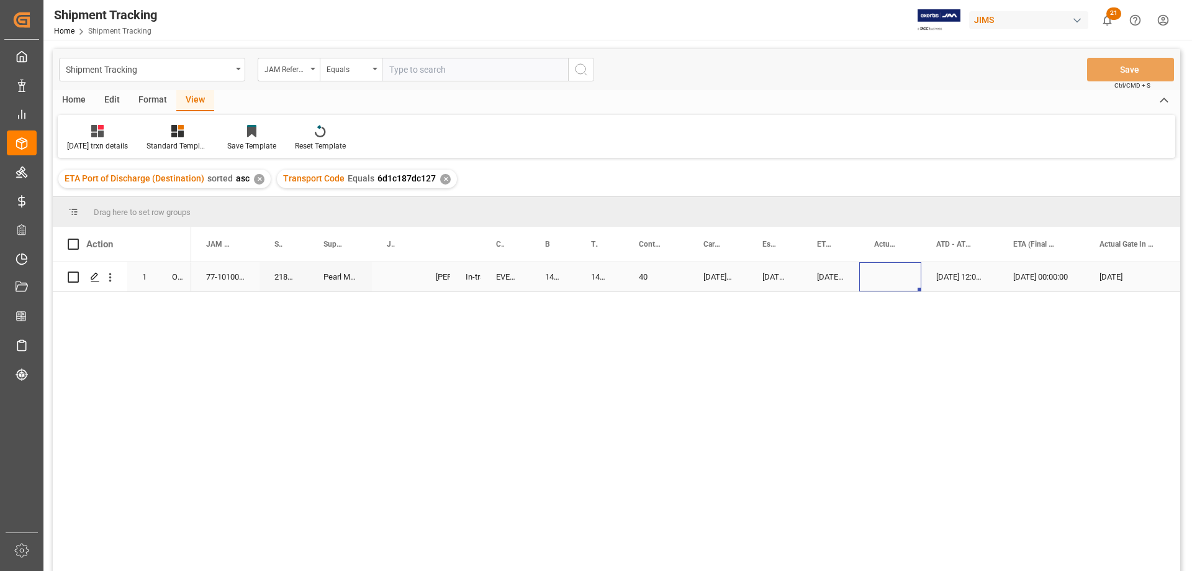
click at [894, 276] on div "Press SPACE to select this row." at bounding box center [890, 276] width 62 height 29
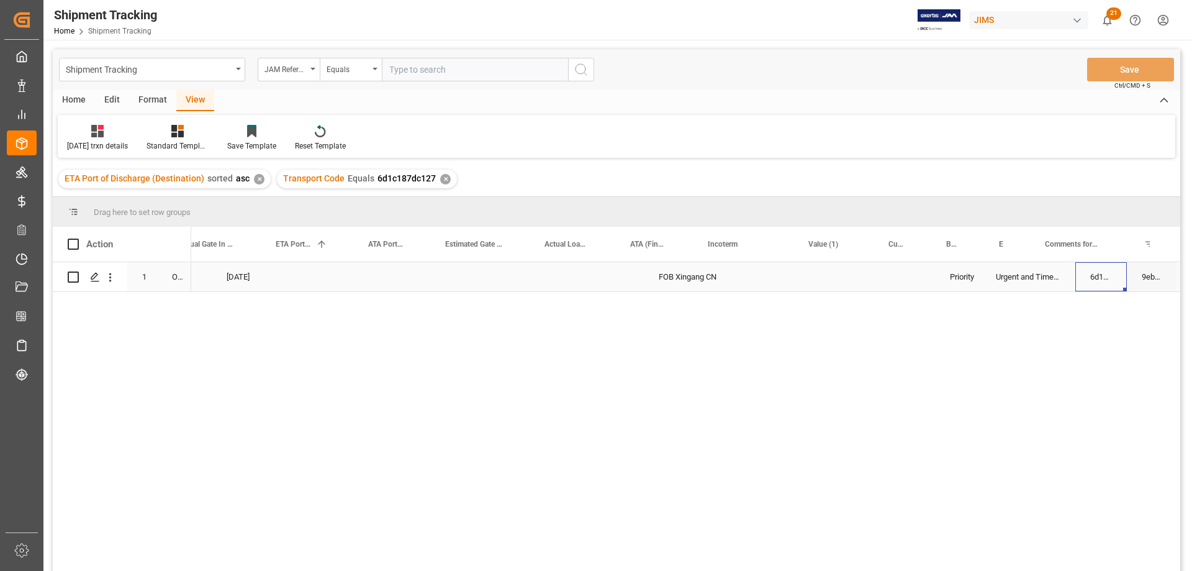
scroll to position [0, 970]
click at [800, 266] on div "Press SPACE to select this row." at bounding box center [785, 276] width 80 height 29
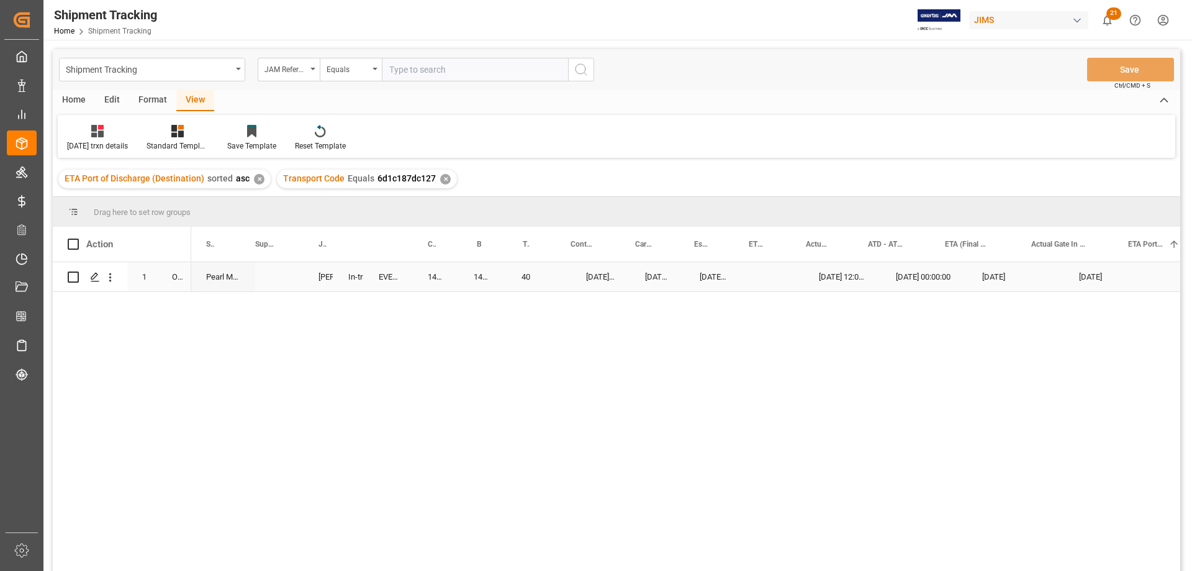
scroll to position [0, 0]
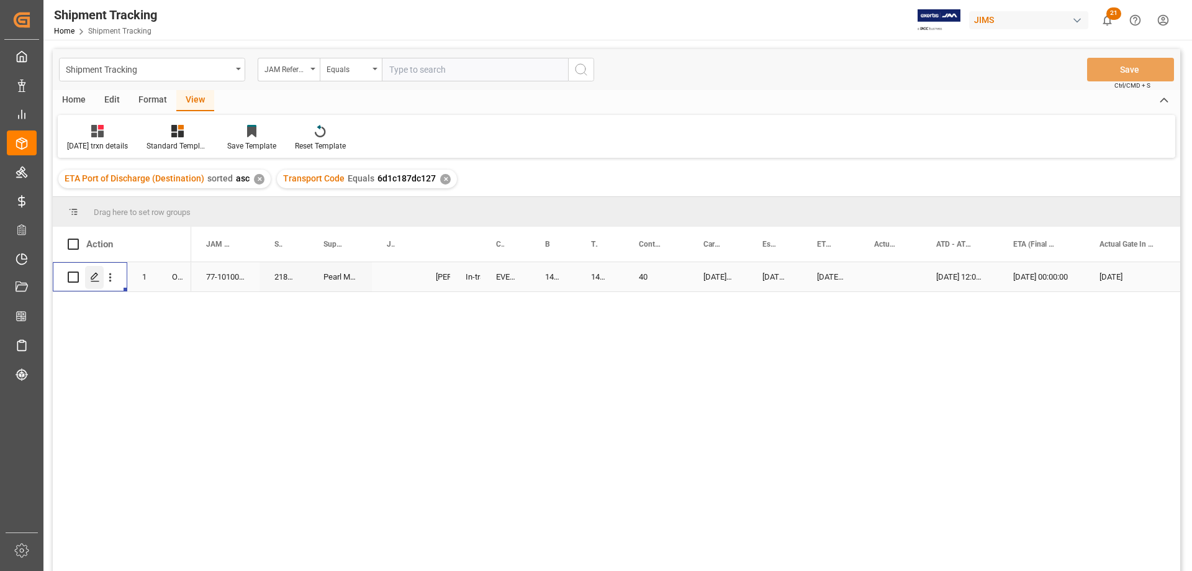
click at [99, 277] on icon "Press SPACE to select this row." at bounding box center [95, 277] width 10 height 10
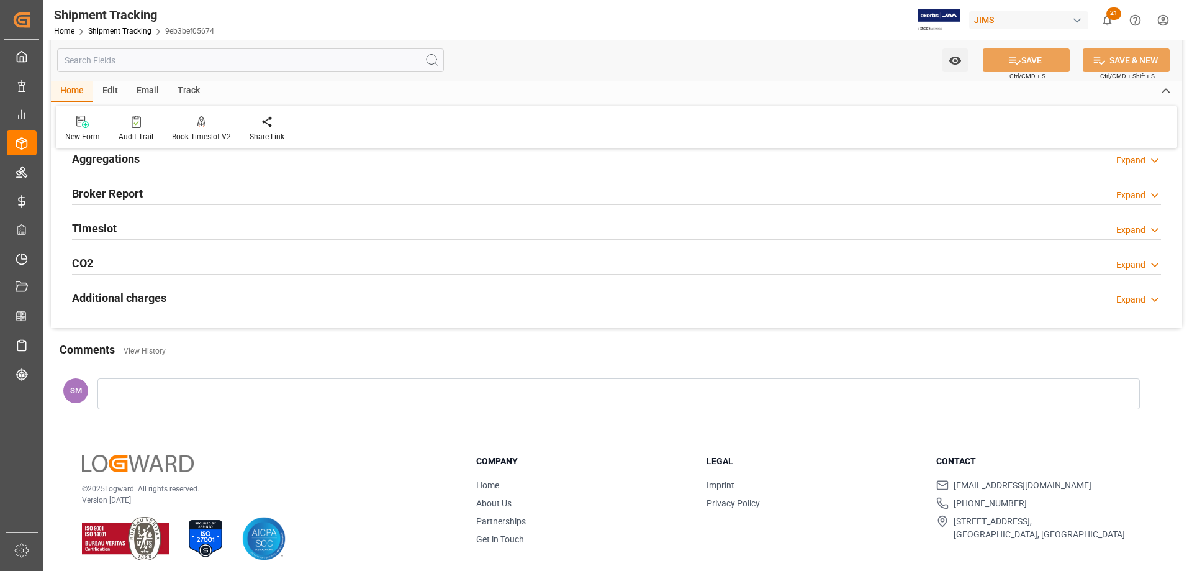
scroll to position [271, 0]
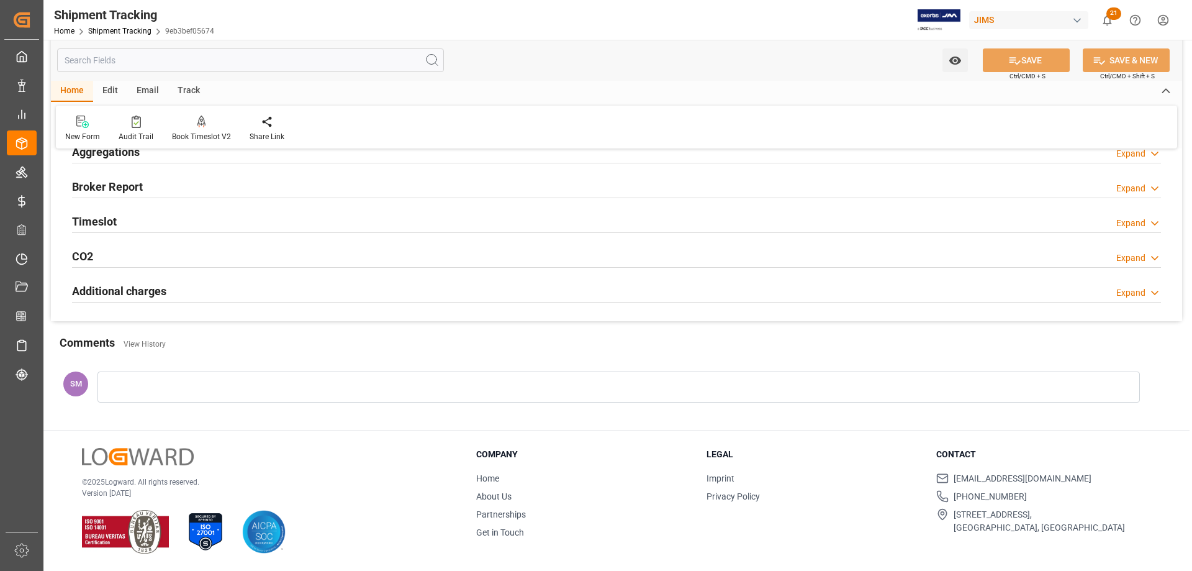
click at [145, 382] on div at bounding box center [618, 386] width 1043 height 31
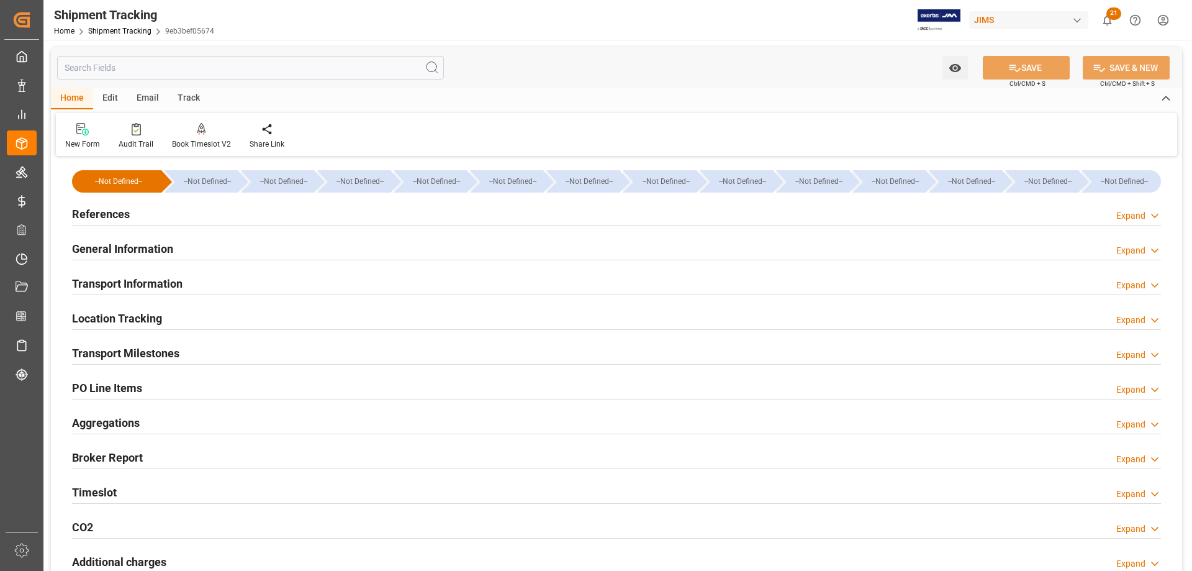
scroll to position [381, 0]
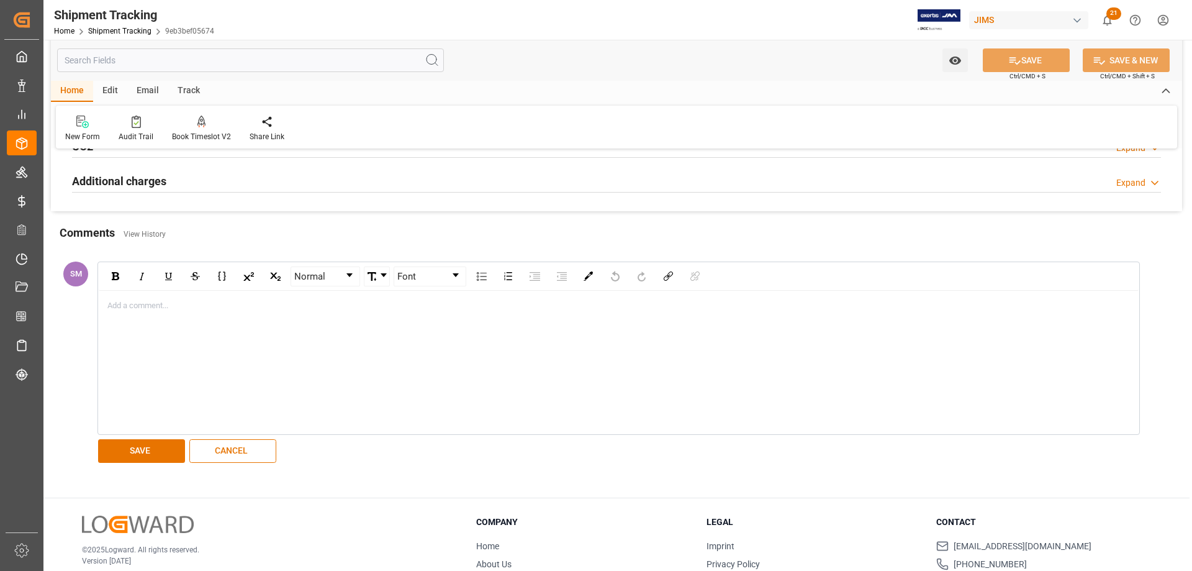
click at [96, 213] on div "Watch Option SAVE Ctrl/CMD + S SAVE & NEW Ctrl/CMD + Shift + S Home Edit Email …" at bounding box center [616, 78] width 1131 height 823
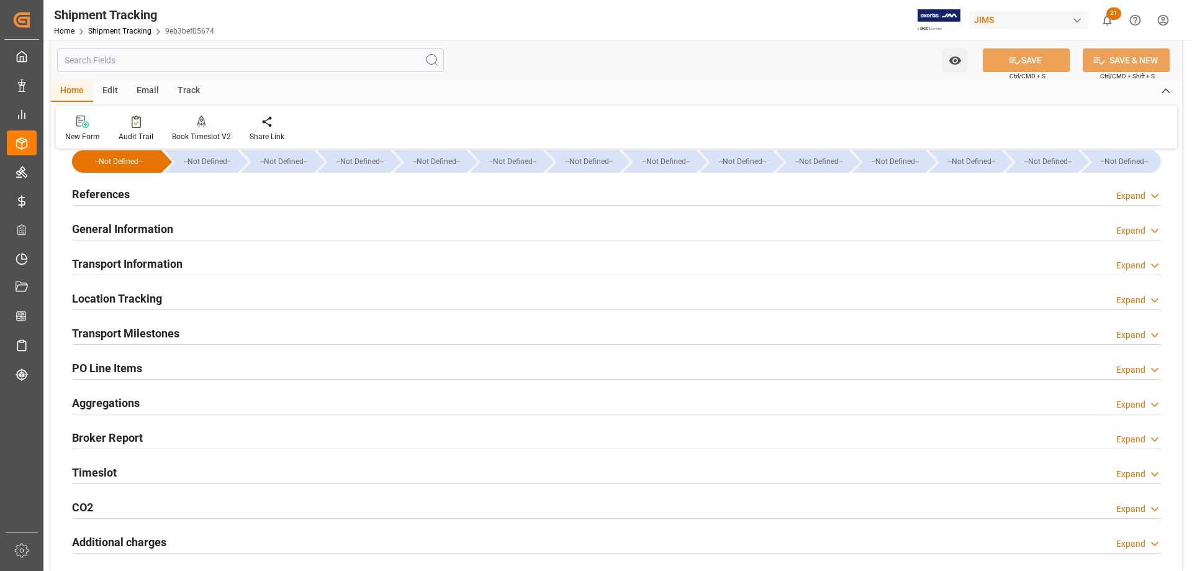
scroll to position [0, 0]
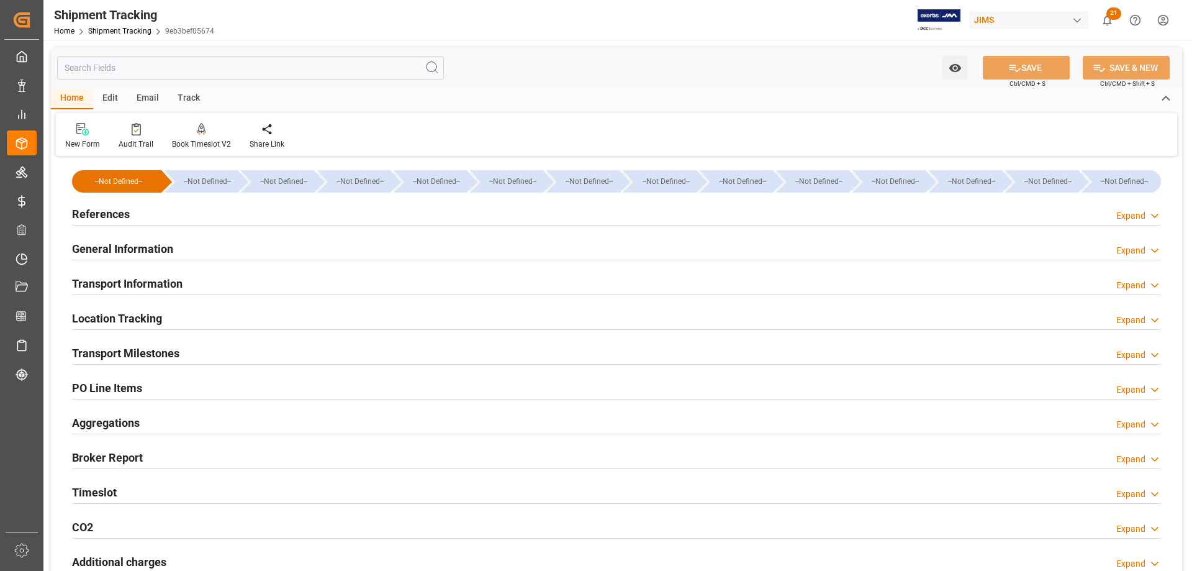
click at [95, 211] on h2 "References" at bounding box center [101, 214] width 58 height 17
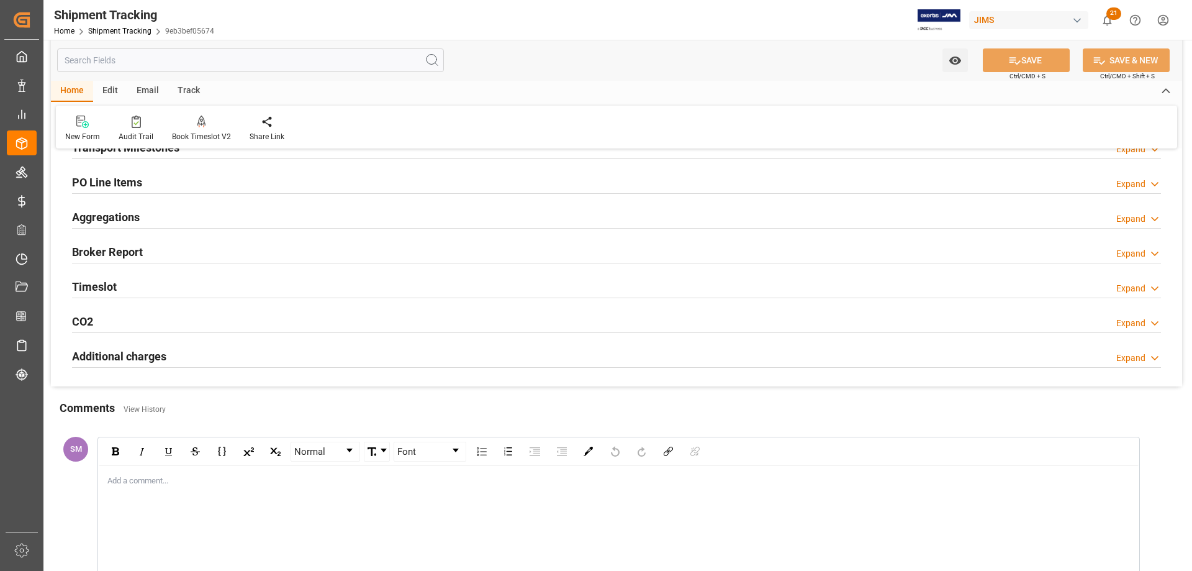
scroll to position [559, 0]
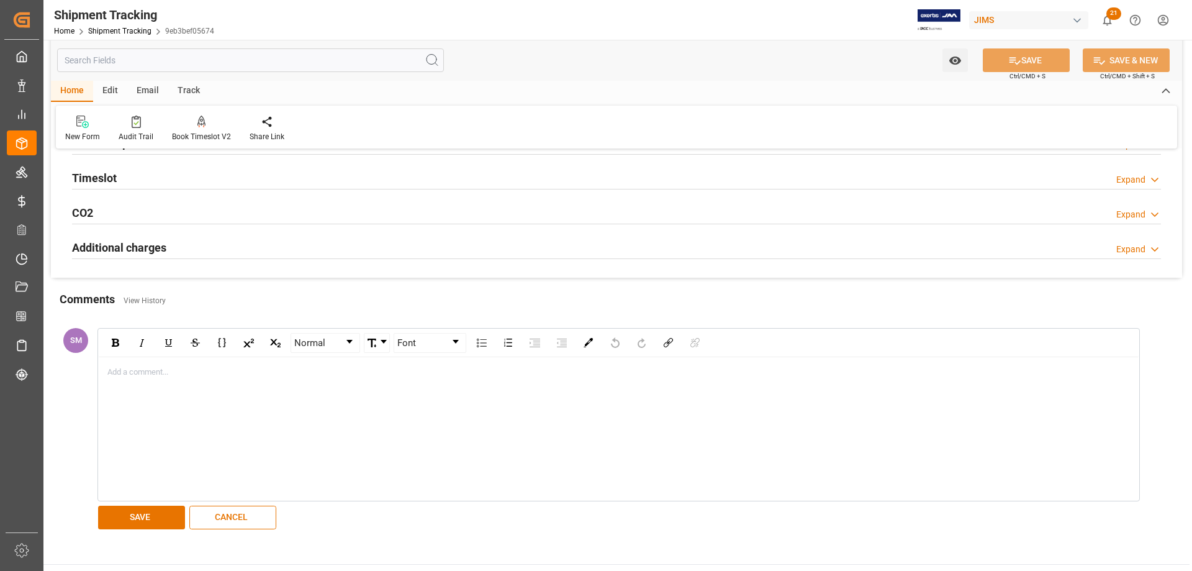
click at [148, 377] on div "rdw-editor" at bounding box center [619, 372] width 1022 height 12
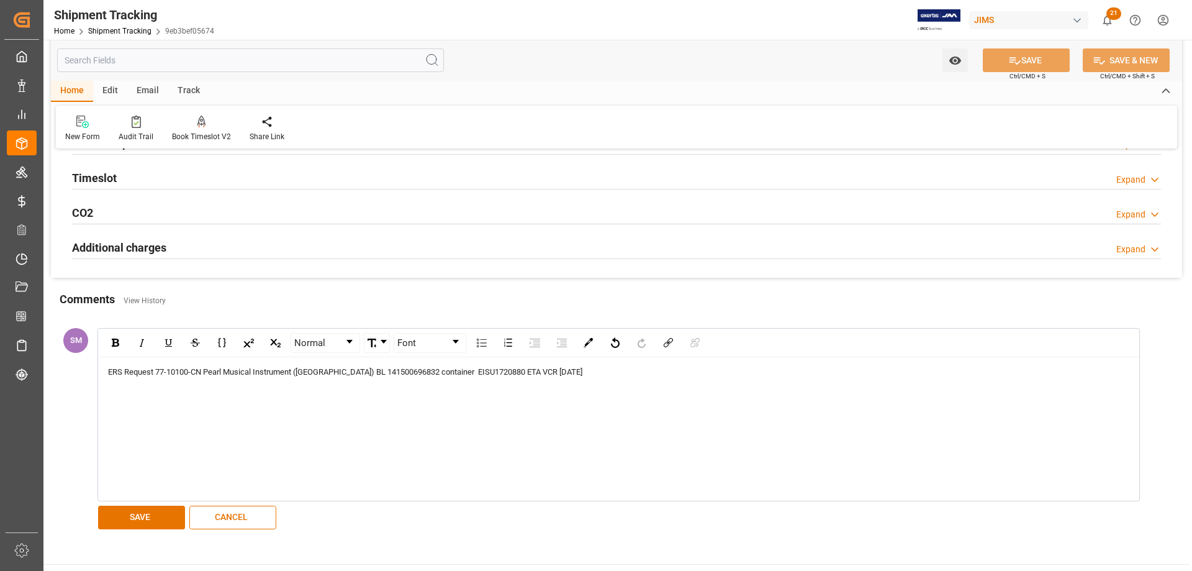
click at [560, 372] on div "ERS Request 77-10100-CN Pearl Musical Instrument (Tianjin) BL 141500696832 cont…" at bounding box center [619, 372] width 1022 height 12
click at [666, 345] on img "rdw-link-control" at bounding box center [668, 342] width 9 height 9
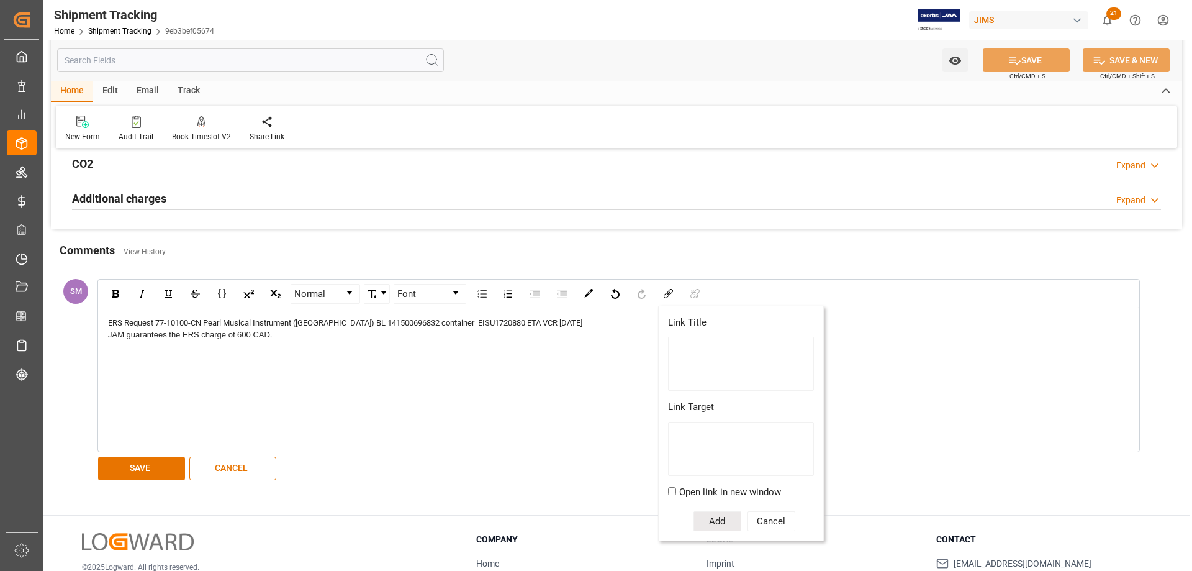
scroll to position [683, 0]
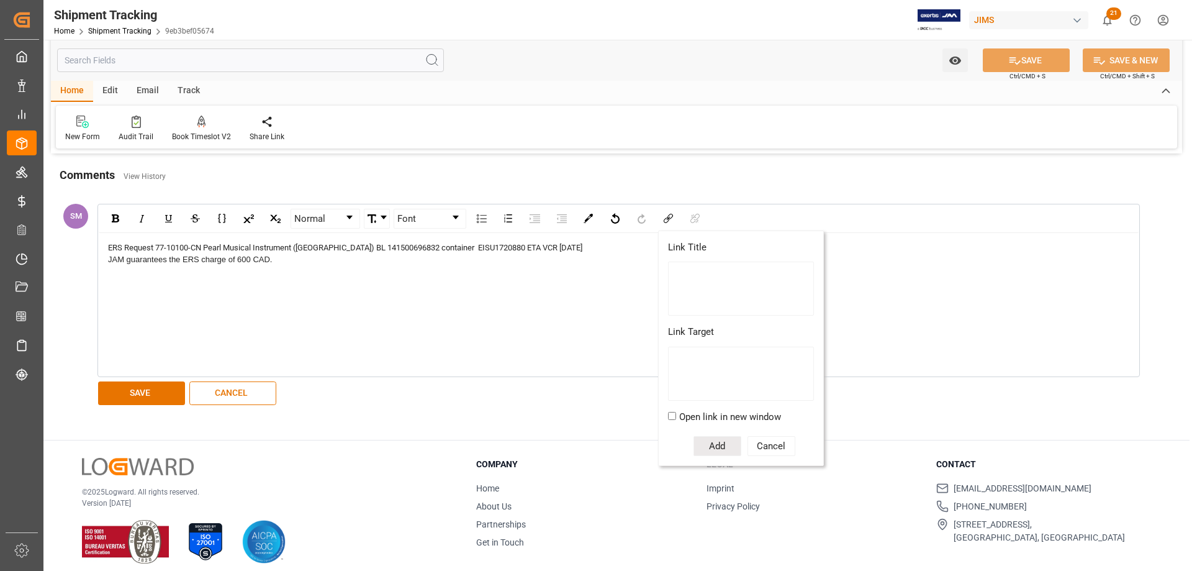
click at [782, 445] on button "Cancel" at bounding box center [772, 446] width 48 height 20
click at [268, 286] on div "ERS Request 77-10100-CN Pearl Musical Instrument (Tianjin) BL 141500696832 cont…" at bounding box center [619, 304] width 1040 height 143
click at [283, 261] on div "JAM guarantees the ERS charge of 600 CAD." at bounding box center [619, 265] width 1022 height 24
click at [278, 263] on div "JAM guarantees the ERS charge of 600 CAD." at bounding box center [619, 259] width 1022 height 12
click at [286, 343] on div "ERS Request 77-10100-CN Pearl Musical Instrument (Tianjin) BL 141500696832 cont…" at bounding box center [619, 304] width 1040 height 143
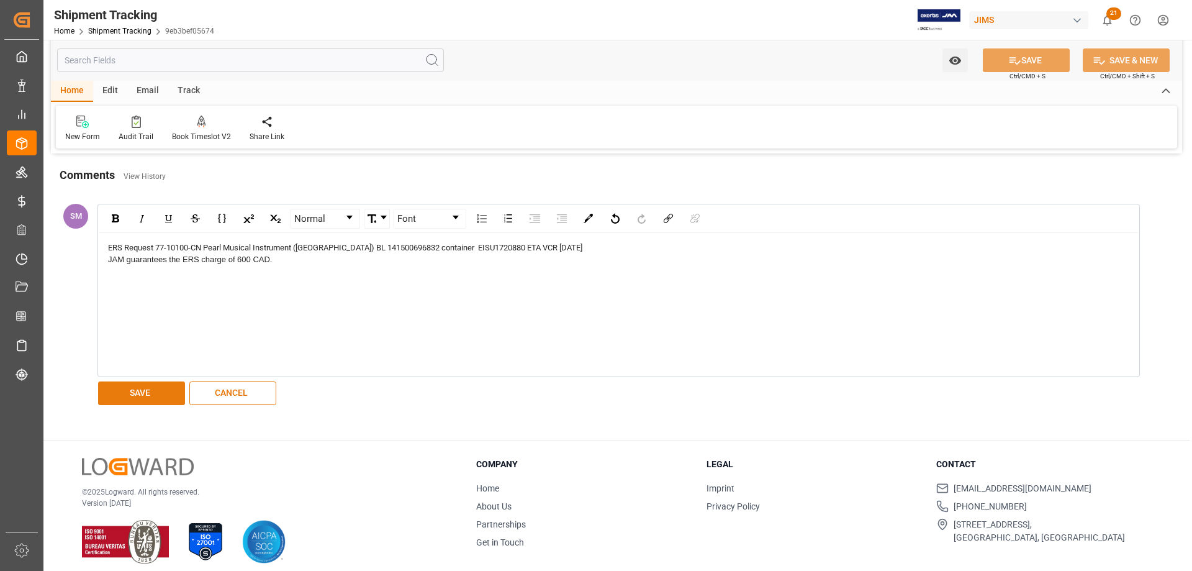
click at [134, 387] on button "SAVE" at bounding box center [141, 393] width 87 height 24
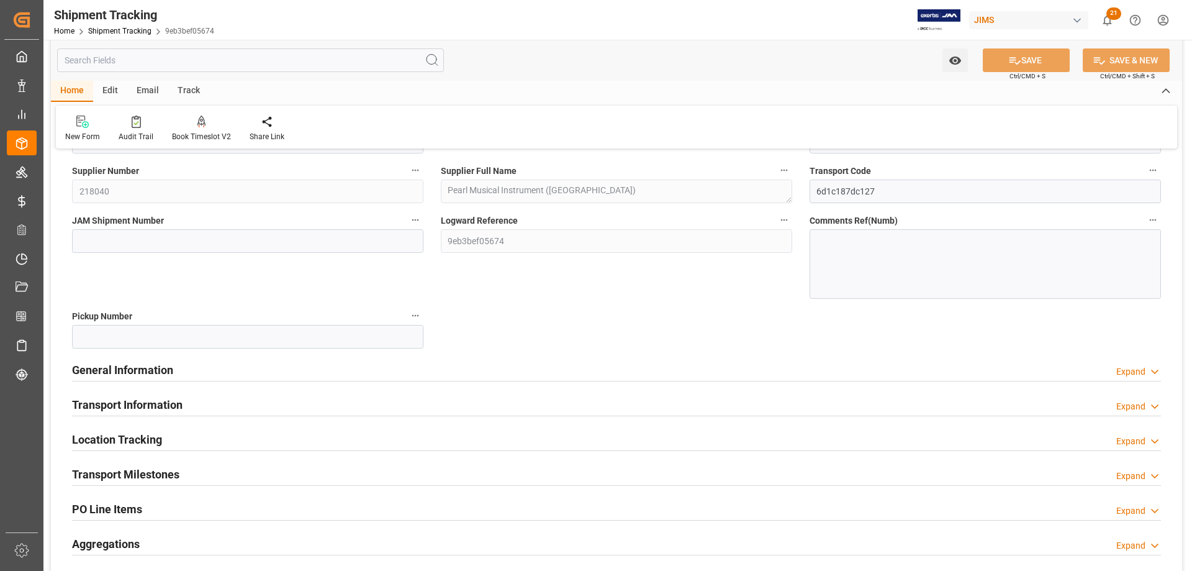
scroll to position [0, 0]
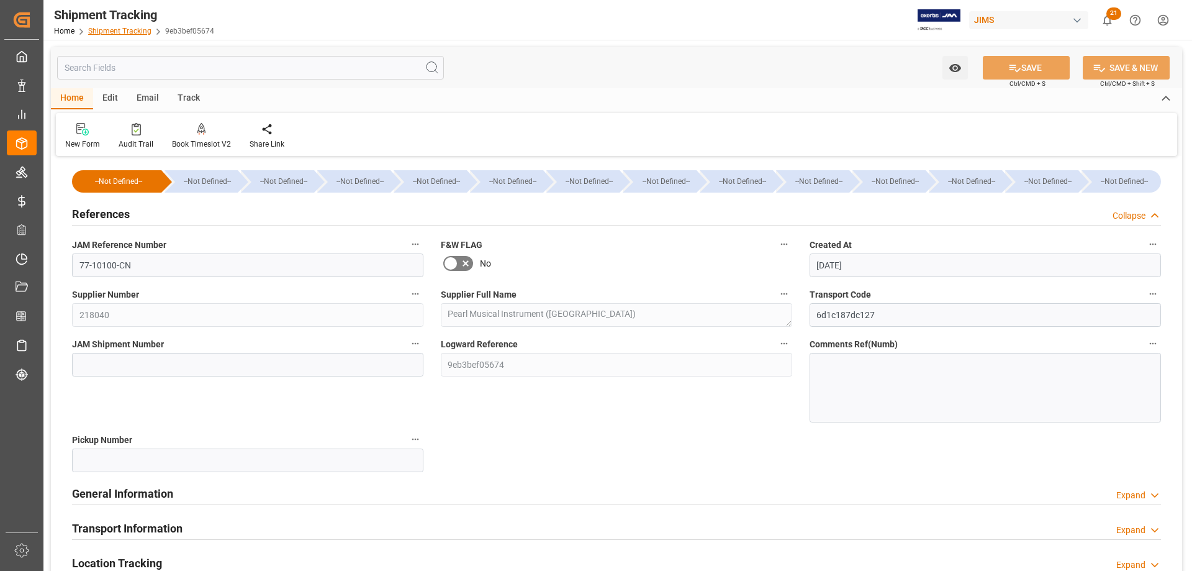
click at [112, 30] on link "Shipment Tracking" at bounding box center [119, 31] width 63 height 9
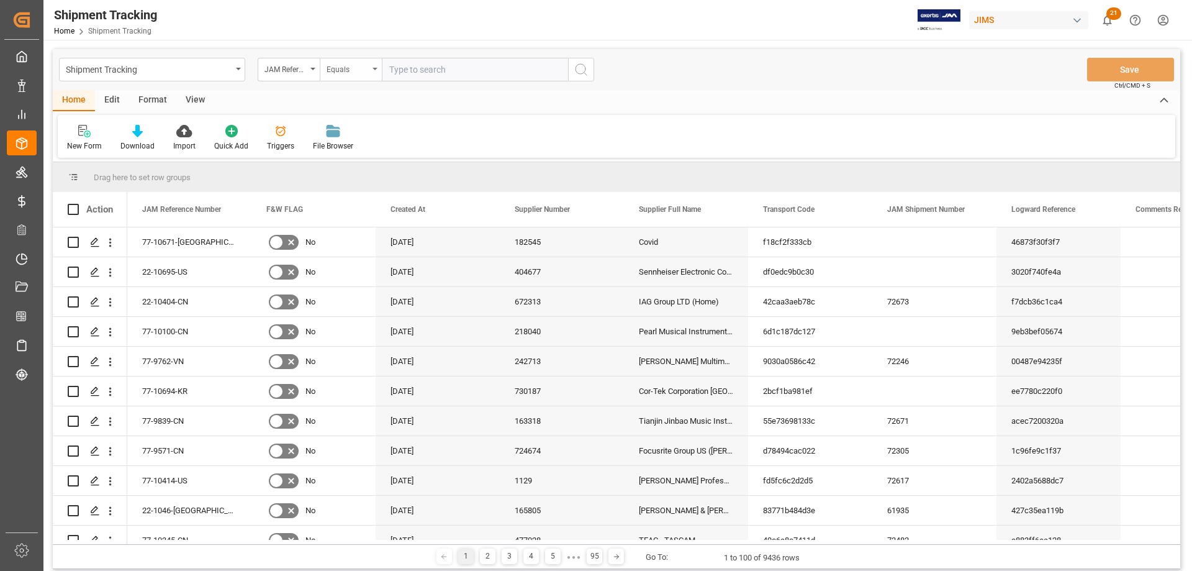
click at [374, 71] on div "Equals" at bounding box center [351, 70] width 62 height 24
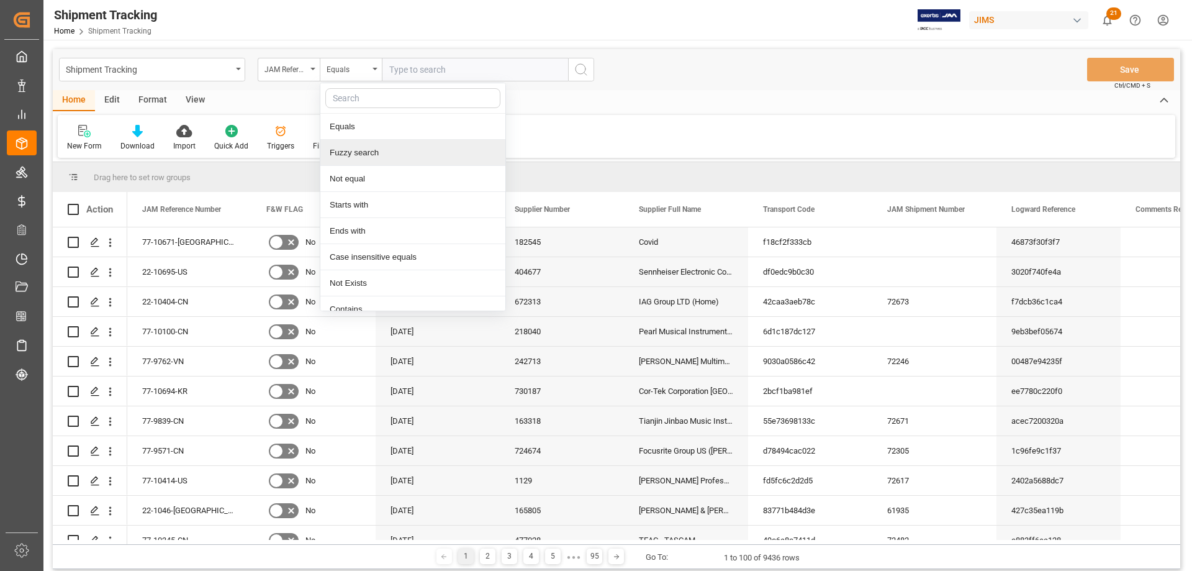
click at [364, 155] on div "Fuzzy search" at bounding box center [412, 153] width 185 height 26
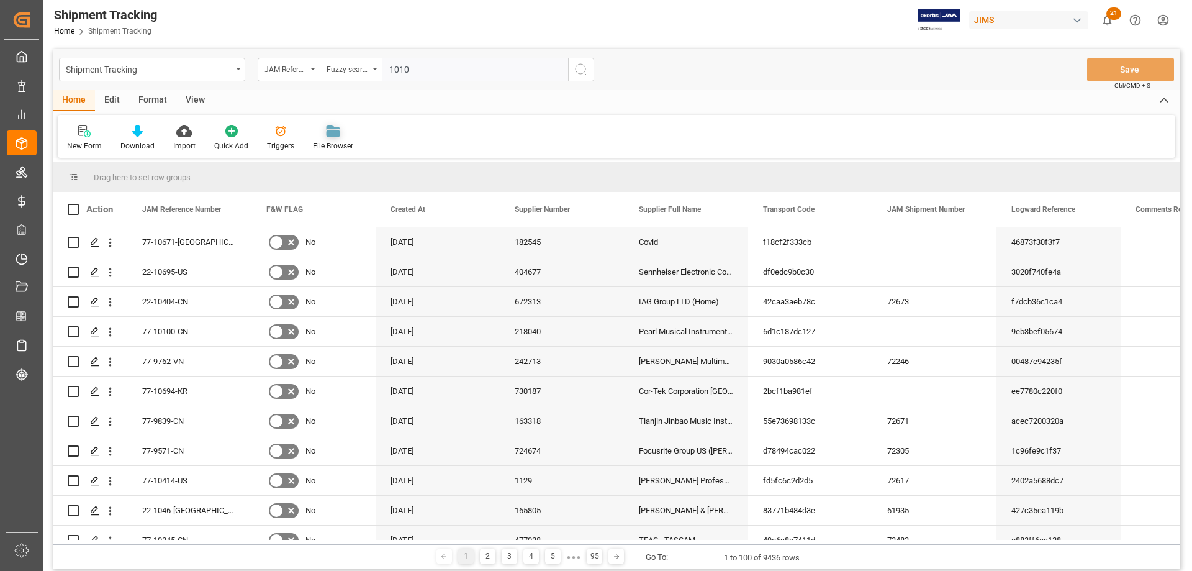
type input "10100"
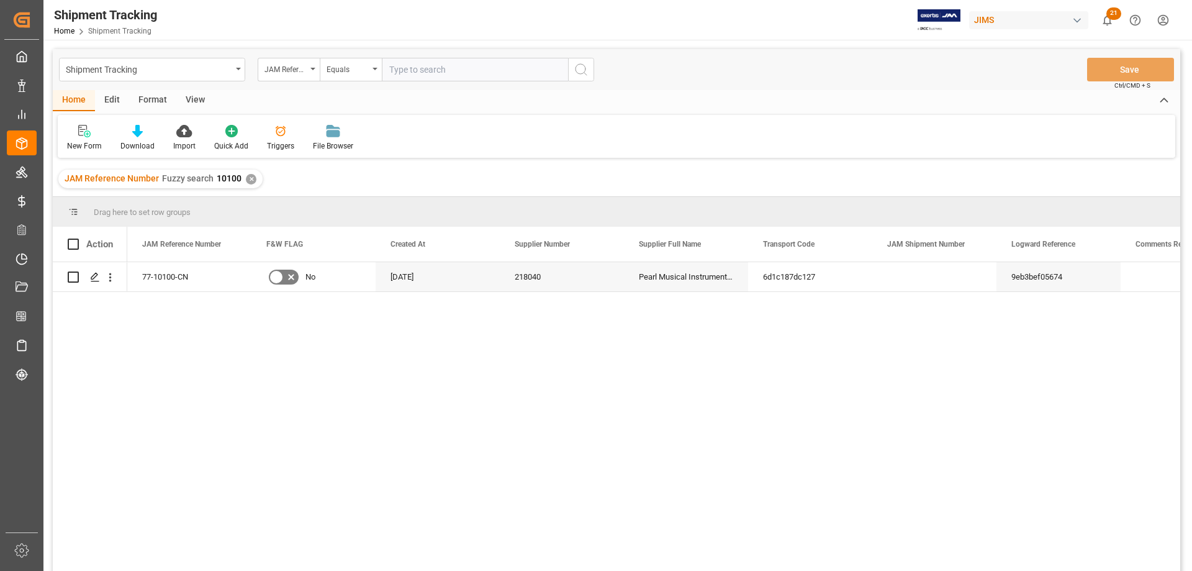
click at [194, 100] on div "View" at bounding box center [195, 100] width 38 height 21
click at [77, 132] on icon at bounding box center [79, 131] width 12 height 12
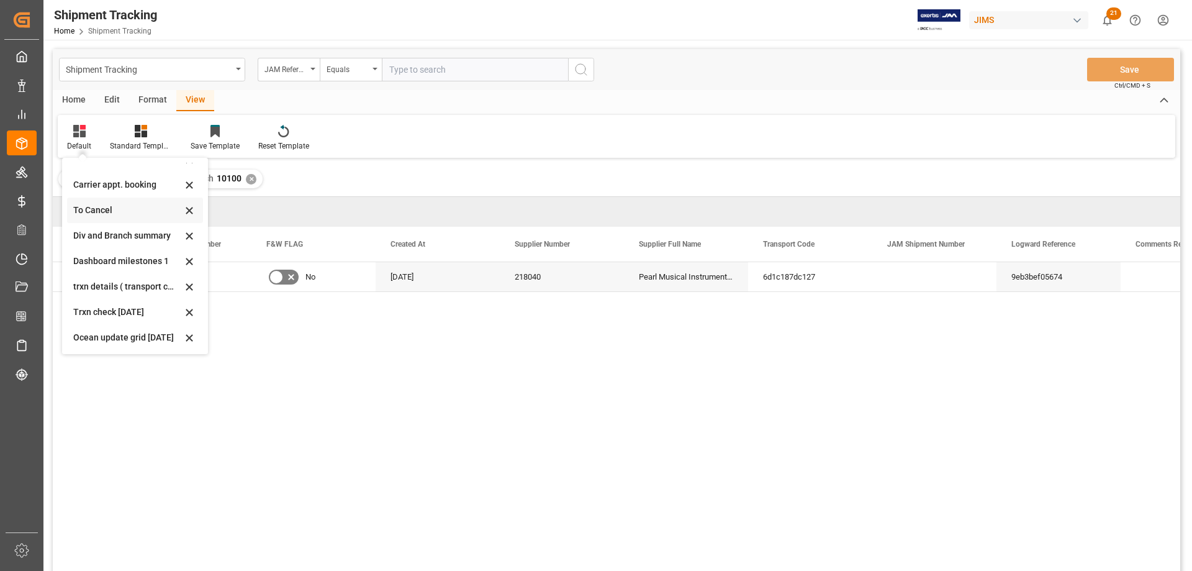
scroll to position [119, 0]
click at [93, 312] on div "June 2025 trxn details" at bounding box center [127, 310] width 109 height 13
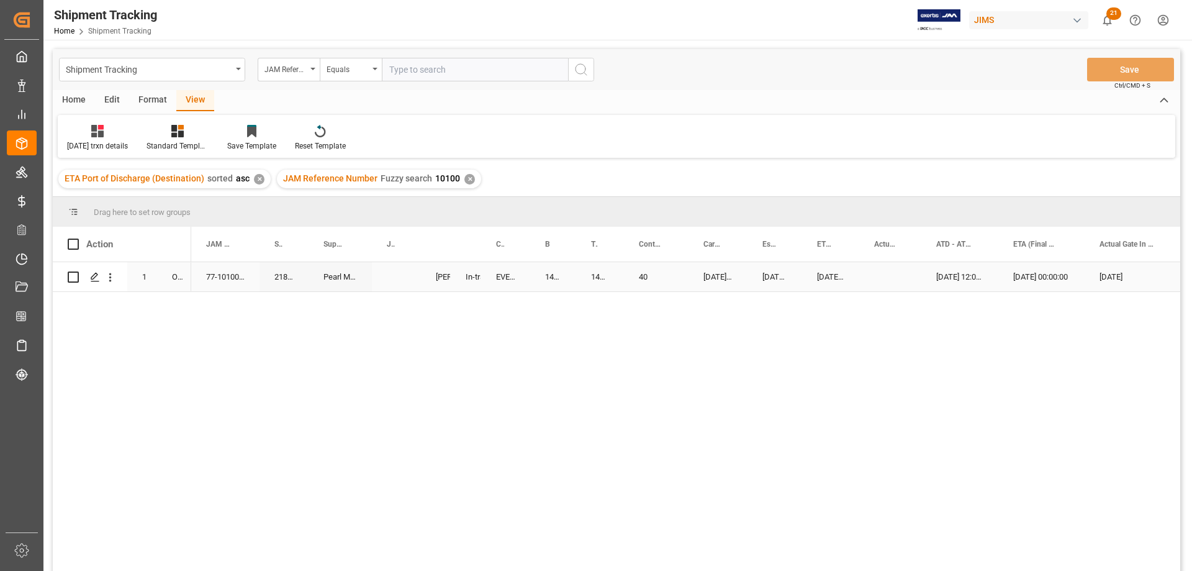
click at [144, 284] on div "1" at bounding box center [142, 276] width 30 height 29
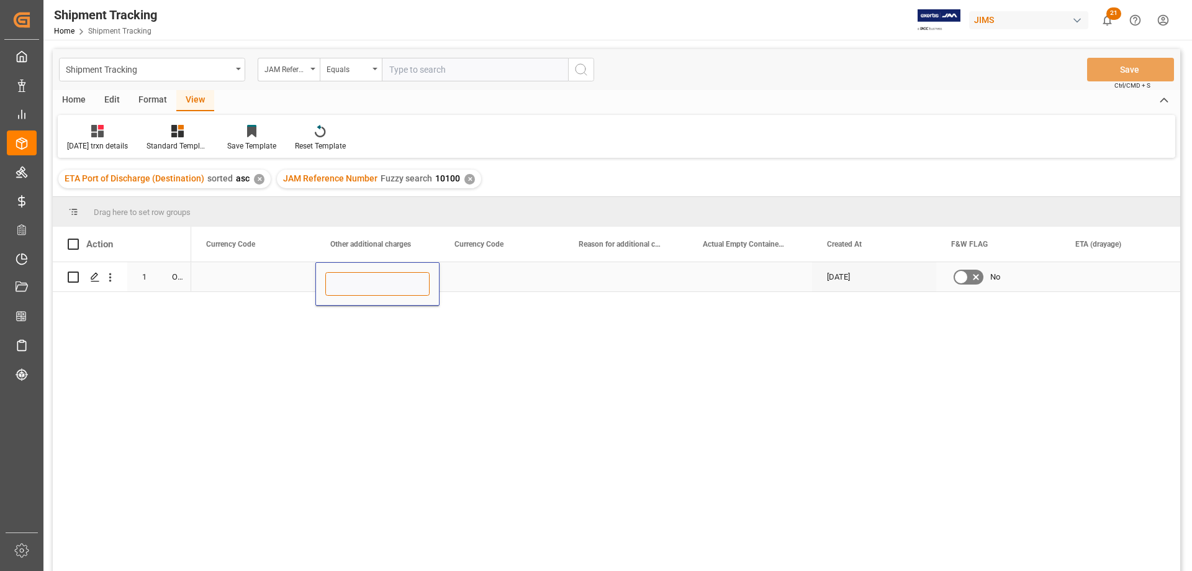
click at [356, 280] on input "Press SPACE to select this row." at bounding box center [377, 284] width 104 height 24
type input "600"
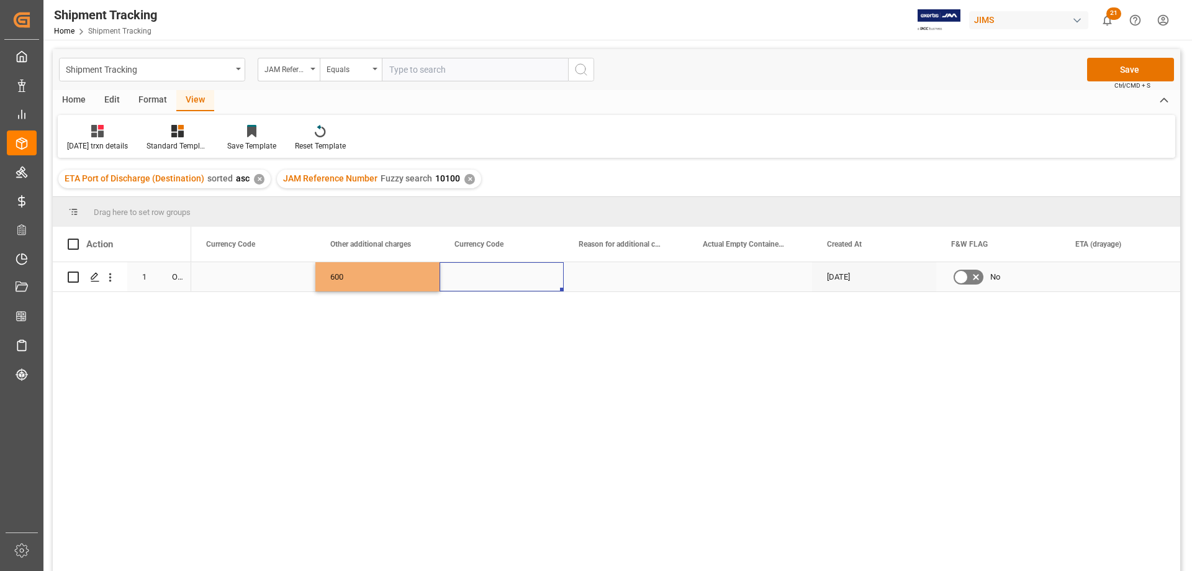
click at [451, 283] on div "Press SPACE to select this row." at bounding box center [502, 276] width 124 height 29
click at [489, 268] on div "Press SPACE to select this row." at bounding box center [502, 276] width 124 height 29
click at [487, 285] on input "Press SPACE to select this row." at bounding box center [502, 284] width 104 height 24
type input "USD"
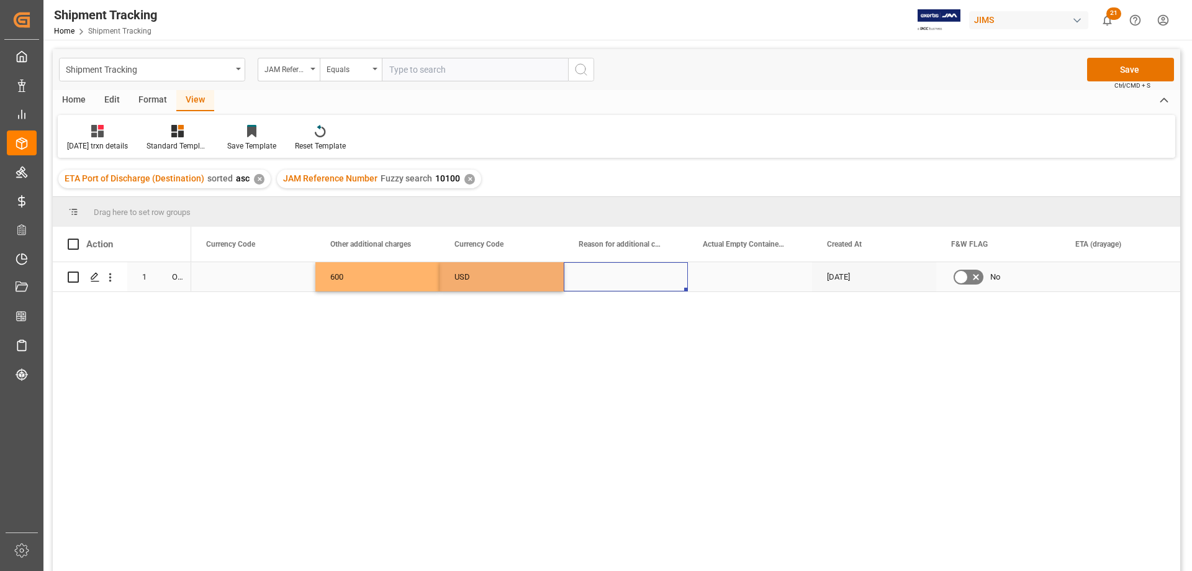
click at [605, 269] on div "Press SPACE to select this row." at bounding box center [626, 276] width 124 height 29
click at [605, 273] on div "Press SPACE to select this row." at bounding box center [626, 276] width 124 height 29
click at [597, 299] on div "No Template Defined!" at bounding box center [626, 318] width 104 height 93
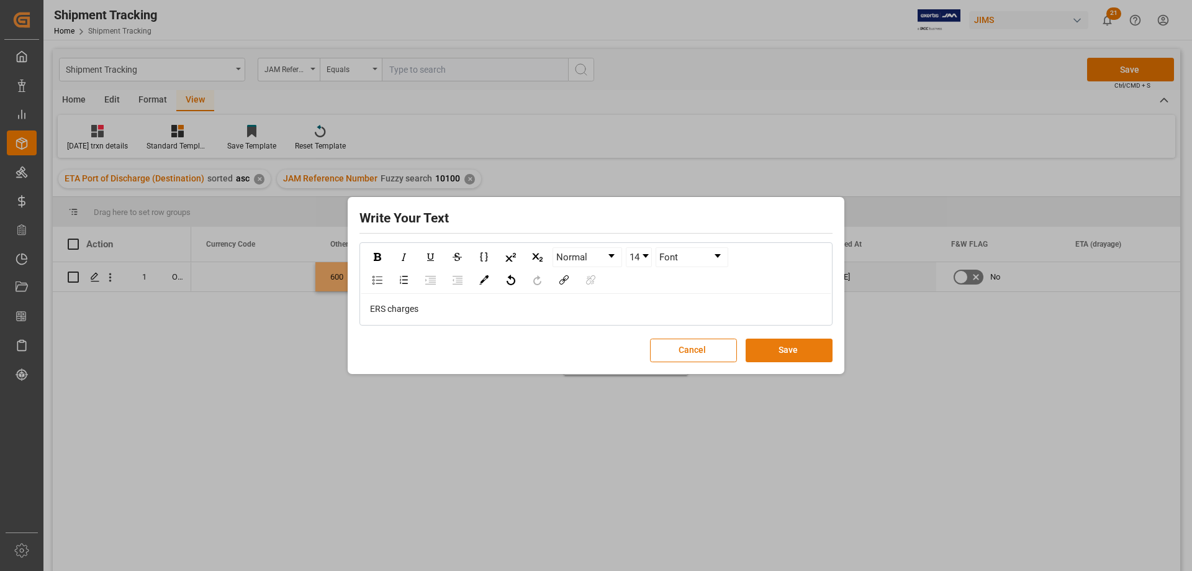
click at [816, 343] on button "Save" at bounding box center [789, 350] width 87 height 24
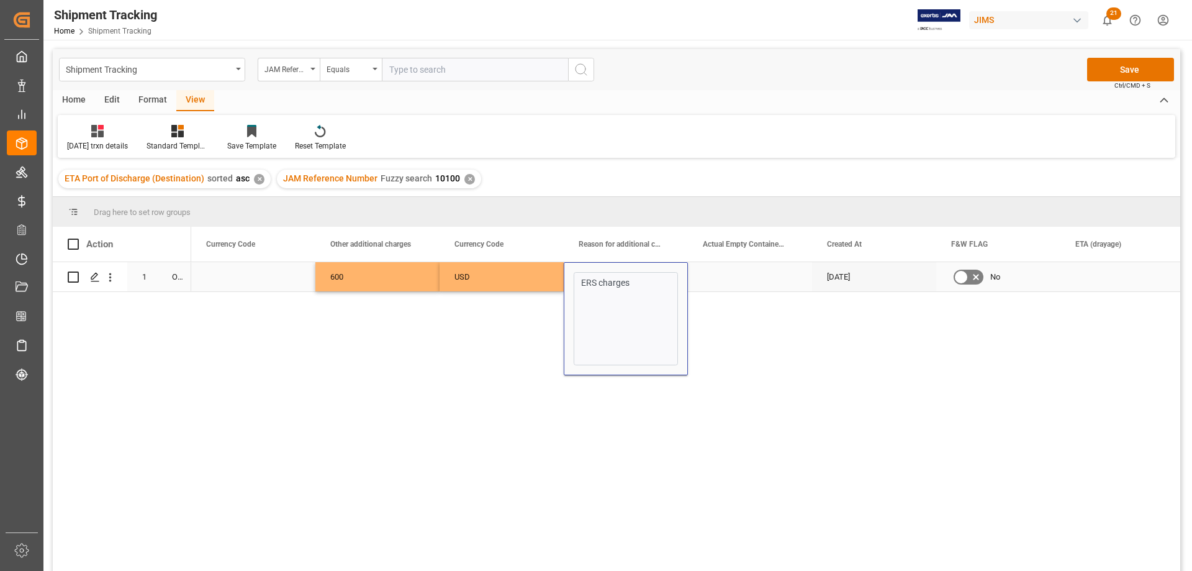
click at [759, 283] on div "Press SPACE to select this row." at bounding box center [750, 276] width 124 height 29
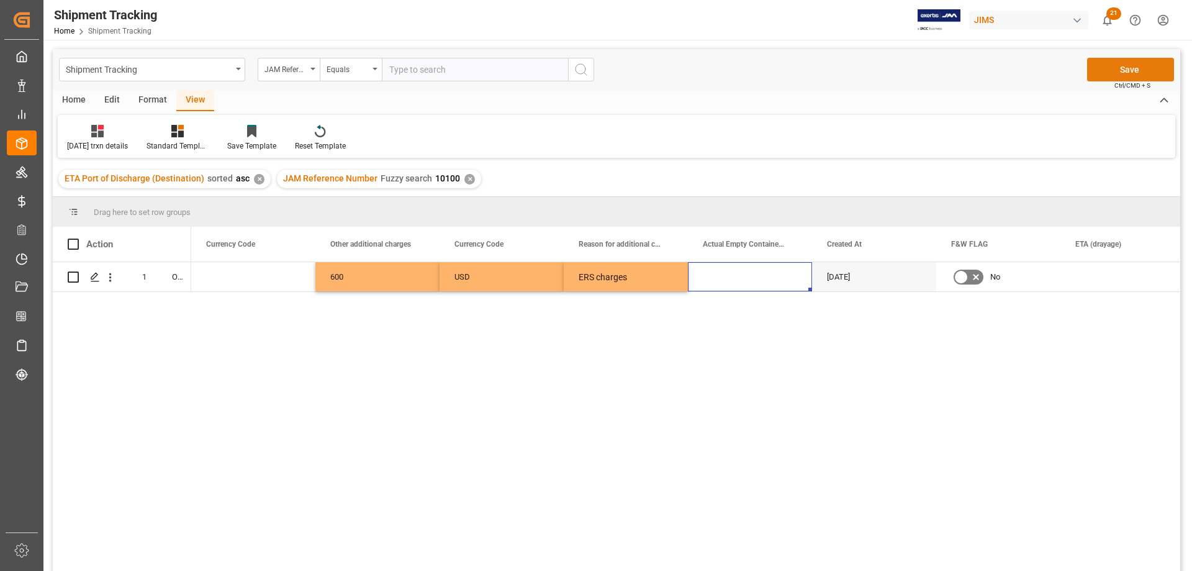
click at [1117, 68] on button "Save" at bounding box center [1130, 70] width 87 height 24
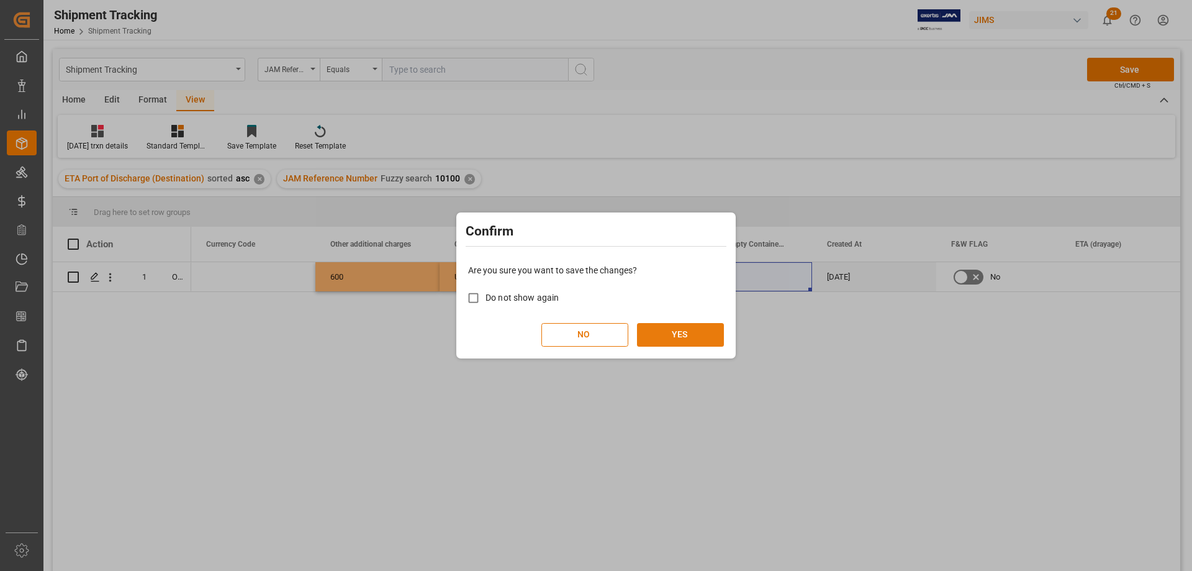
click at [690, 332] on button "YES" at bounding box center [680, 335] width 87 height 24
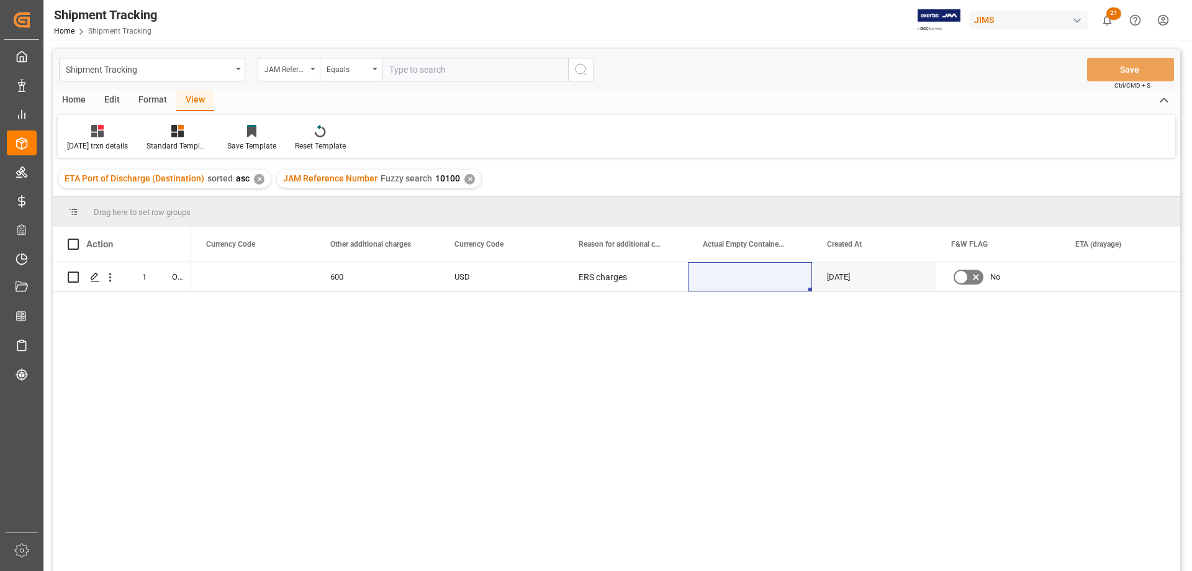
click at [700, 387] on div "600 USD ERS charges 07-14-2025 No FCL" at bounding box center [685, 420] width 989 height 317
click at [532, 283] on div "USD" at bounding box center [502, 276] width 124 height 29
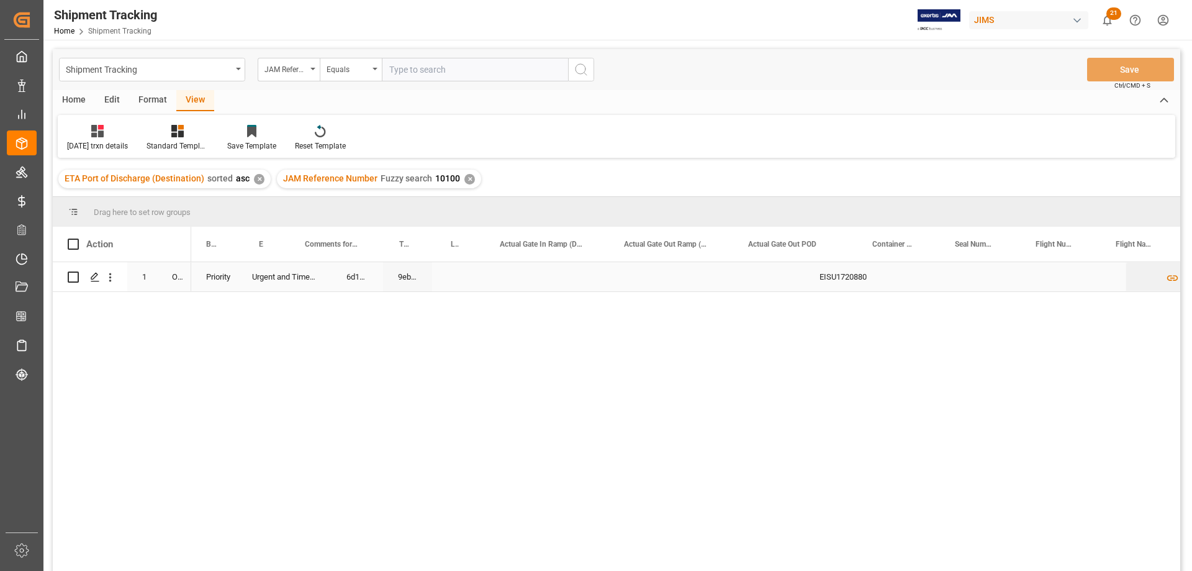
scroll to position [0, 1160]
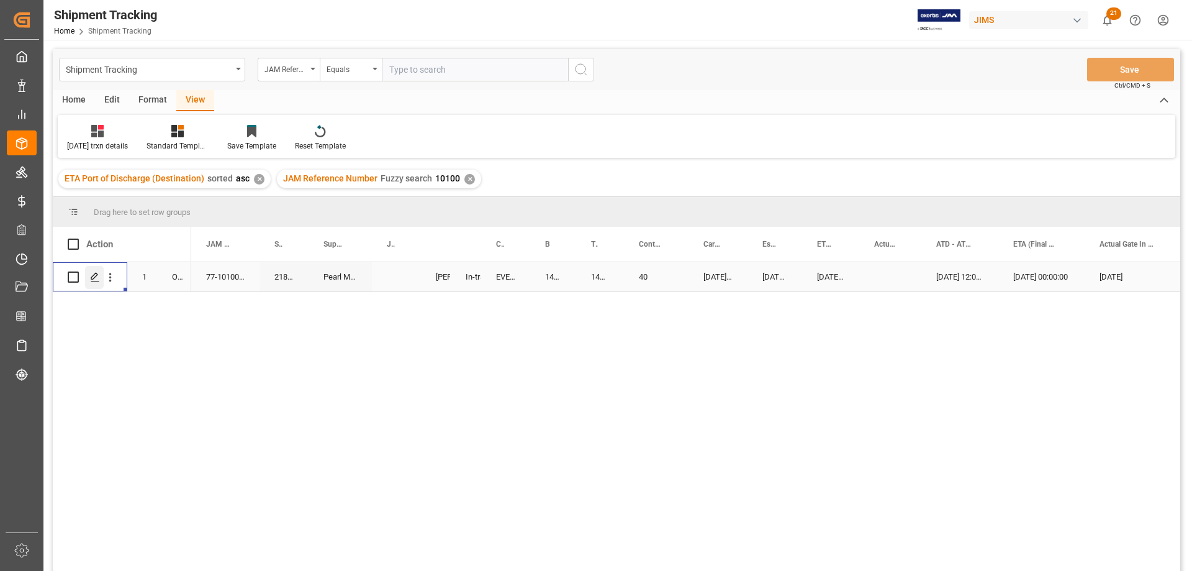
click at [99, 274] on icon "Press SPACE to select this row." at bounding box center [95, 277] width 10 height 10
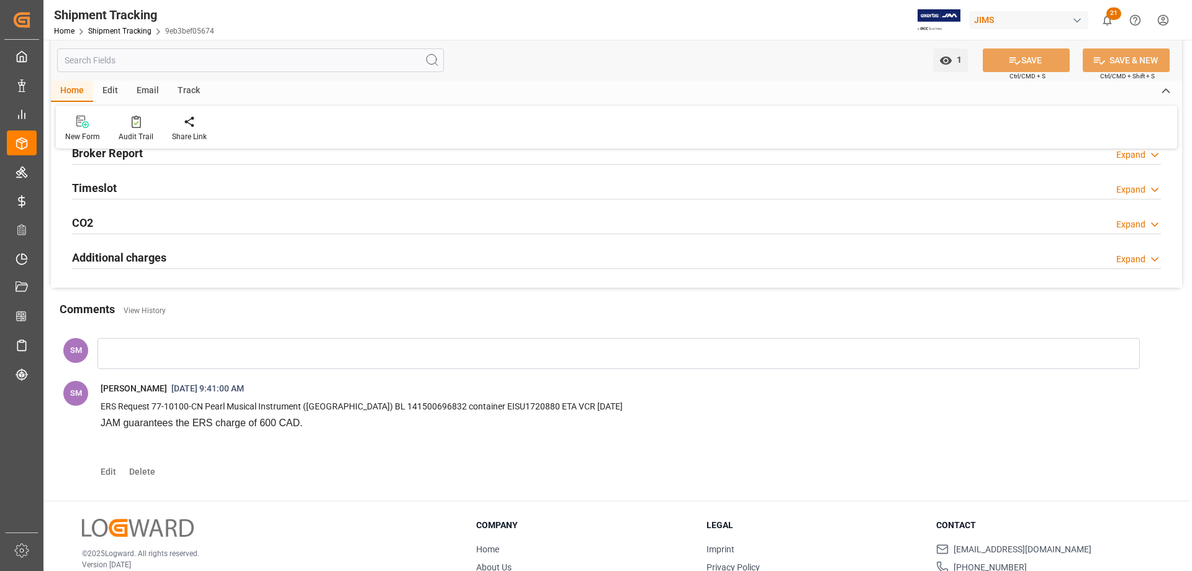
scroll to position [310, 0]
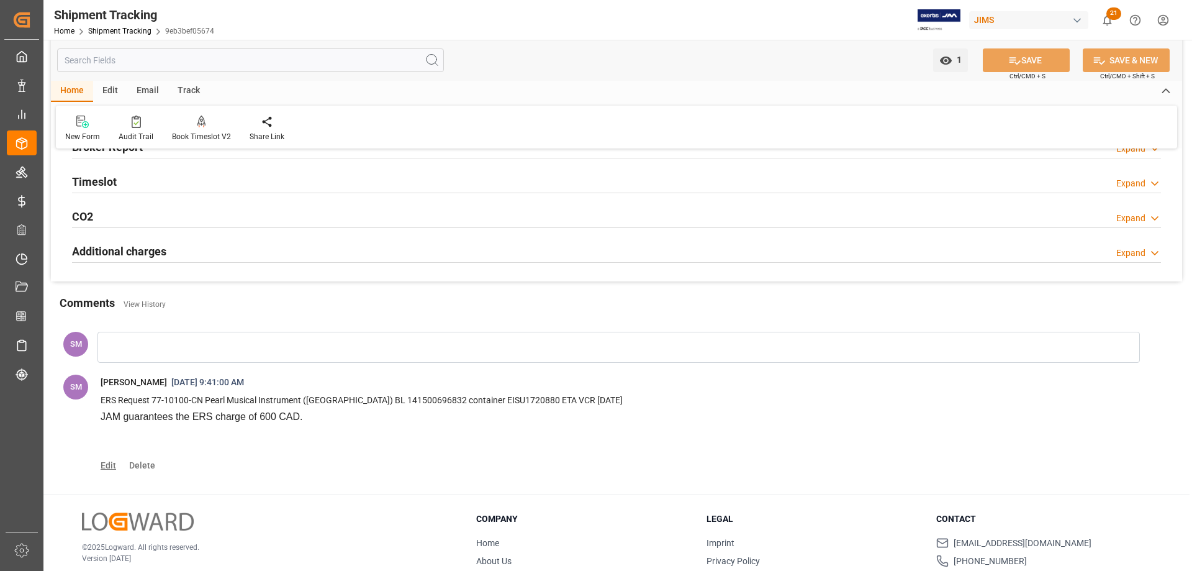
click at [112, 460] on span "Edit" at bounding box center [113, 465] width 24 height 10
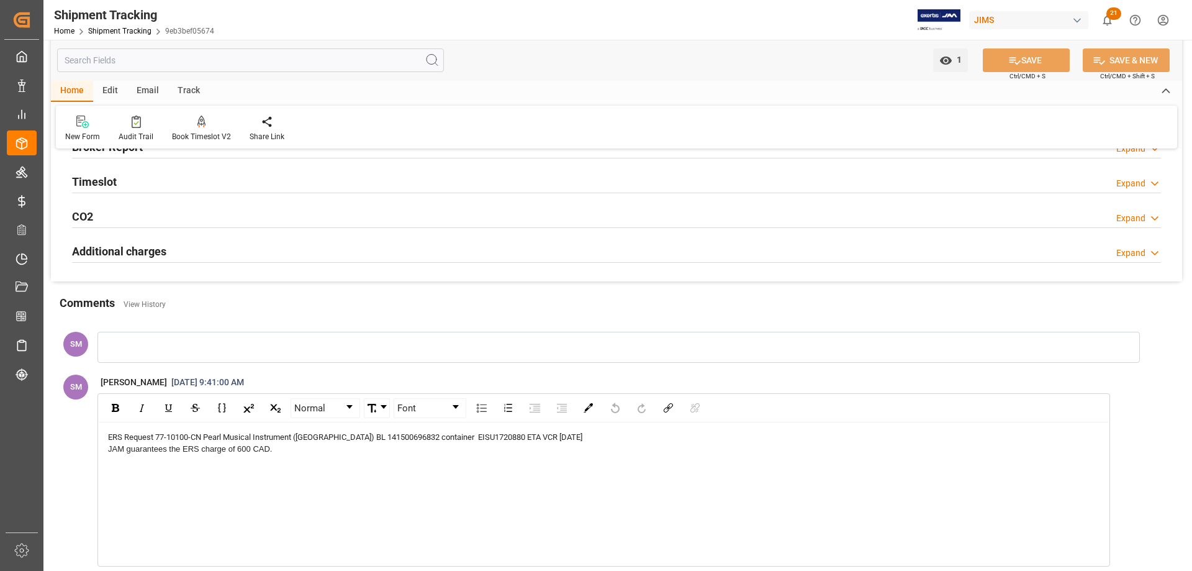
click at [310, 447] on div "JAM guarantees the ERS charge of 600 CAD." at bounding box center [604, 449] width 992 height 12
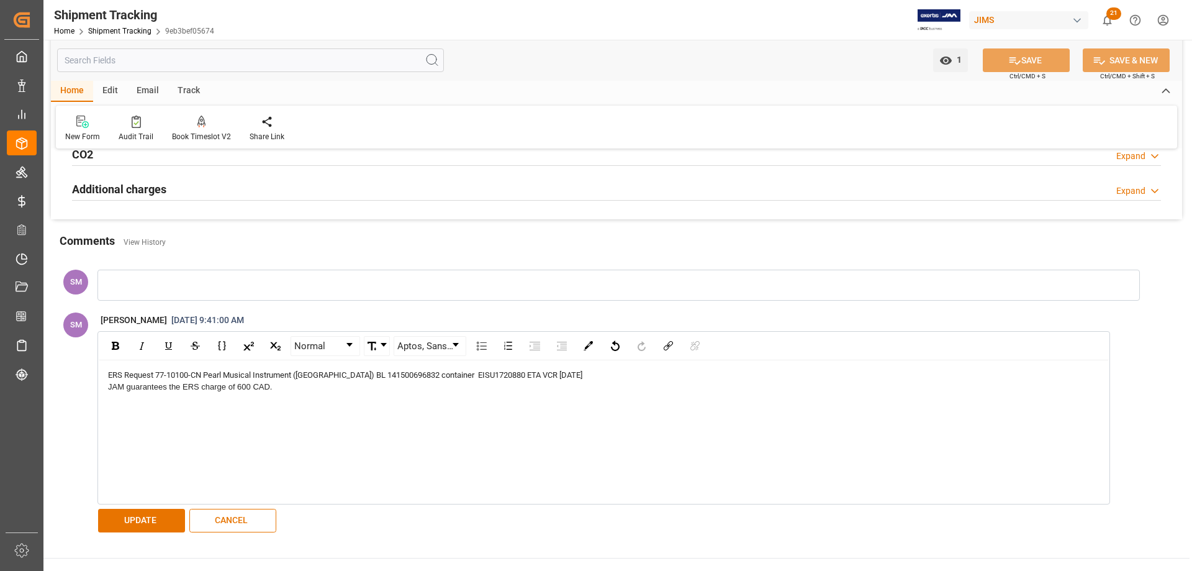
scroll to position [497, 0]
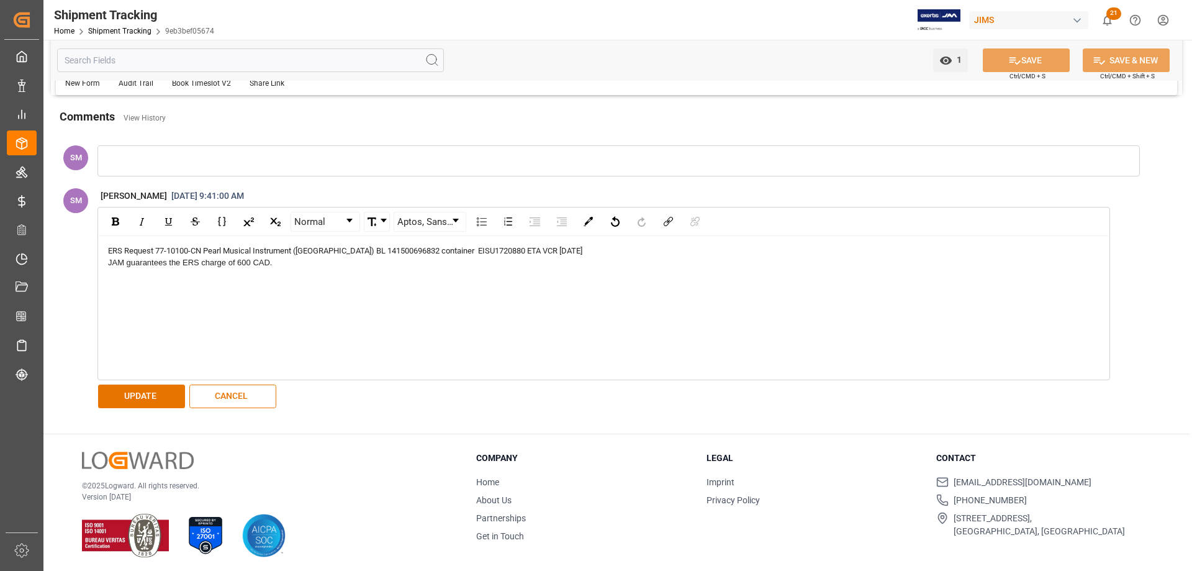
click at [191, 301] on div "rdw-editor" at bounding box center [604, 299] width 992 height 12
click at [295, 268] on div "ERS Request 77-10100-CN Pearl Musical Instrument (Tianjin) BL 141500696832 cont…" at bounding box center [604, 293] width 992 height 97
click at [229, 302] on div "rdw-editor" at bounding box center [604, 299] width 992 height 12
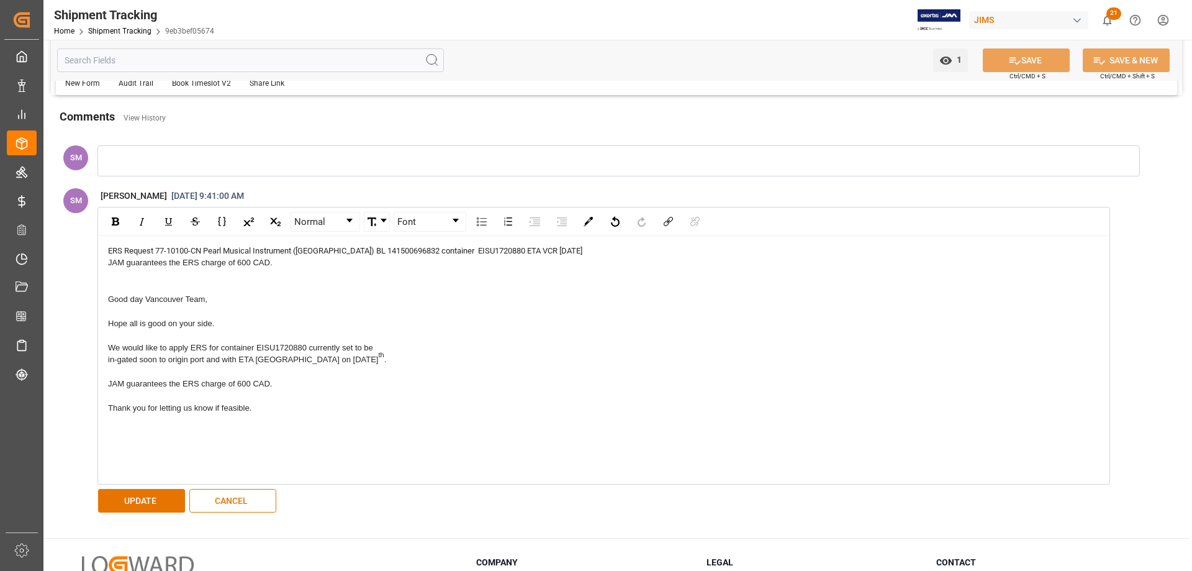
click at [281, 438] on div "Good day Vancouver Team, Hope all is good on your side. We would like to apply …" at bounding box center [604, 365] width 992 height 145
click at [276, 438] on div "Good day Vancouver Team, Hope all is good on your side. We would like to apply …" at bounding box center [604, 365] width 992 height 145
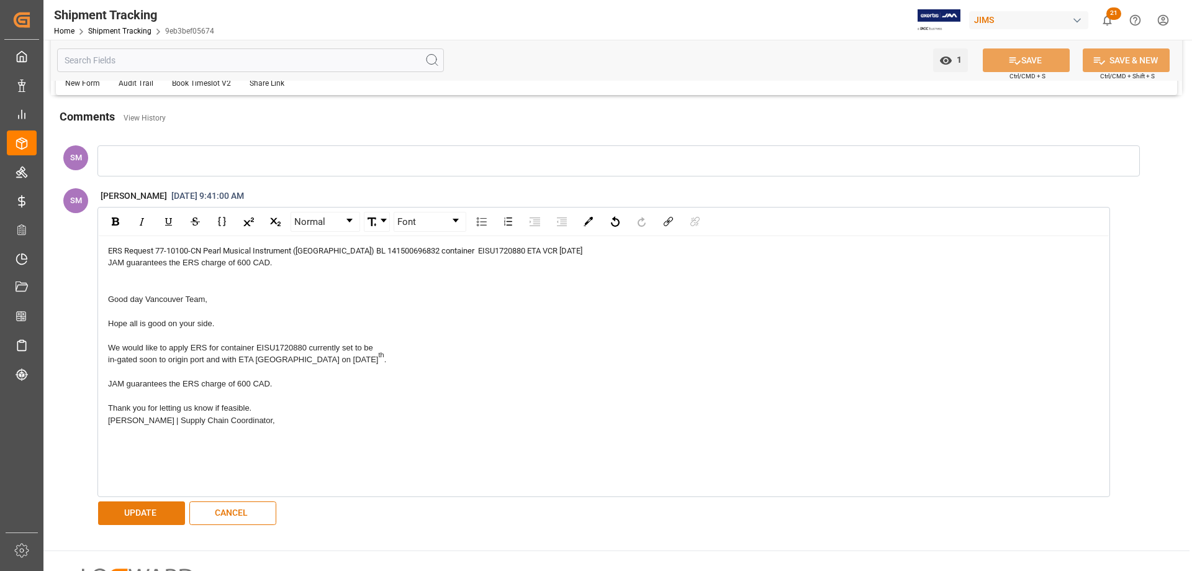
click at [153, 525] on button "UPDATE" at bounding box center [141, 513] width 87 height 24
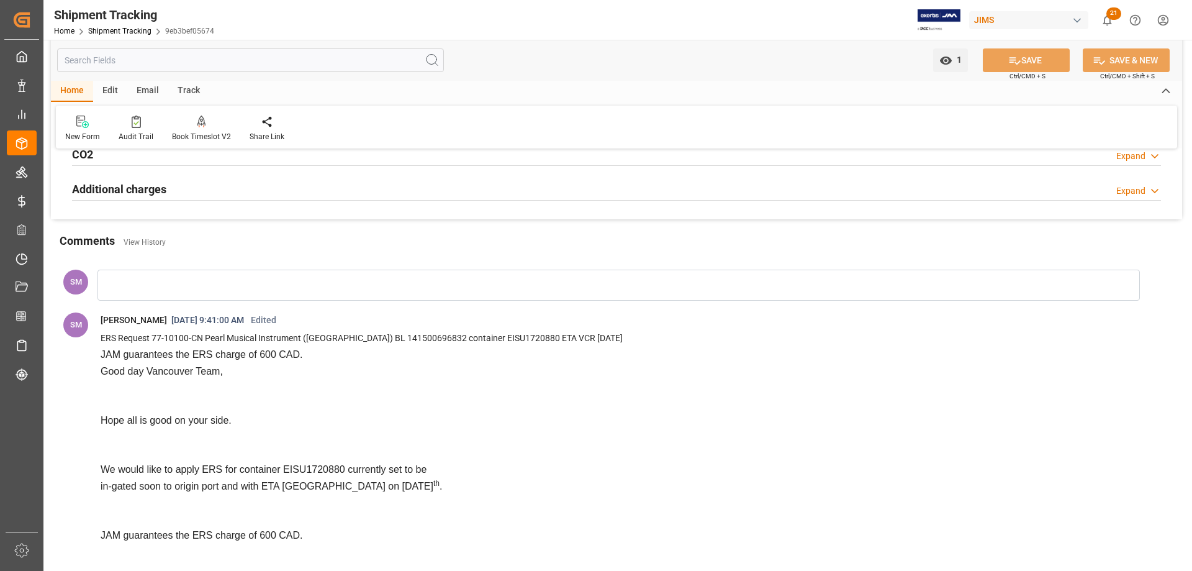
scroll to position [310, 0]
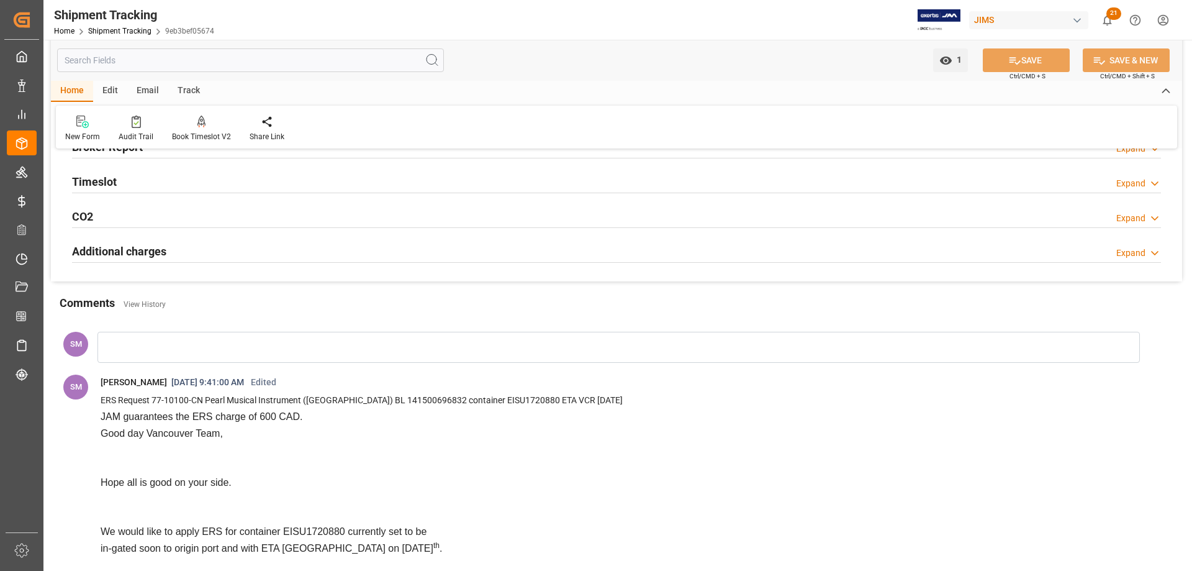
drag, startPoint x: 303, startPoint y: 414, endPoint x: 94, endPoint y: 437, distance: 210.0
click at [94, 437] on span "ERS Request 77-10100-CN Pearl Musical Instrument (Tianjin) BL 141500696832 cont…" at bounding box center [624, 562] width 1066 height 345
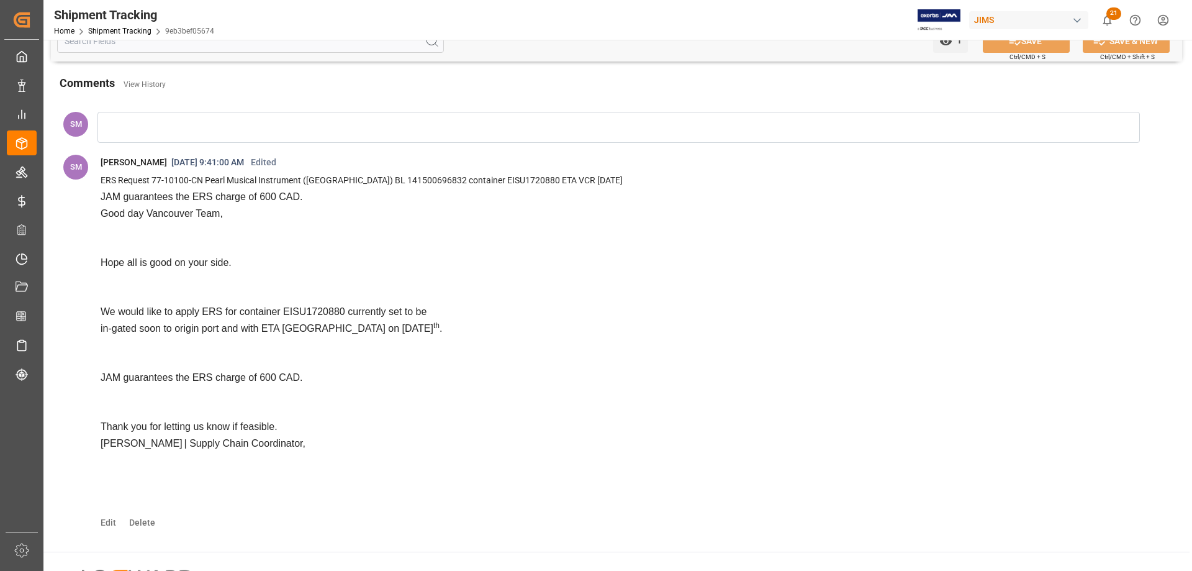
scroll to position [528, 0]
click at [118, 522] on span "Edit" at bounding box center [113, 525] width 24 height 10
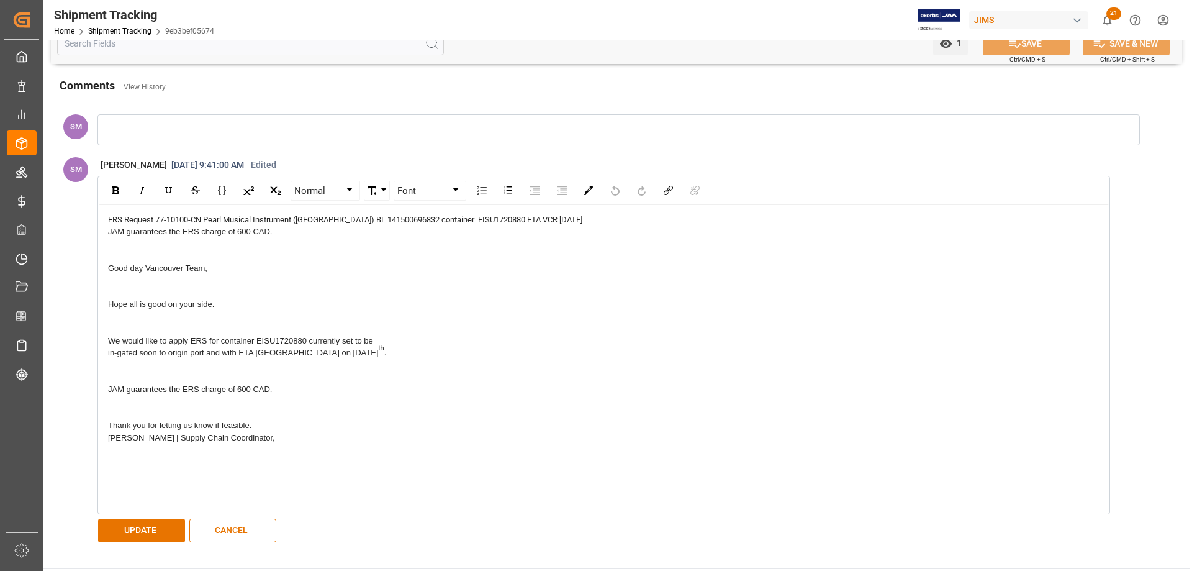
scroll to position [466, 0]
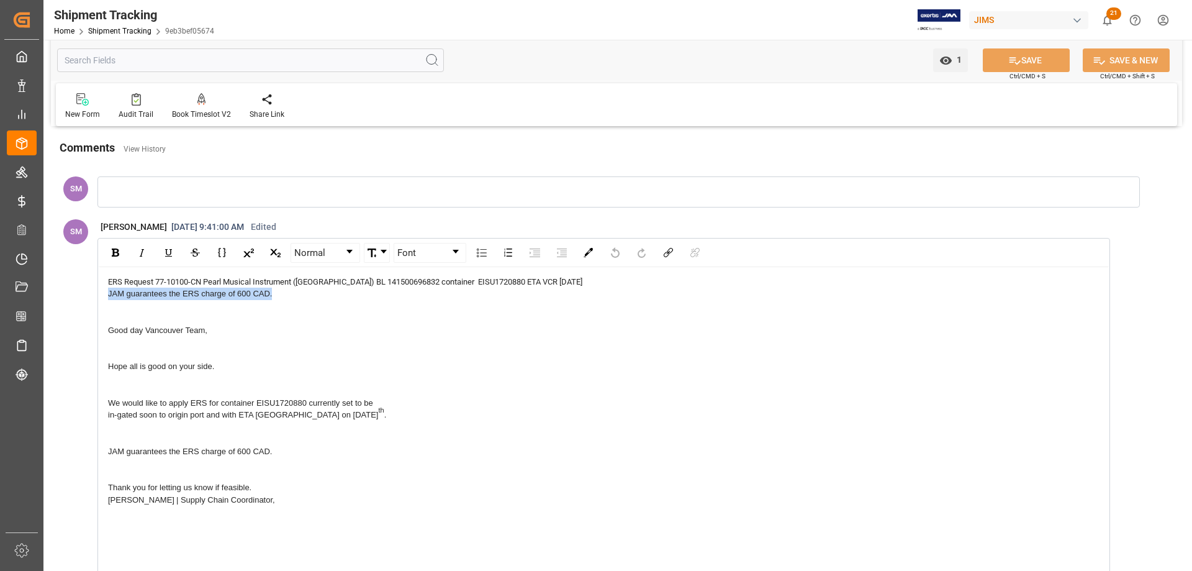
drag, startPoint x: 274, startPoint y: 292, endPoint x: 108, endPoint y: 294, distance: 165.8
click at [108, 294] on span "JAM guarantees the ERS charge of 600 CAD." at bounding box center [190, 293] width 164 height 9
click at [117, 292] on div "rdw-editor" at bounding box center [604, 294] width 992 height 12
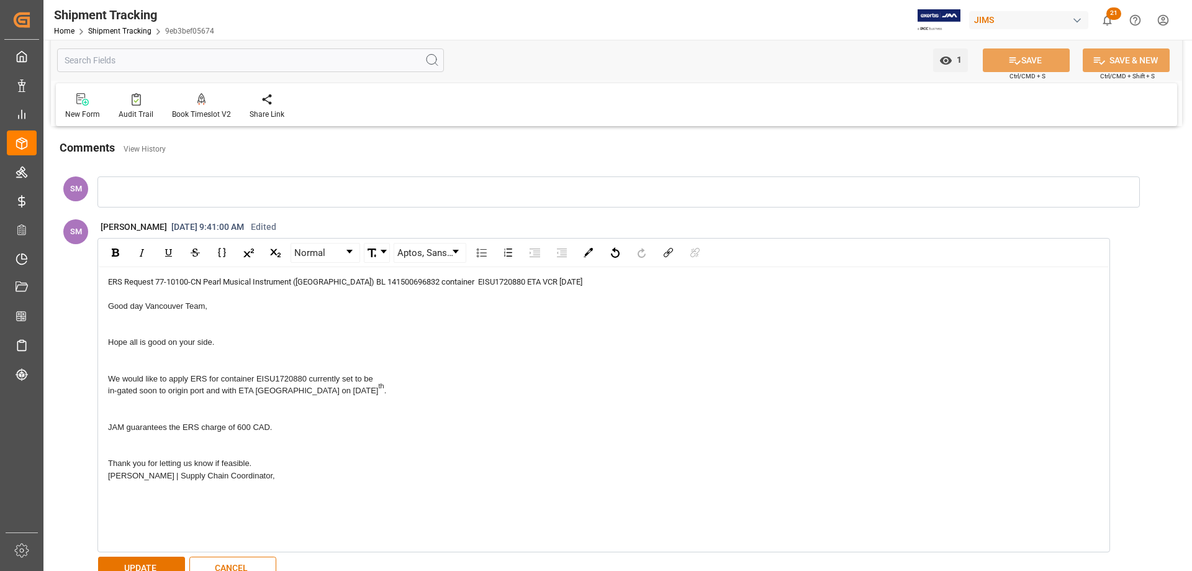
click at [123, 320] on div "Good day Vancouver Team, Hope all is good on your side. We would like to apply …" at bounding box center [604, 385] width 992 height 170
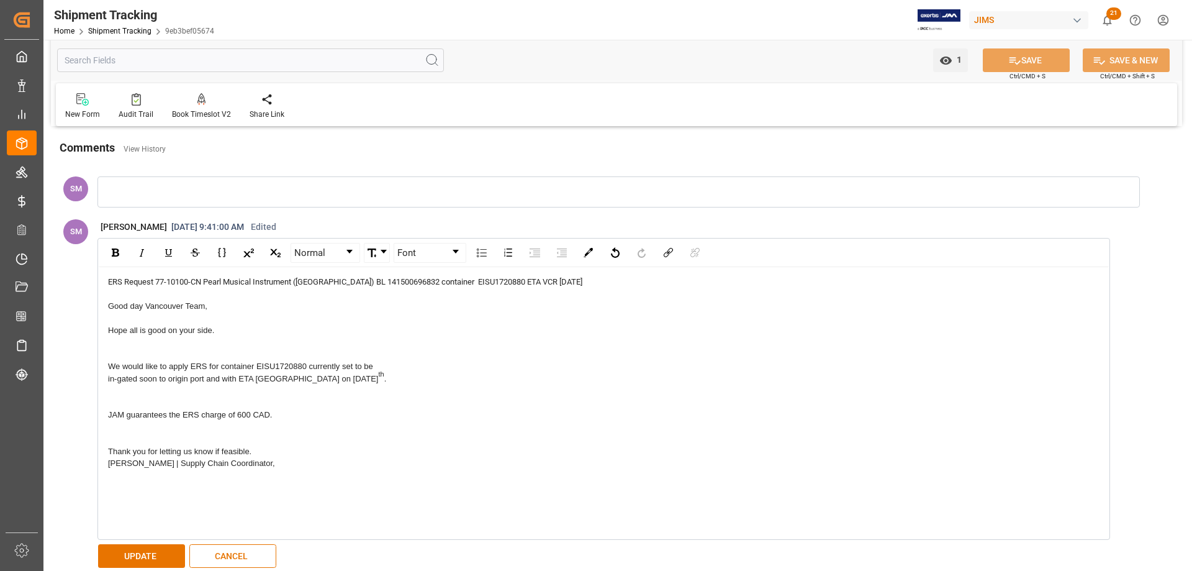
click at [127, 340] on div "Good day Vancouver Team, Hope all is good on your side. We would like to apply …" at bounding box center [604, 379] width 992 height 158
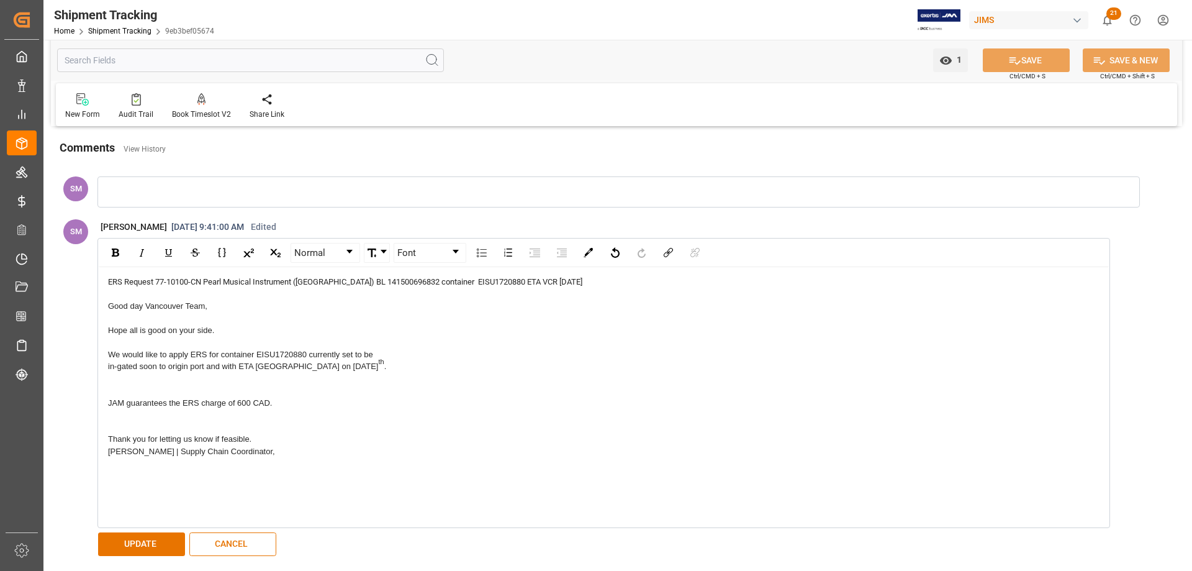
click at [127, 381] on div "Good day Vancouver Team, Hope all is good on your side. We would like to apply …" at bounding box center [604, 372] width 992 height 145
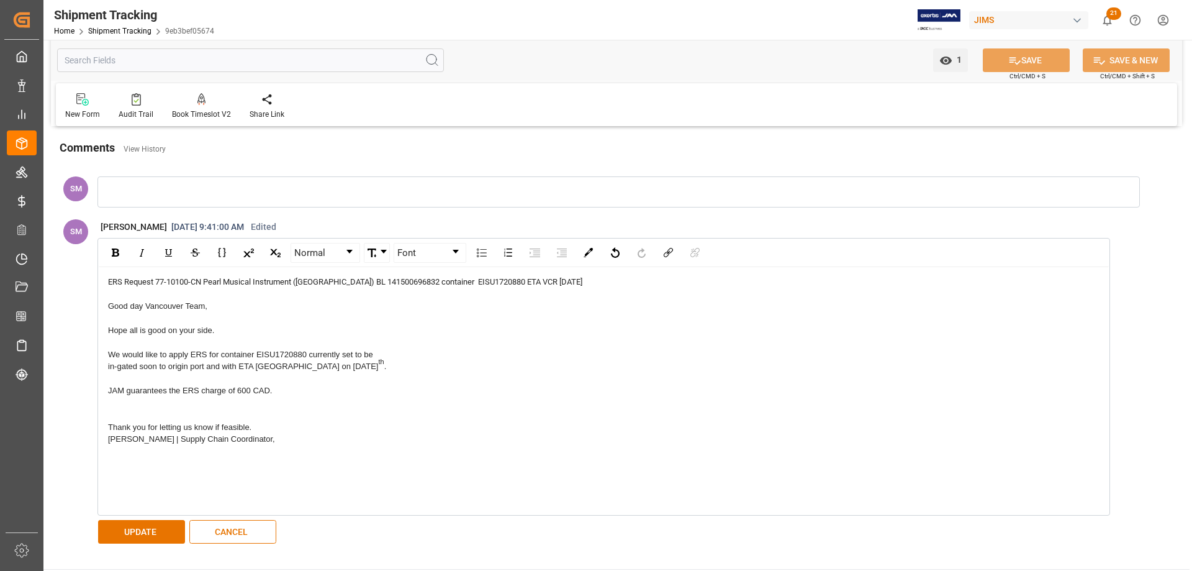
drag, startPoint x: 274, startPoint y: 392, endPoint x: 112, endPoint y: 387, distance: 162.8
click at [99, 392] on div "ERS Request 77-10100-CN Pearl Musical Instrument (Tianjin) BL 141500696832 cont…" at bounding box center [604, 391] width 1010 height 248
click at [380, 252] on link "rdw-dropdown" at bounding box center [377, 252] width 25 height 19
click at [491, 340] on div "Good day Vancouver Team, Hope all is good on your side. We would like to apply …" at bounding box center [604, 367] width 992 height 134
click at [350, 248] on link "Normal" at bounding box center [325, 252] width 68 height 19
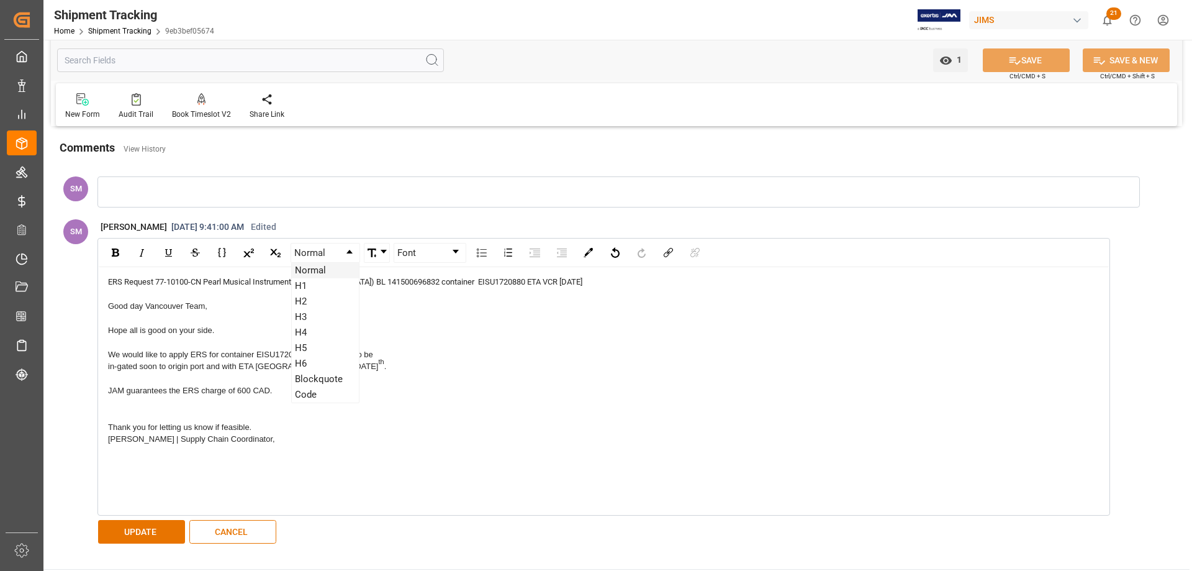
click at [456, 320] on div "Good day Vancouver Team, Hope all is good on your side. We would like to apply …" at bounding box center [604, 367] width 992 height 134
click at [455, 252] on div "rdw-dropdown" at bounding box center [456, 252] width 6 height 4
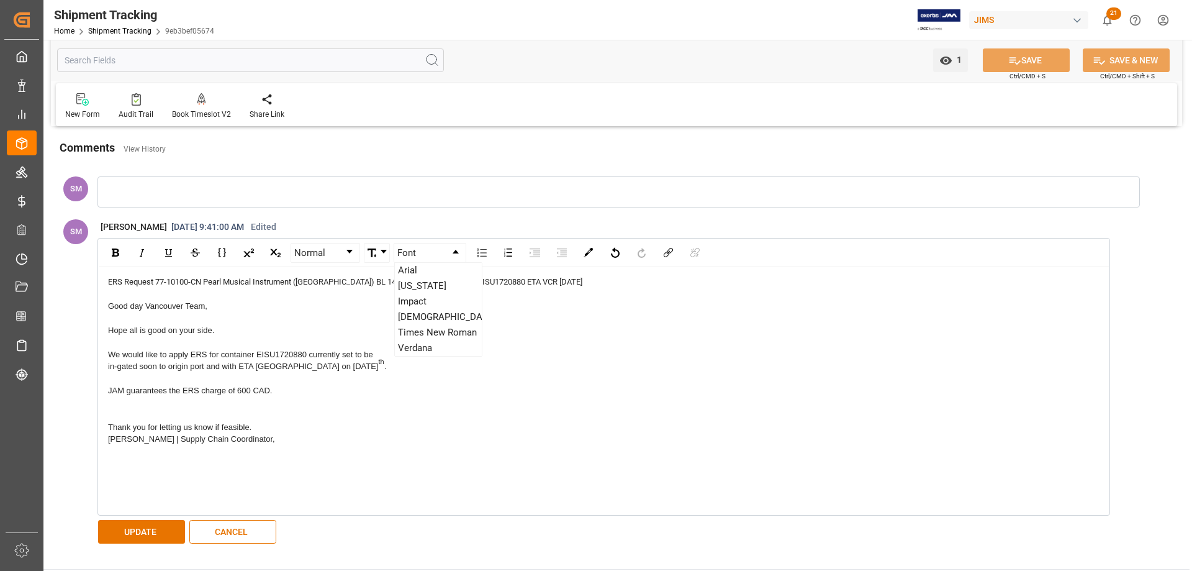
click at [499, 332] on div "Good day Vancouver Team, Hope all is good on your side. We would like to apply …" at bounding box center [604, 367] width 992 height 134
click at [532, 333] on div "Good day Vancouver Team, Hope all is good on your side. We would like to apply …" at bounding box center [604, 367] width 992 height 134
click at [268, 394] on span "JAM guarantees the ERS charge of 600 CAD." at bounding box center [190, 390] width 164 height 9
drag, startPoint x: 277, startPoint y: 391, endPoint x: 104, endPoint y: 394, distance: 172.7
click at [104, 394] on div "ERS Request 77-10100-CN Pearl Musical Instrument (Tianjin) BL 141500696832 cont…" at bounding box center [604, 391] width 1010 height 248
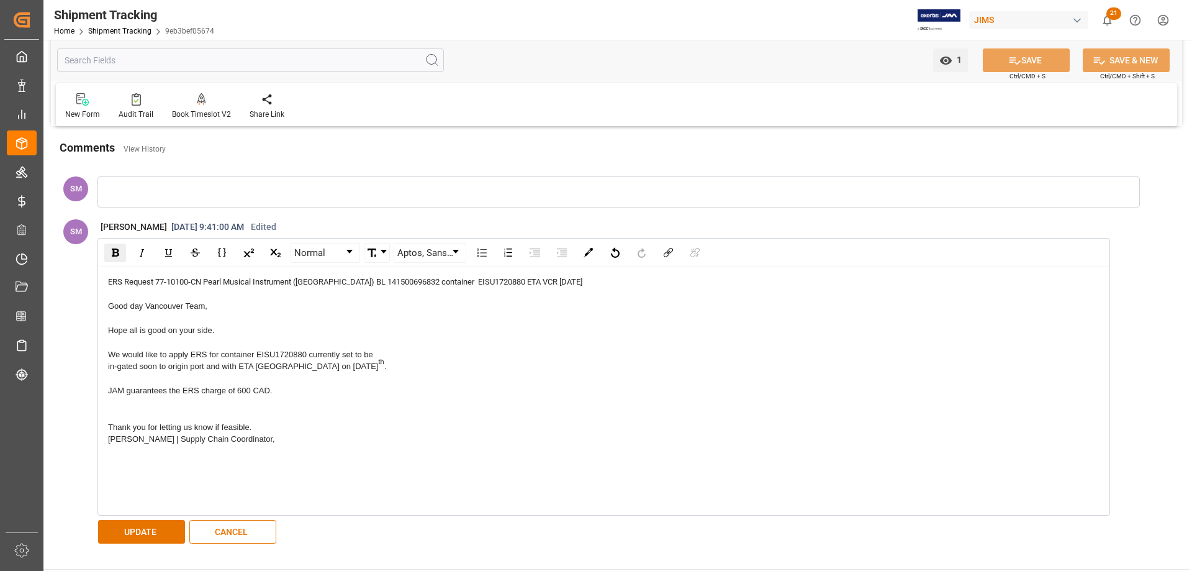
click at [115, 251] on img "rdw-inline-control" at bounding box center [115, 252] width 7 height 8
click at [410, 430] on div "Good day Vancouver Team, Hope all is good on your side. We would like to apply …" at bounding box center [604, 367] width 992 height 134
drag, startPoint x: 289, startPoint y: 392, endPoint x: 125, endPoint y: 376, distance: 164.7
click at [125, 376] on div "Good day Vancouver Team, Hope all is good on your side. We would like to apply …" at bounding box center [604, 367] width 992 height 134
click at [164, 252] on img "rdw-inline-control" at bounding box center [169, 253] width 10 height 10
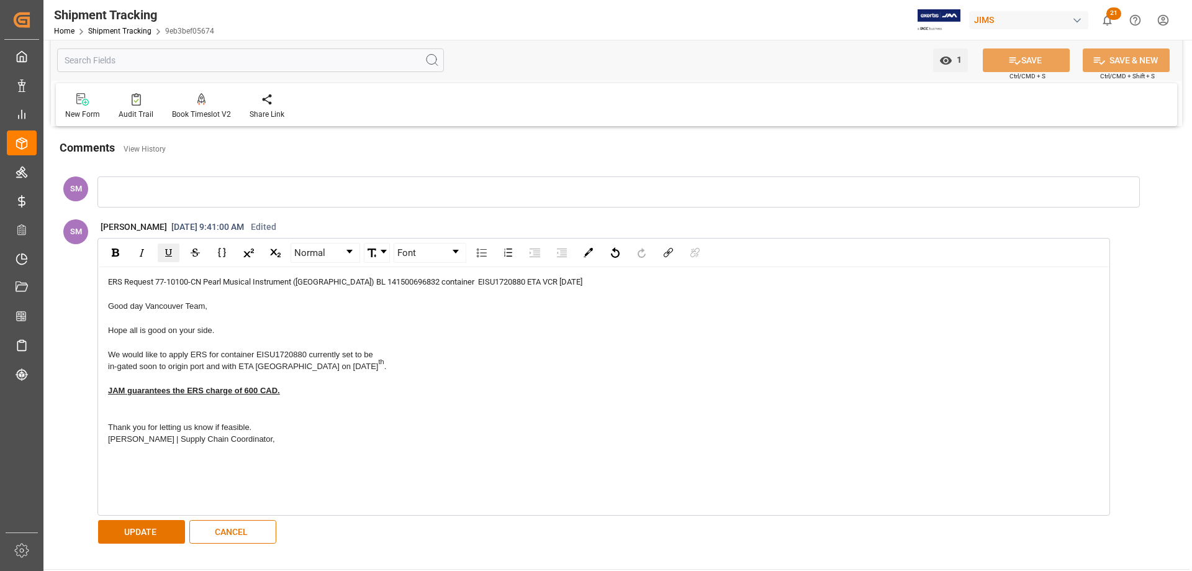
drag, startPoint x: 382, startPoint y: 454, endPoint x: 376, endPoint y: 435, distance: 20.2
click at [382, 448] on div "Nitin Bhugun | Supply Chain Coordinator," at bounding box center [604, 451] width 992 height 37
click at [161, 525] on button "UPDATE" at bounding box center [141, 532] width 87 height 24
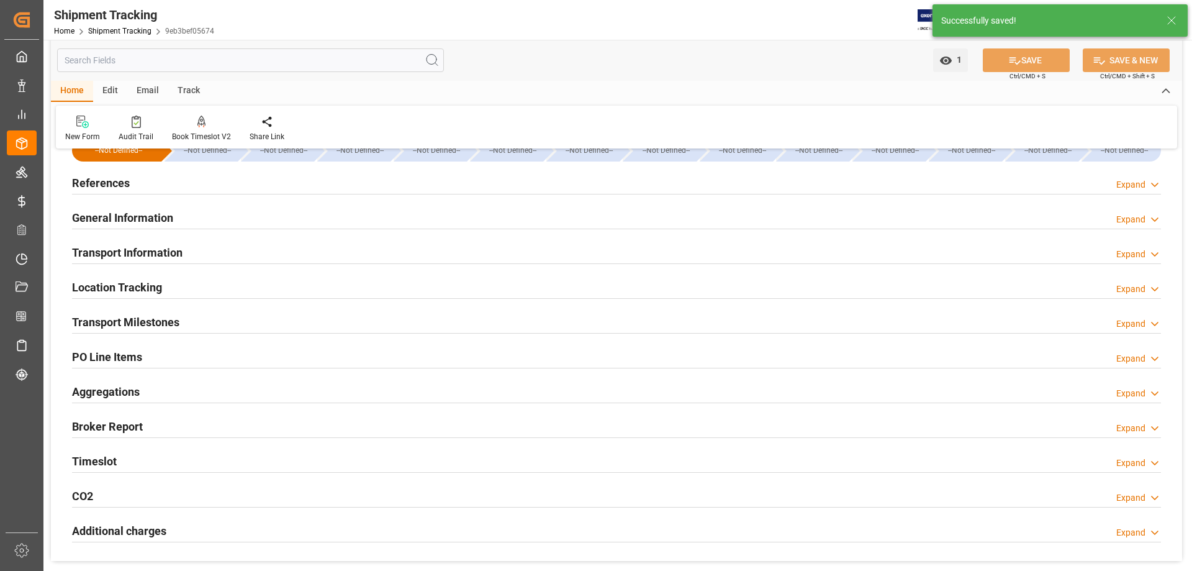
scroll to position [0, 0]
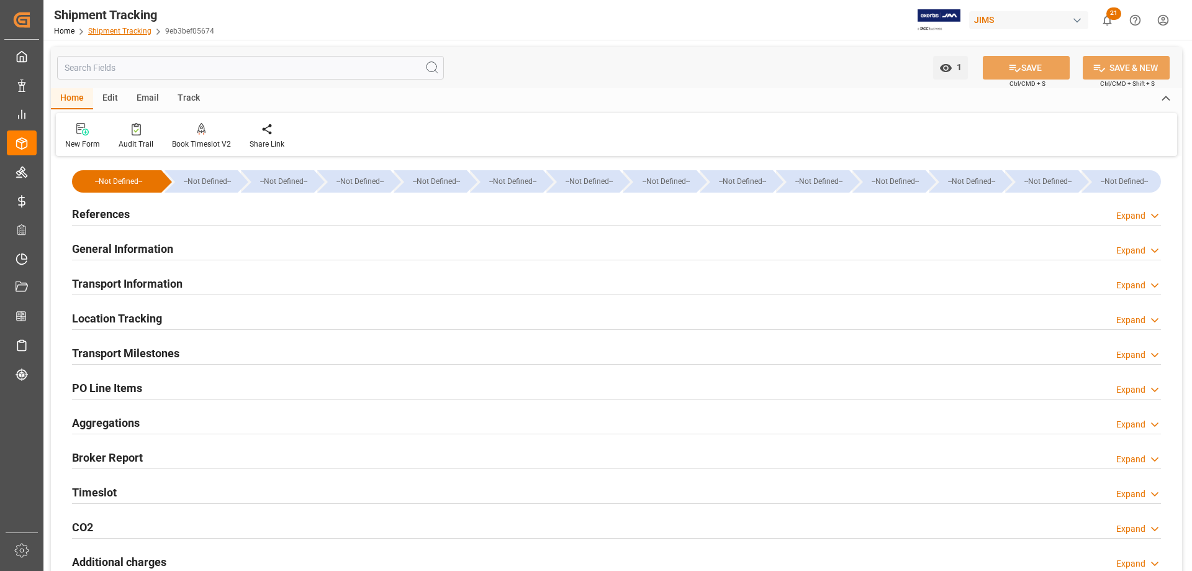
click at [110, 27] on link "Shipment Tracking" at bounding box center [119, 31] width 63 height 9
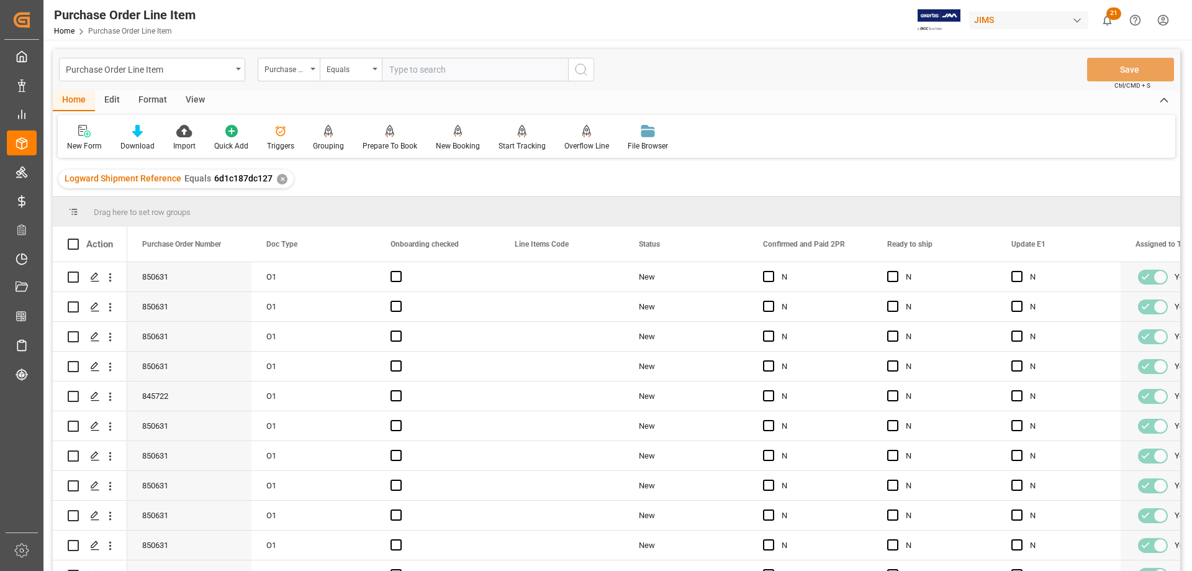
click at [201, 94] on div "View" at bounding box center [195, 100] width 38 height 21
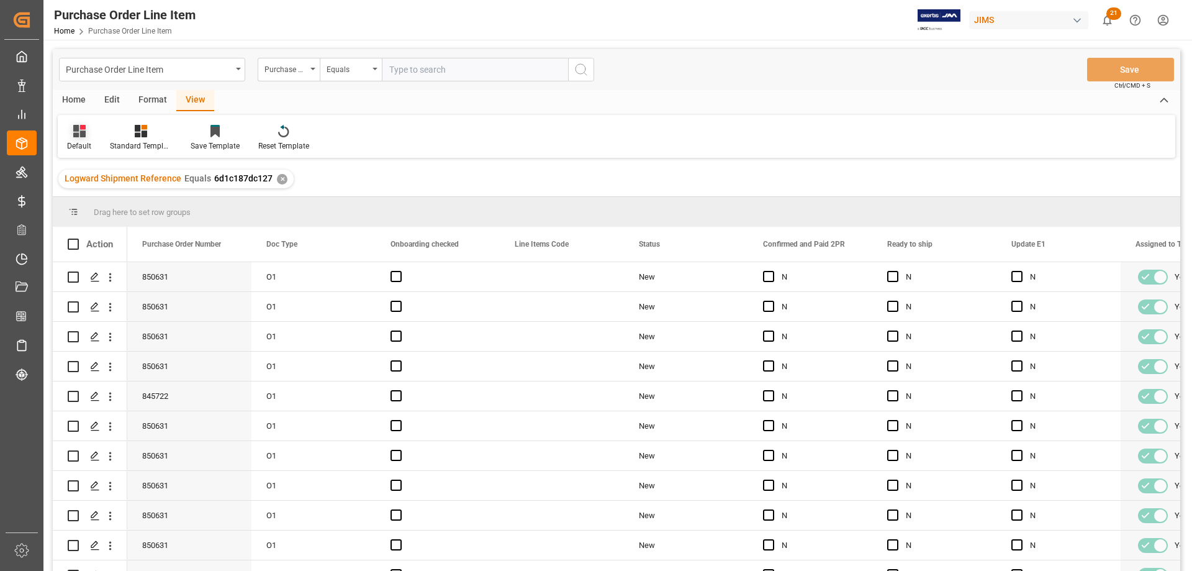
click at [81, 140] on div "Default" at bounding box center [79, 137] width 43 height 27
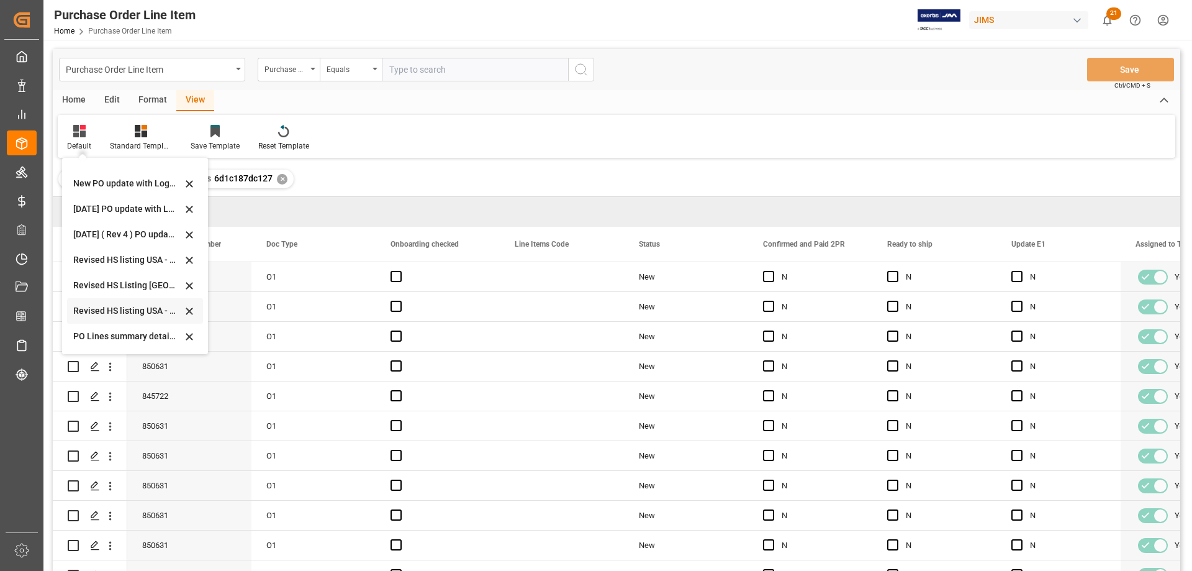
scroll to position [62, 0]
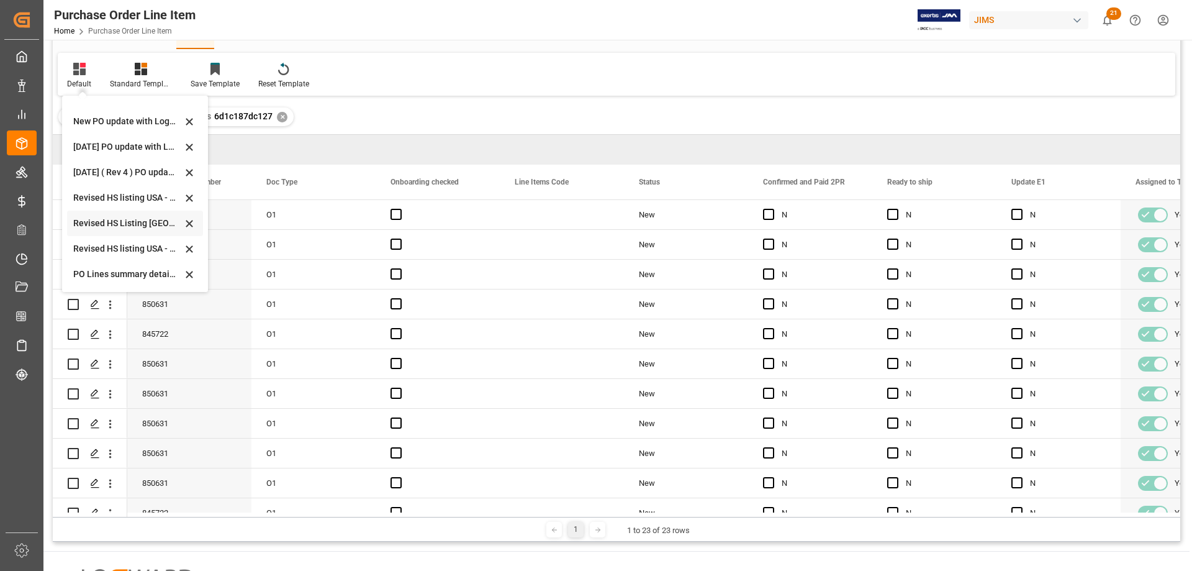
click at [99, 224] on div "Revised HS Listing Canada" at bounding box center [127, 223] width 109 height 13
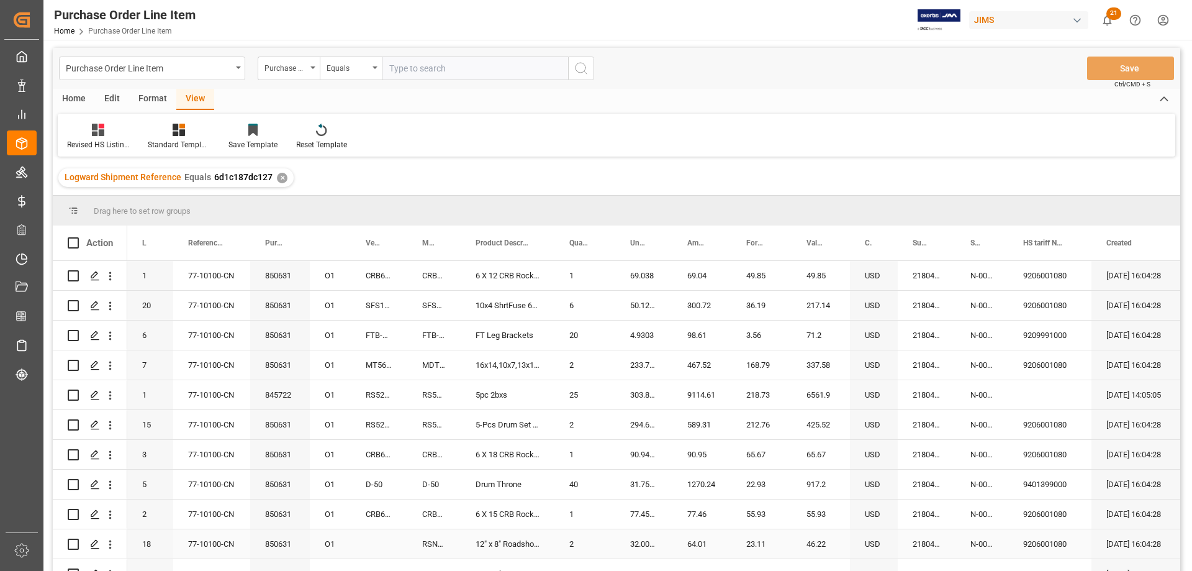
scroll to position [0, 0]
click at [147, 97] on div "Format" at bounding box center [152, 100] width 47 height 21
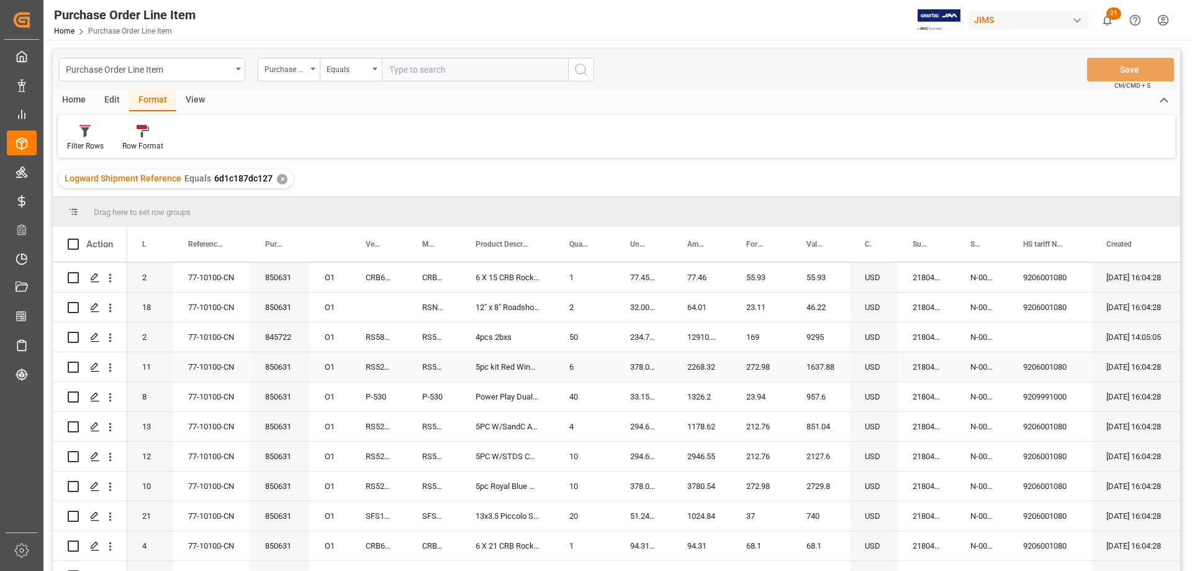
scroll to position [62, 0]
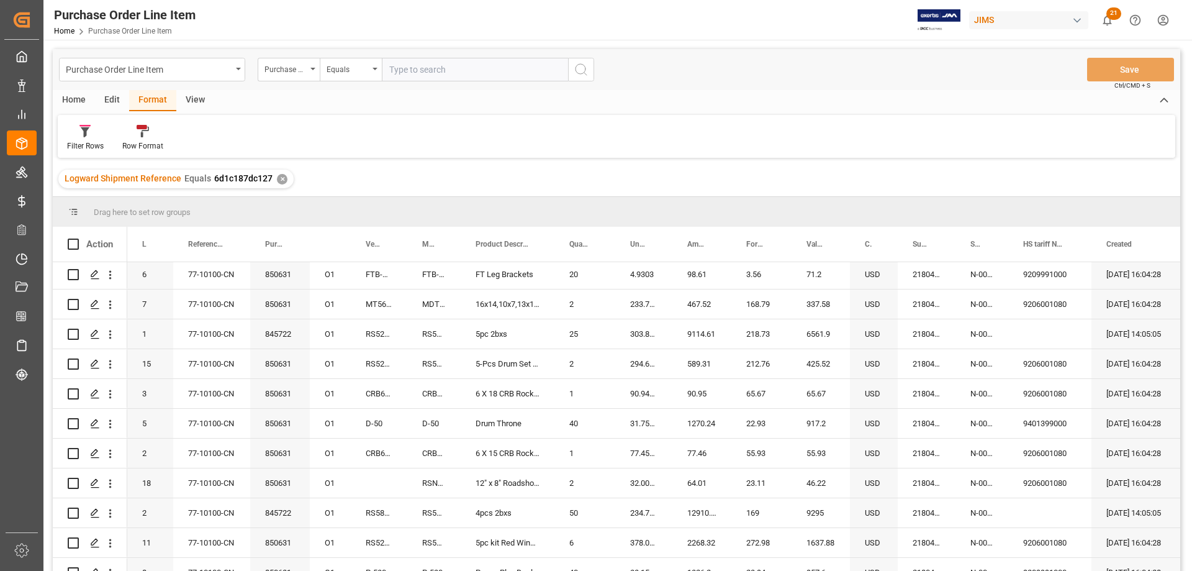
click at [79, 99] on div "Home" at bounding box center [74, 100] width 42 height 21
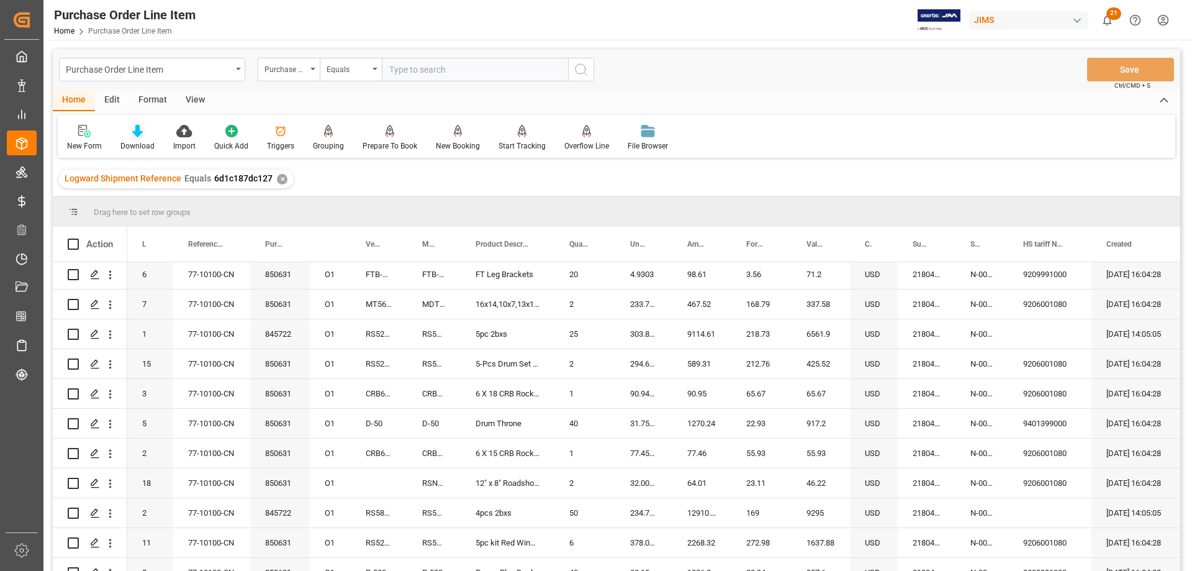
click at [137, 140] on div "Download" at bounding box center [137, 137] width 53 height 27
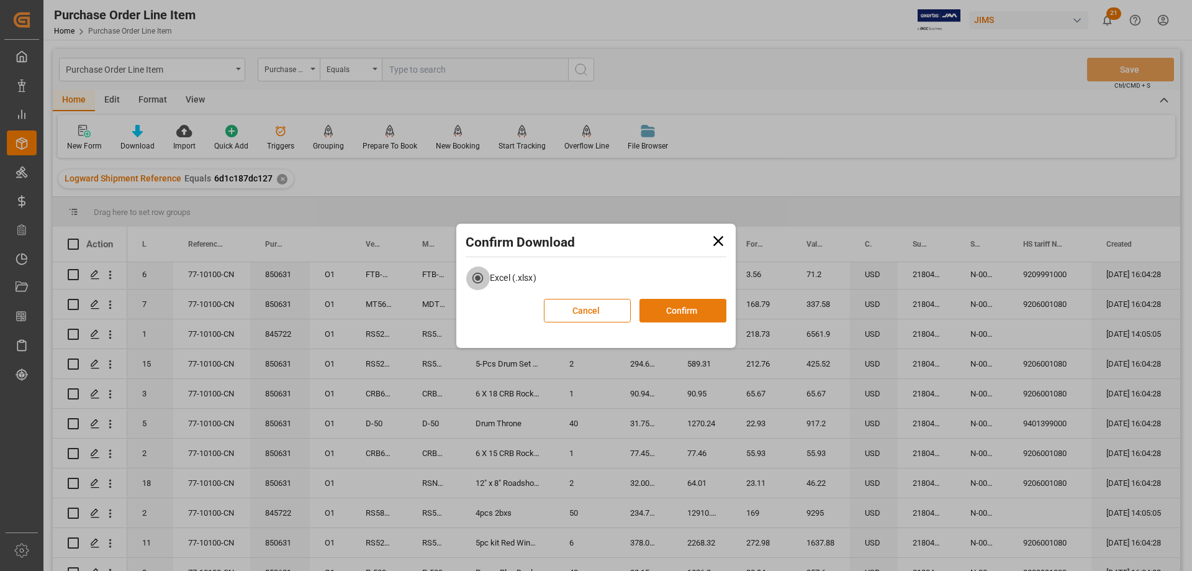
click at [666, 306] on button "Confirm" at bounding box center [683, 311] width 87 height 24
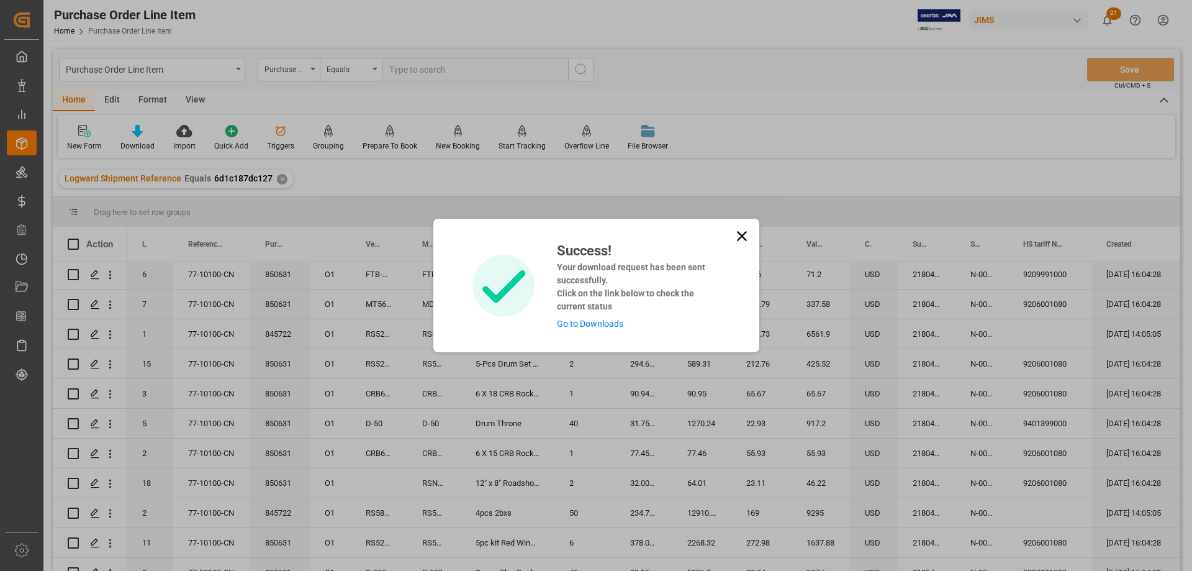
click at [588, 319] on link "Go to Downloads" at bounding box center [590, 324] width 66 height 10
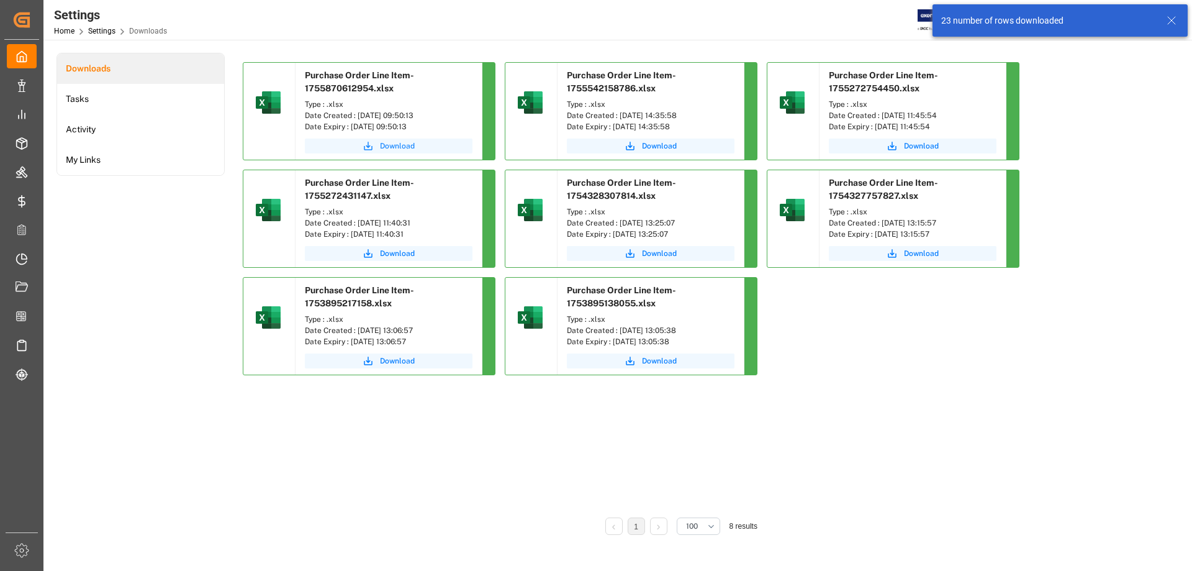
click at [392, 145] on span "Download" at bounding box center [397, 145] width 35 height 11
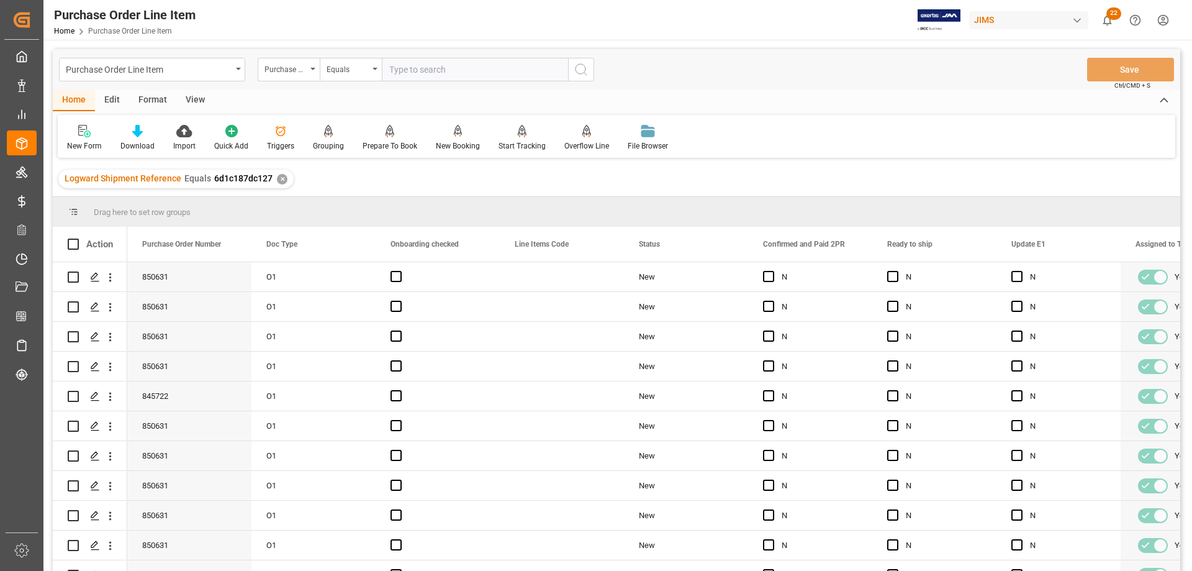
click at [201, 95] on div "View" at bounding box center [195, 100] width 38 height 21
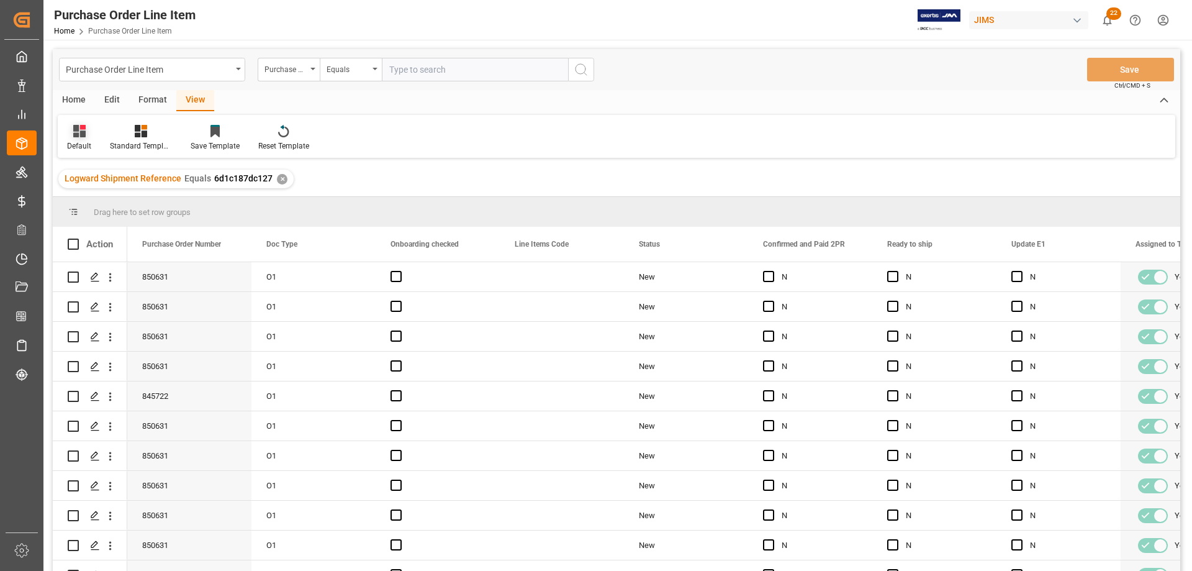
click at [78, 142] on div "Default" at bounding box center [79, 145] width 24 height 11
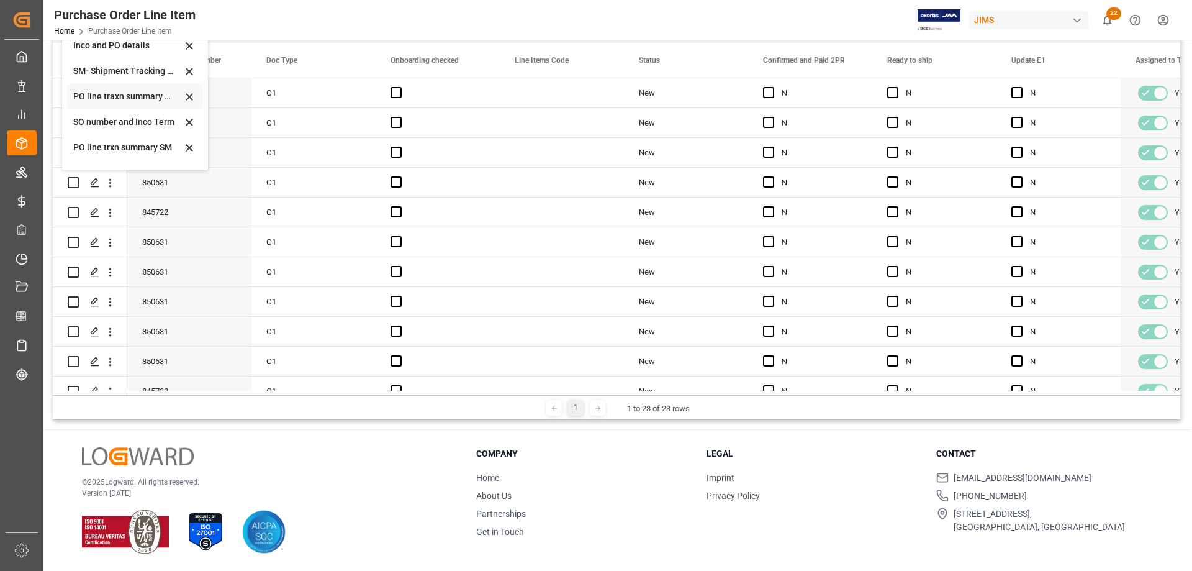
scroll to position [62, 0]
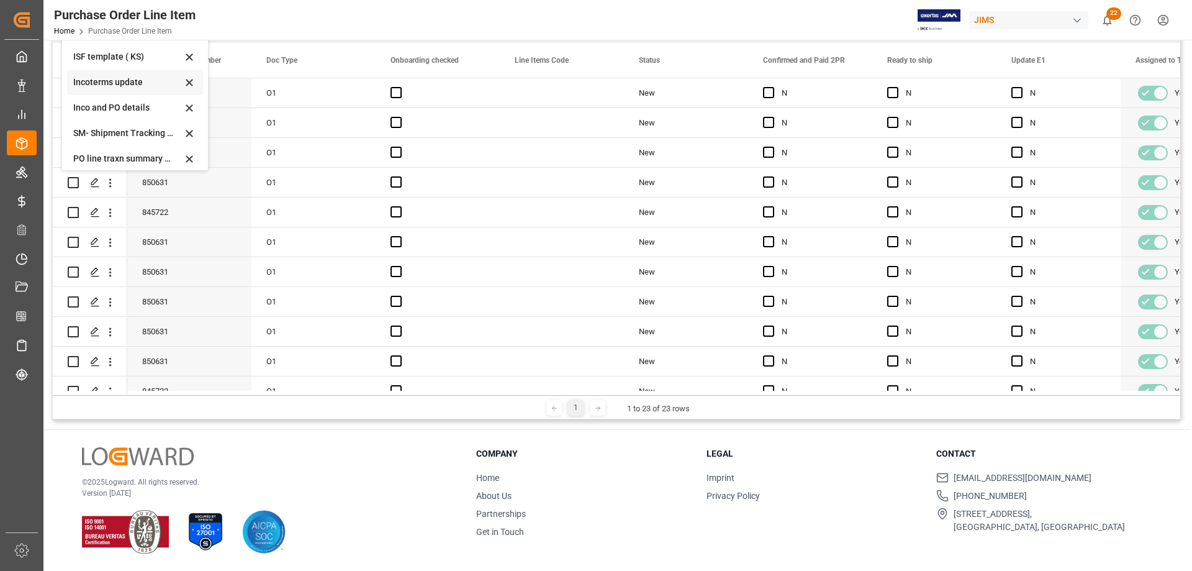
click at [106, 83] on div "Incoterms update" at bounding box center [127, 82] width 109 height 13
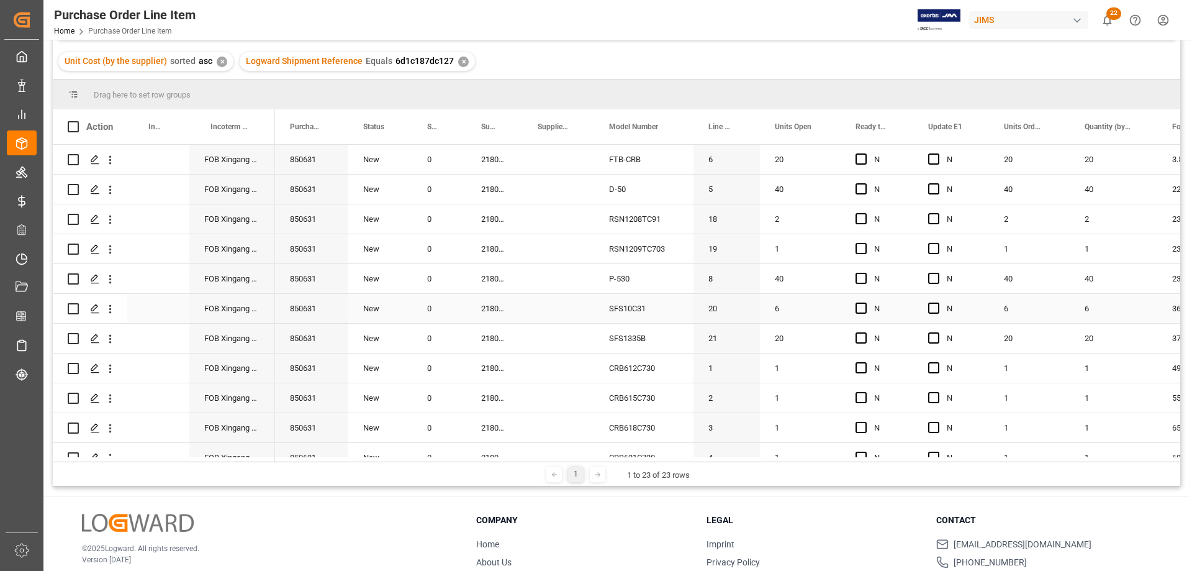
scroll to position [60, 0]
